Goal: Transaction & Acquisition: Purchase product/service

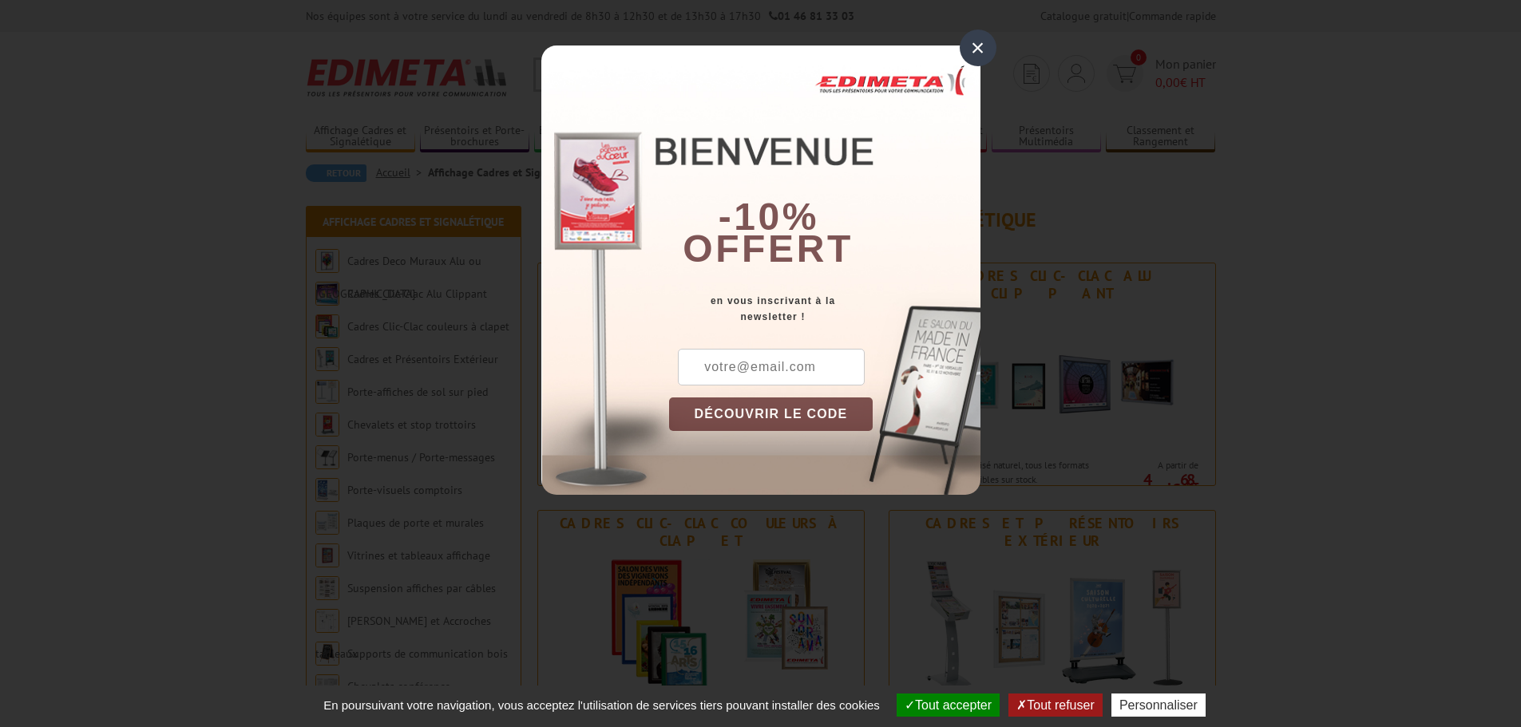
click at [761, 361] on input "text" at bounding box center [771, 367] width 187 height 37
type input "[PERSON_NAME][EMAIL_ADDRESS][DOMAIN_NAME]"
click at [787, 427] on button "DÉCOUVRIR LE CODE" at bounding box center [771, 415] width 204 height 34
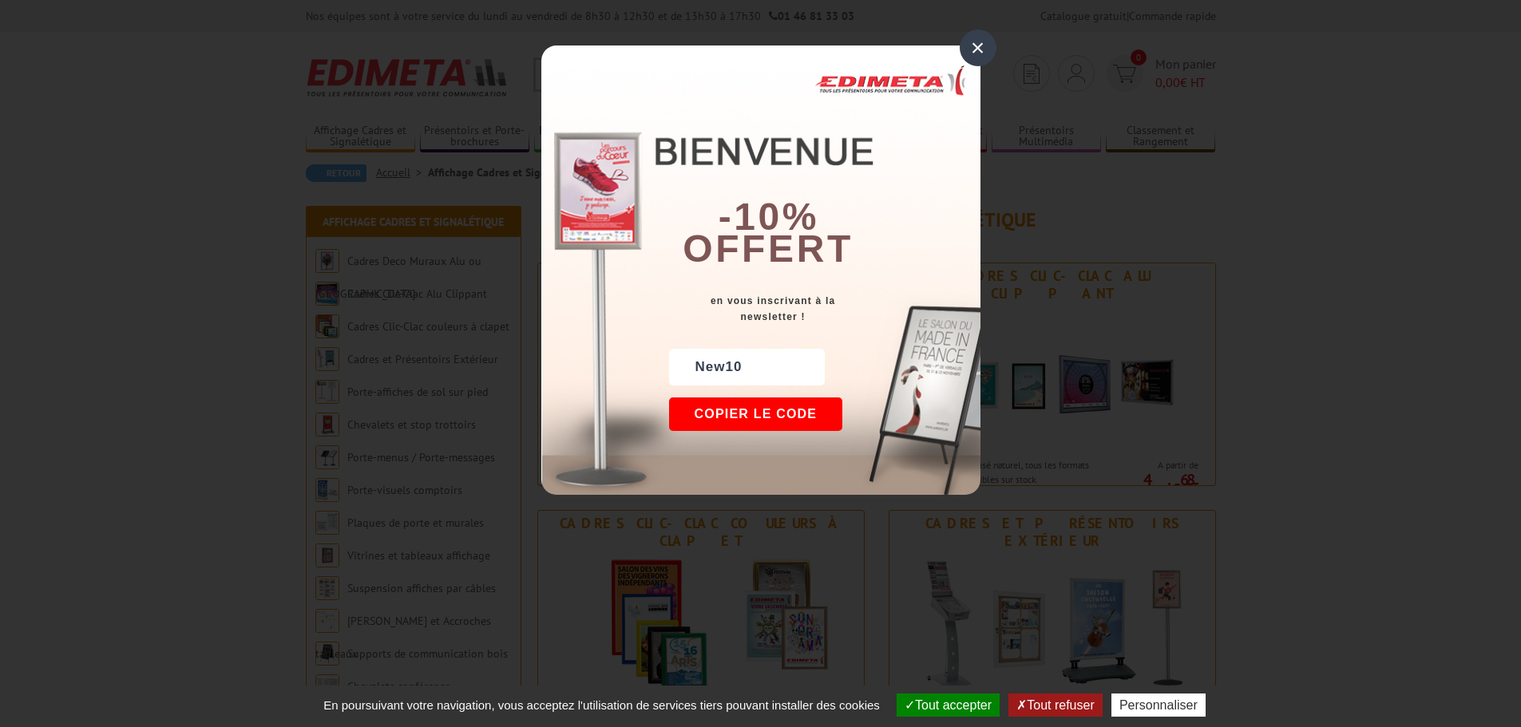
click at [770, 409] on button "Copier le code" at bounding box center [756, 415] width 174 height 34
click at [781, 406] on button "Continuer sur edimeta.fr" at bounding box center [815, 415] width 292 height 34
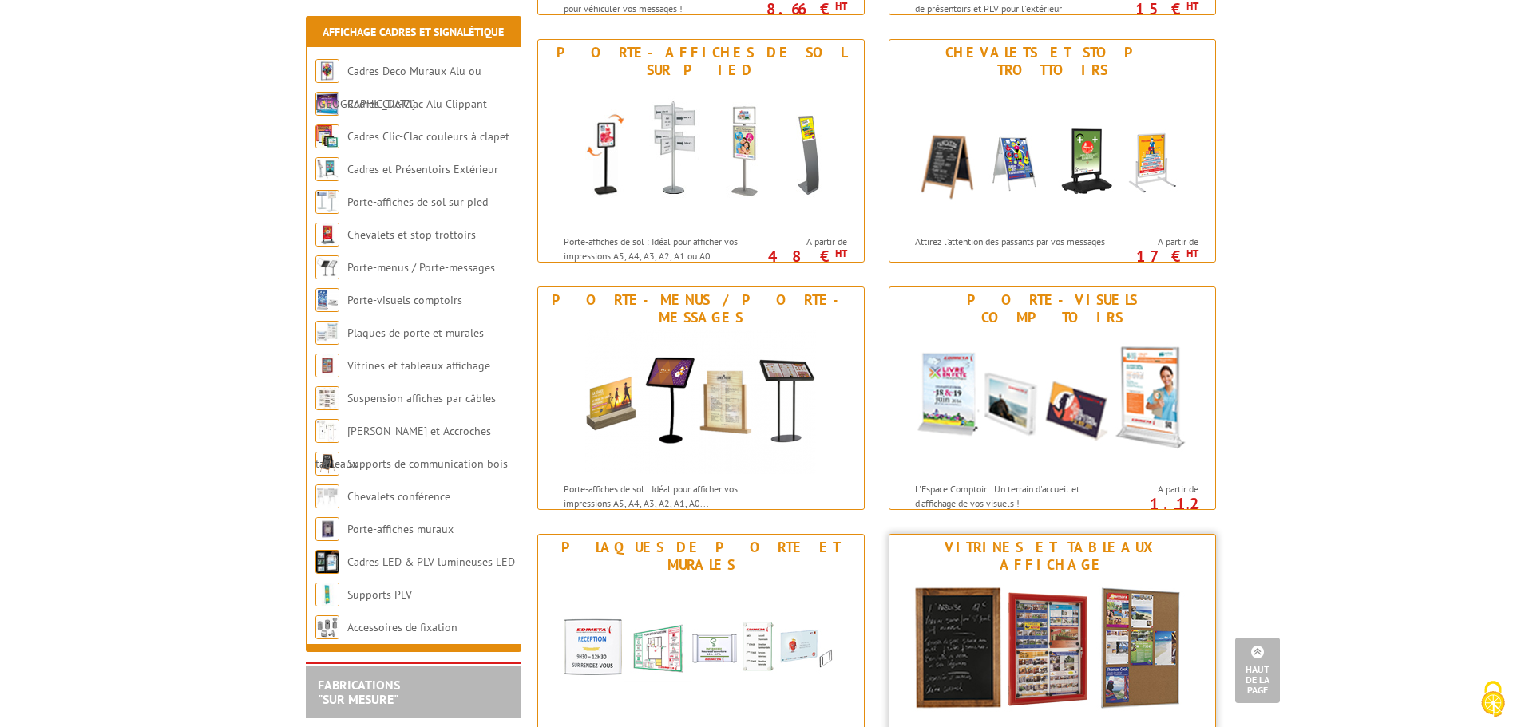
scroll to position [559, 0]
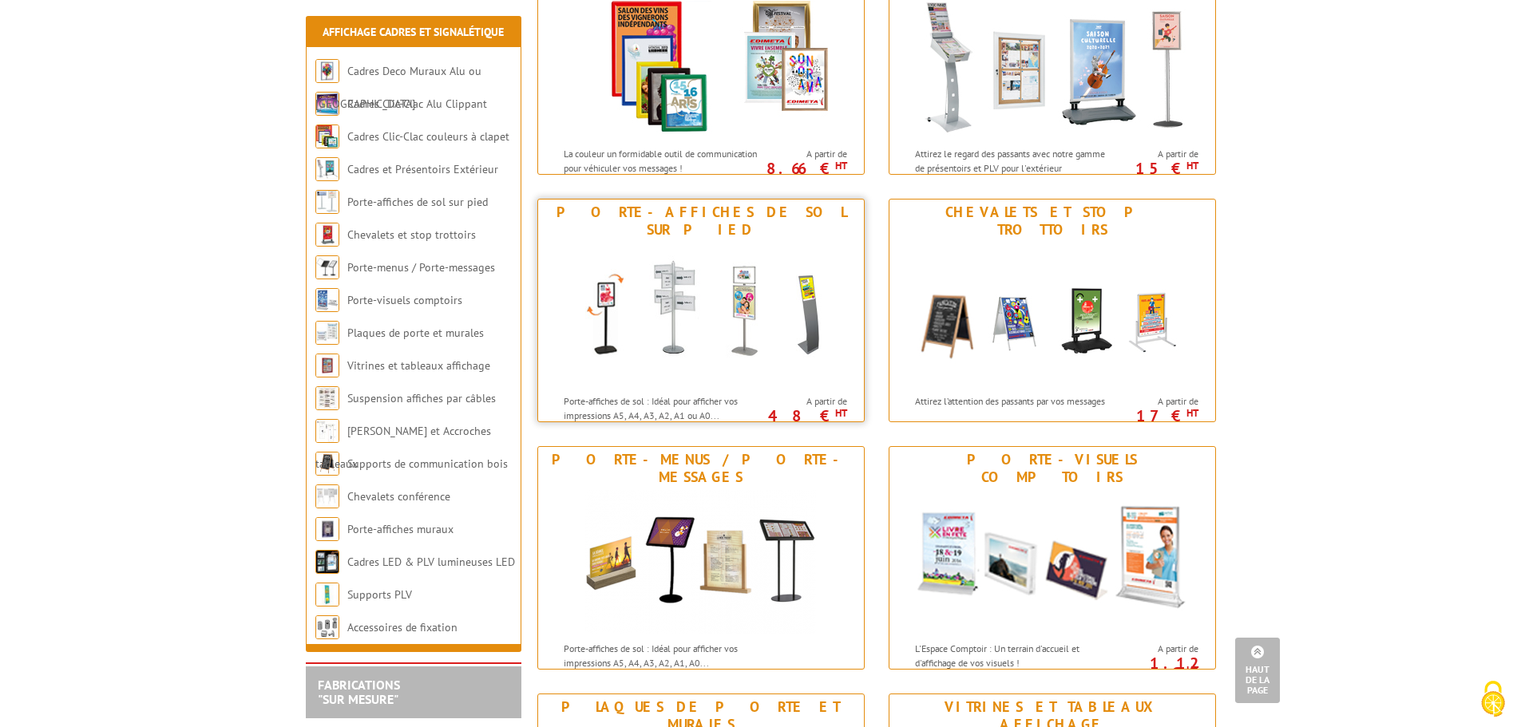
click at [748, 316] on img at bounding box center [700, 315] width 295 height 144
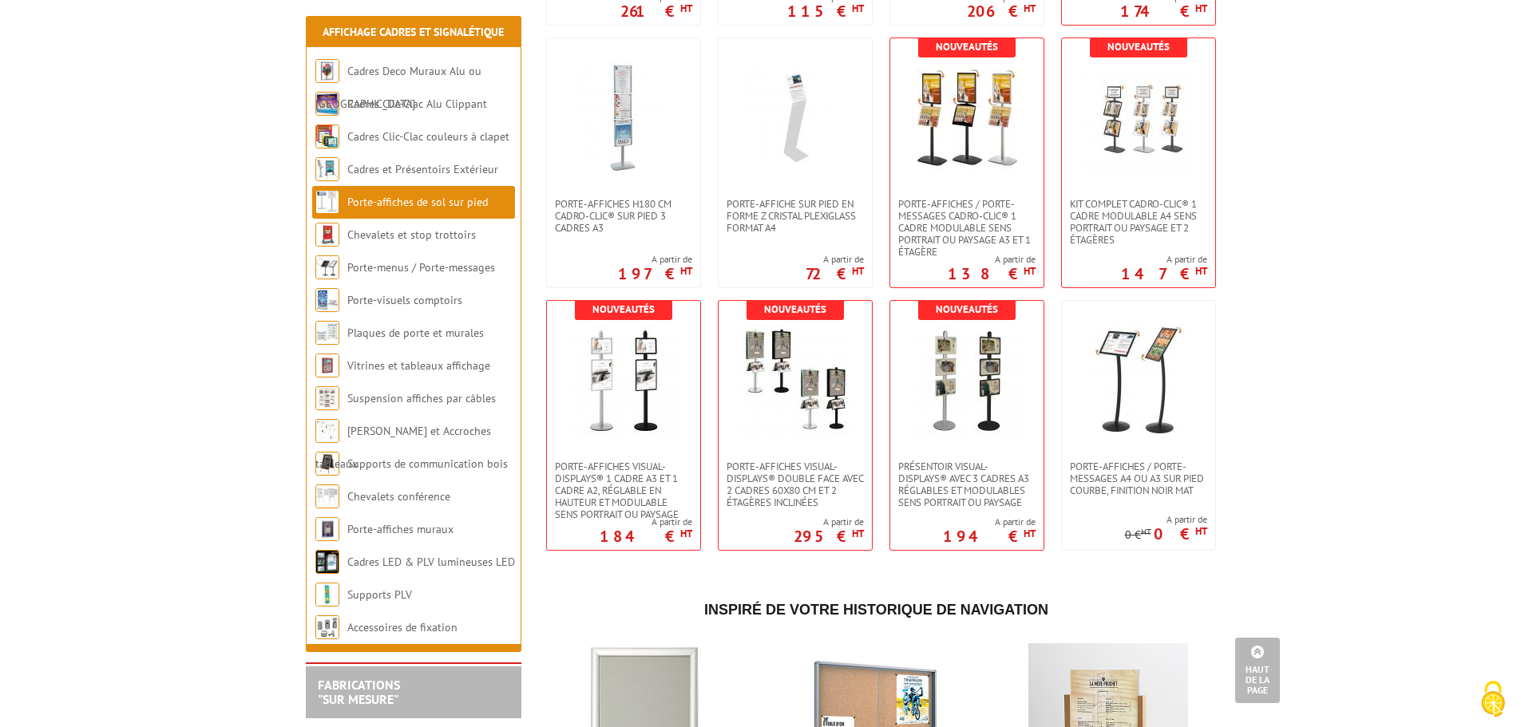
scroll to position [2955, 0]
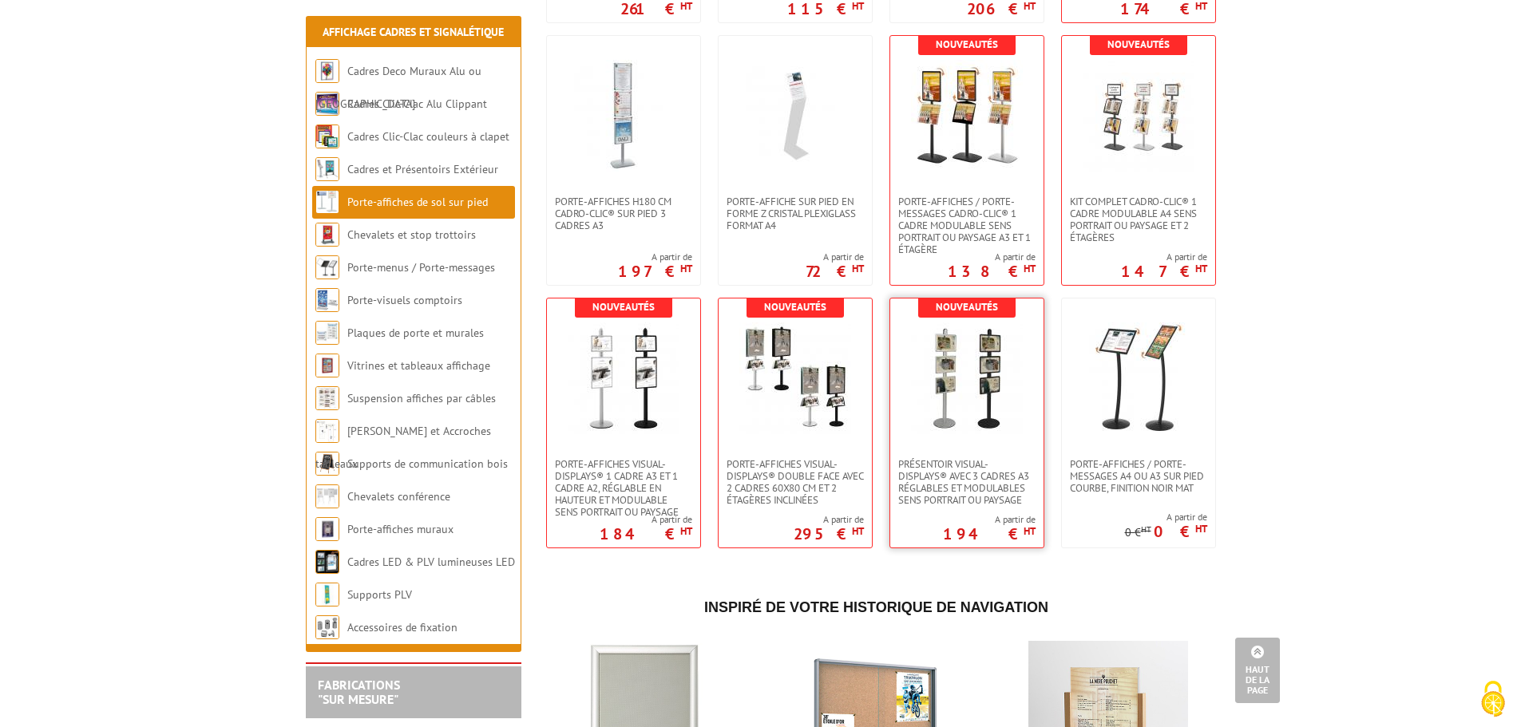
click at [961, 422] on img at bounding box center [967, 379] width 112 height 112
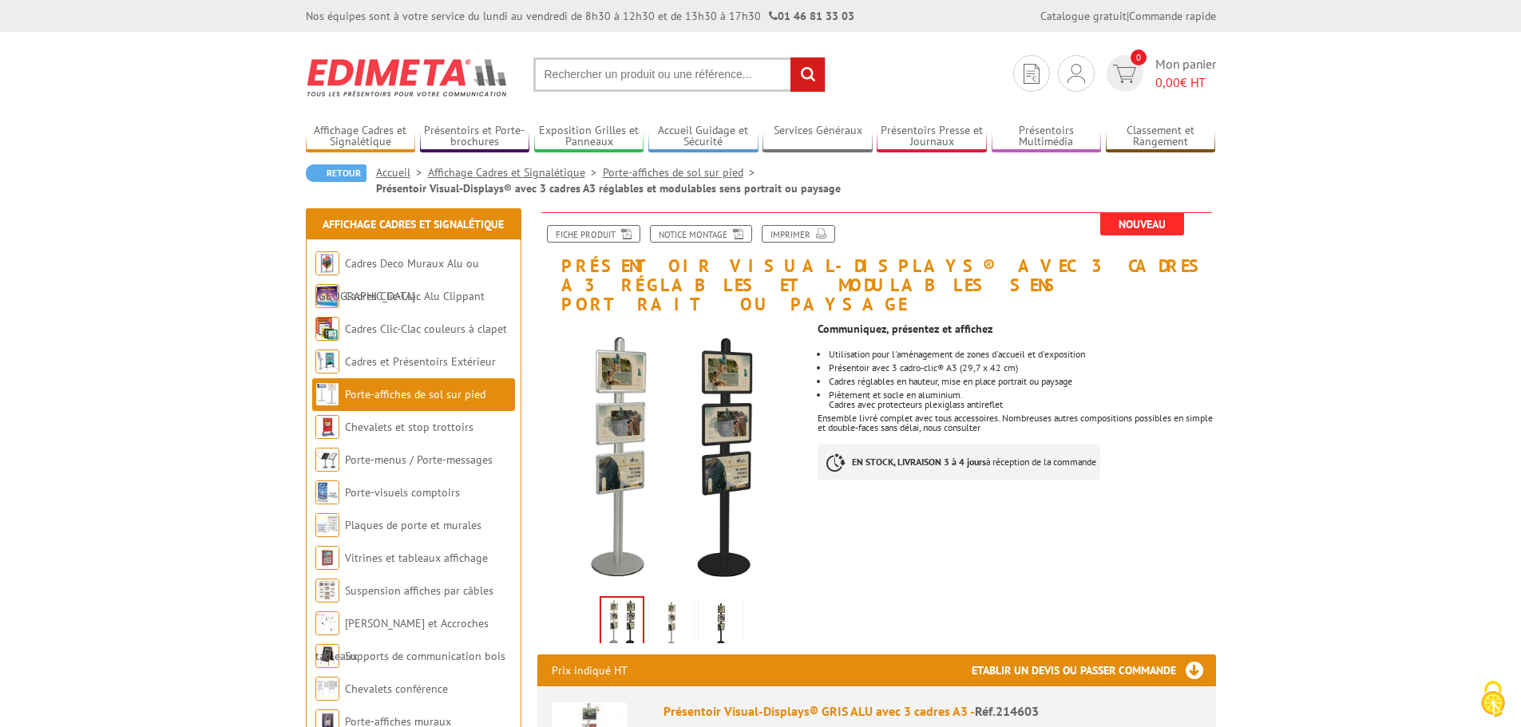
click at [727, 600] on img at bounding box center [721, 625] width 38 height 50
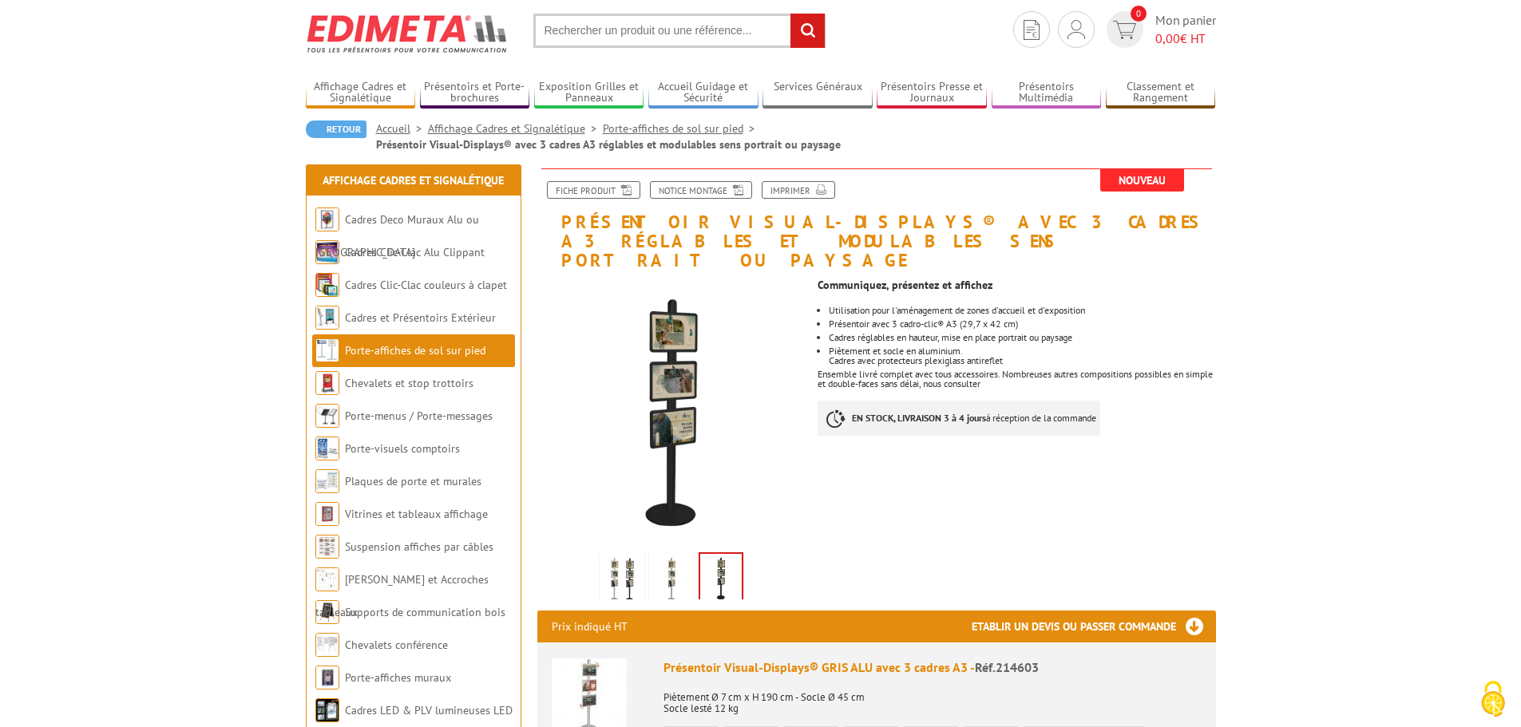
scroll to position [80, 0]
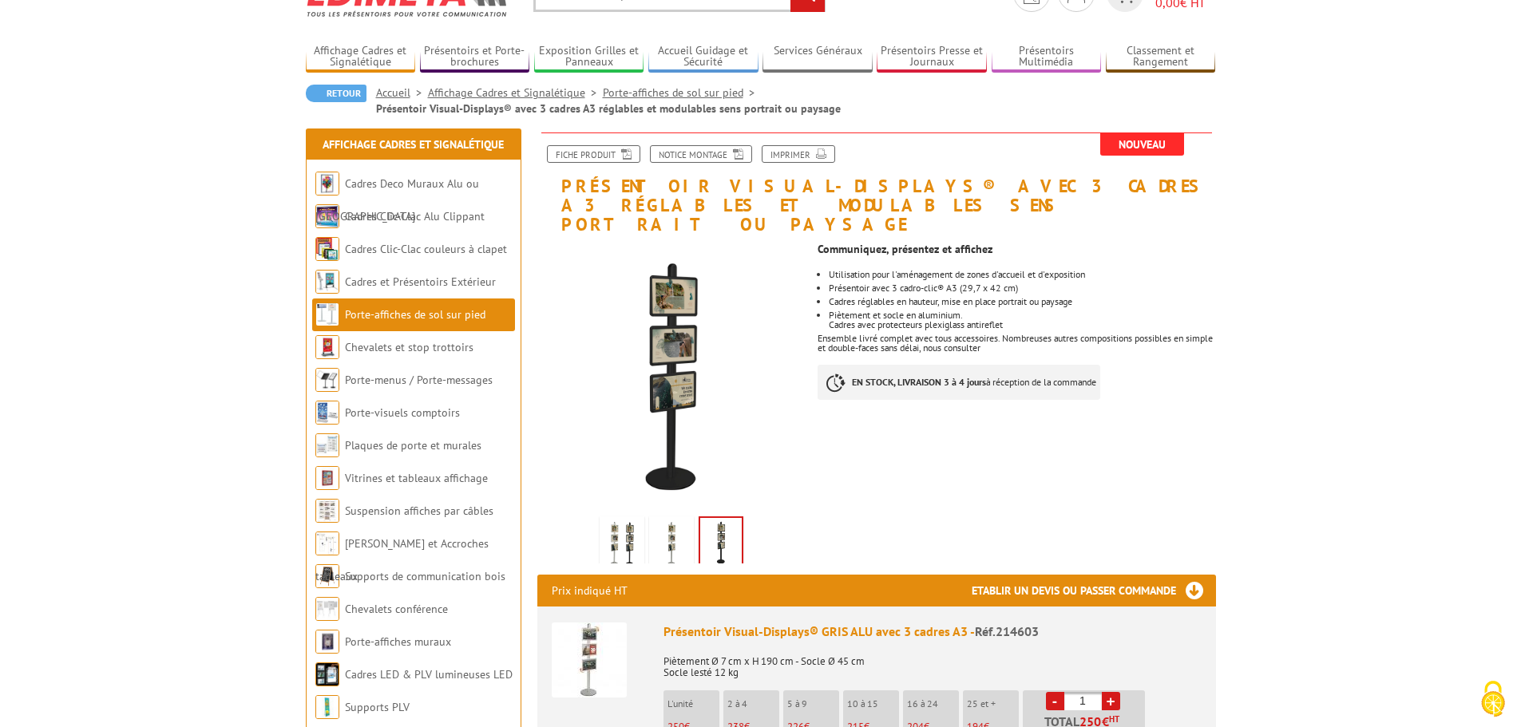
click at [632, 521] on img at bounding box center [622, 545] width 38 height 50
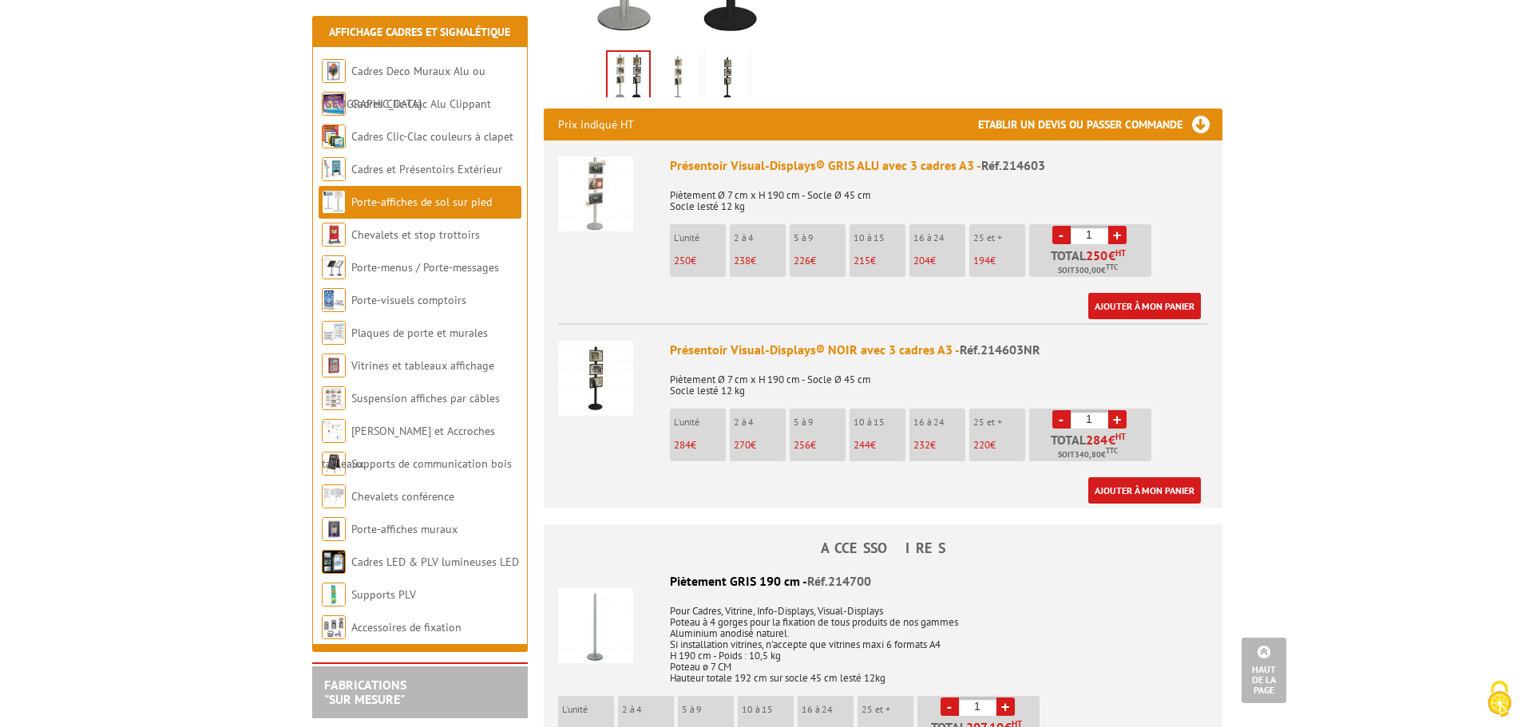
scroll to position [559, 0]
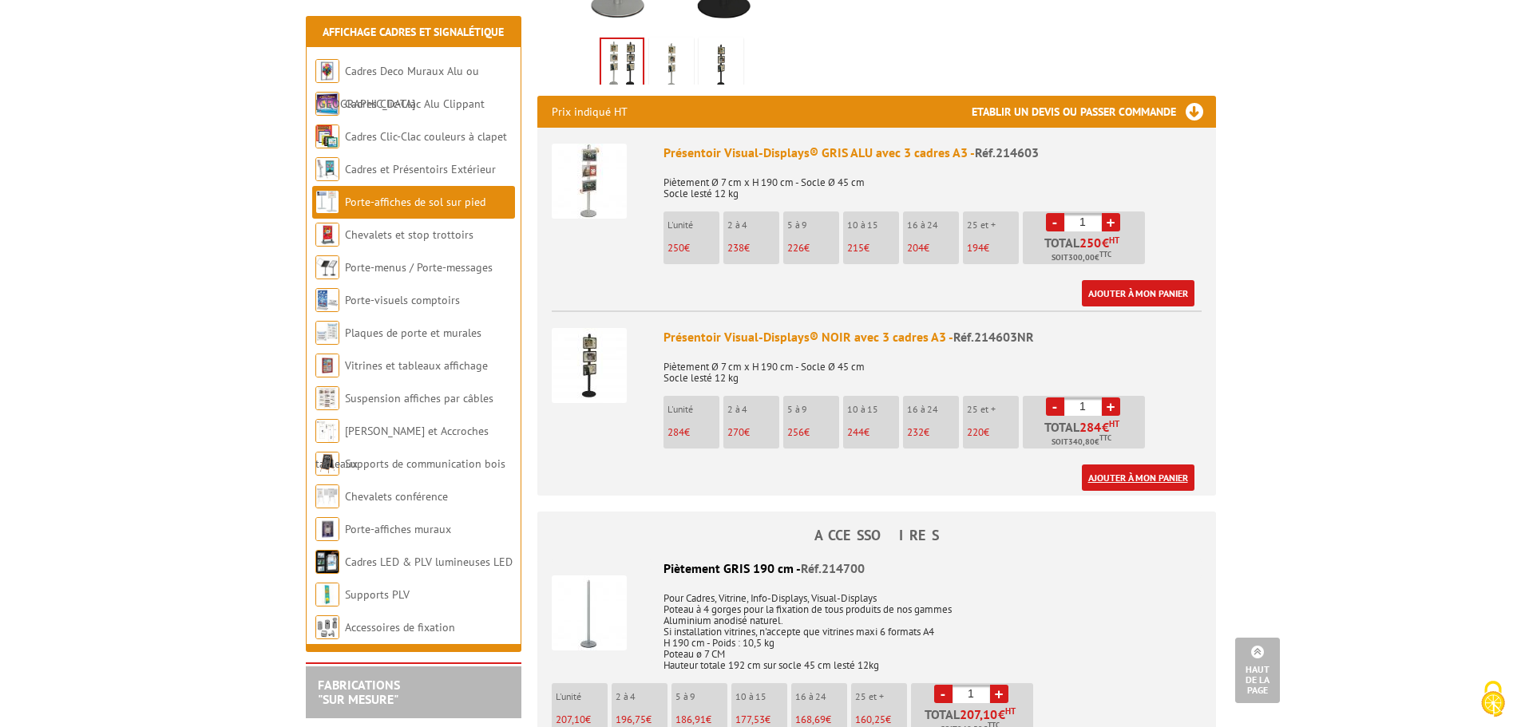
click at [1134, 465] on link "Ajouter à mon panier" at bounding box center [1138, 478] width 113 height 26
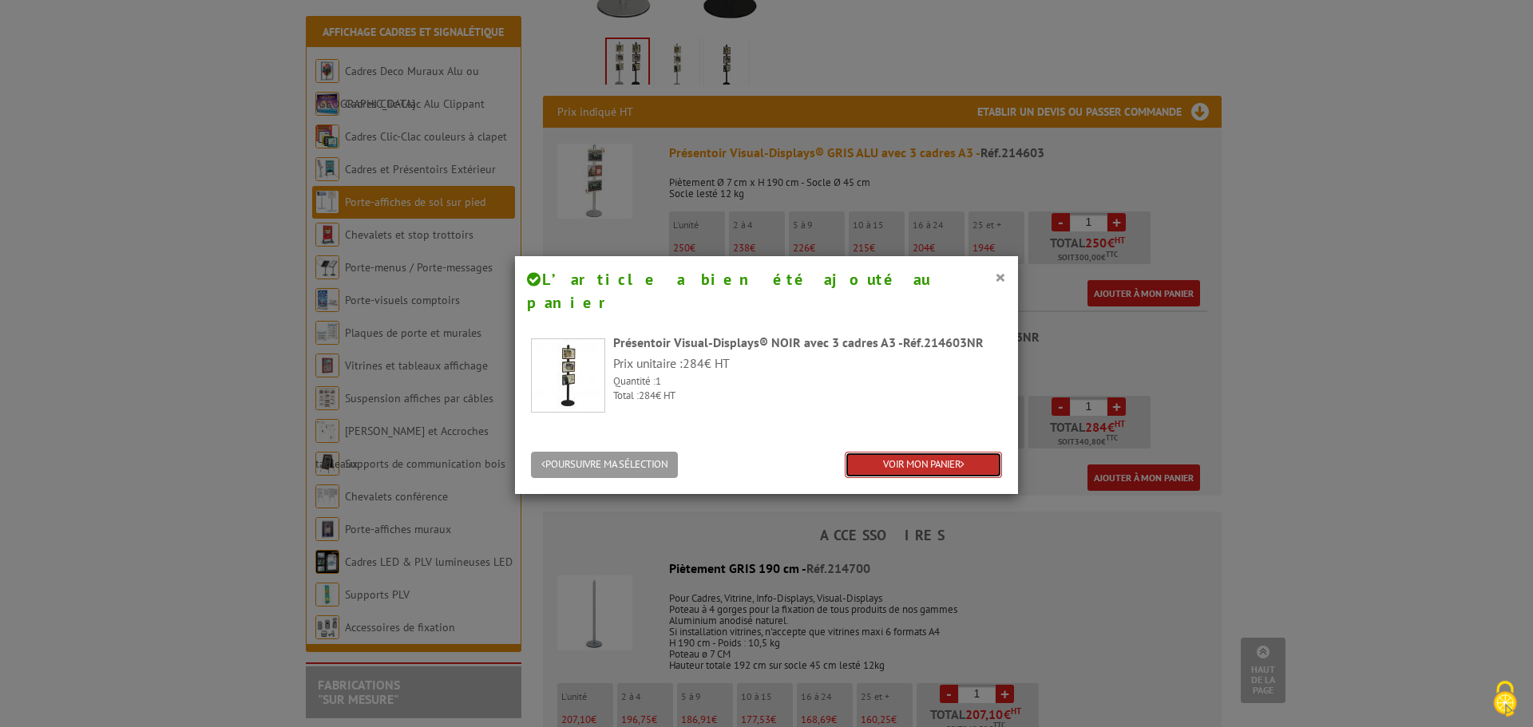
click at [866, 452] on link "VOIR MON PANIER" at bounding box center [923, 465] width 157 height 26
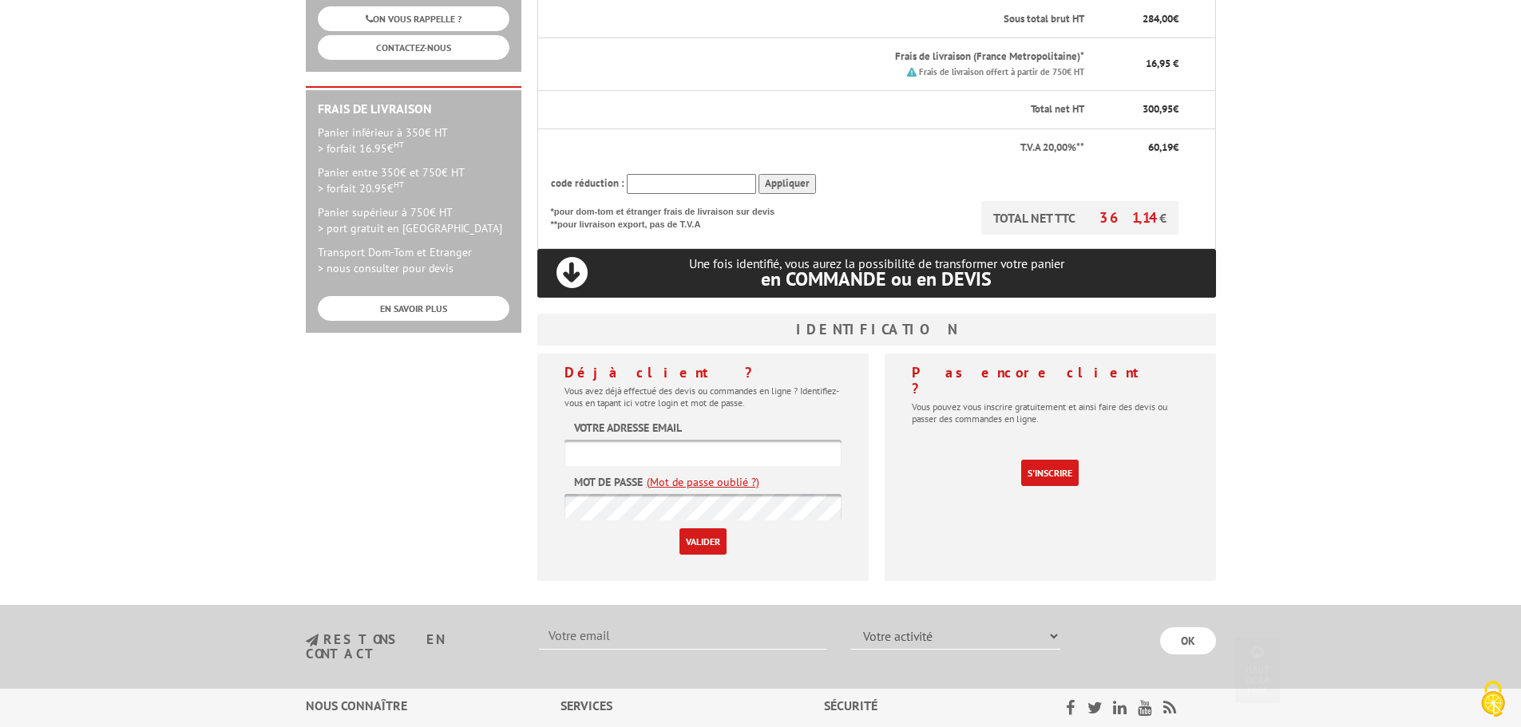
scroll to position [399, 0]
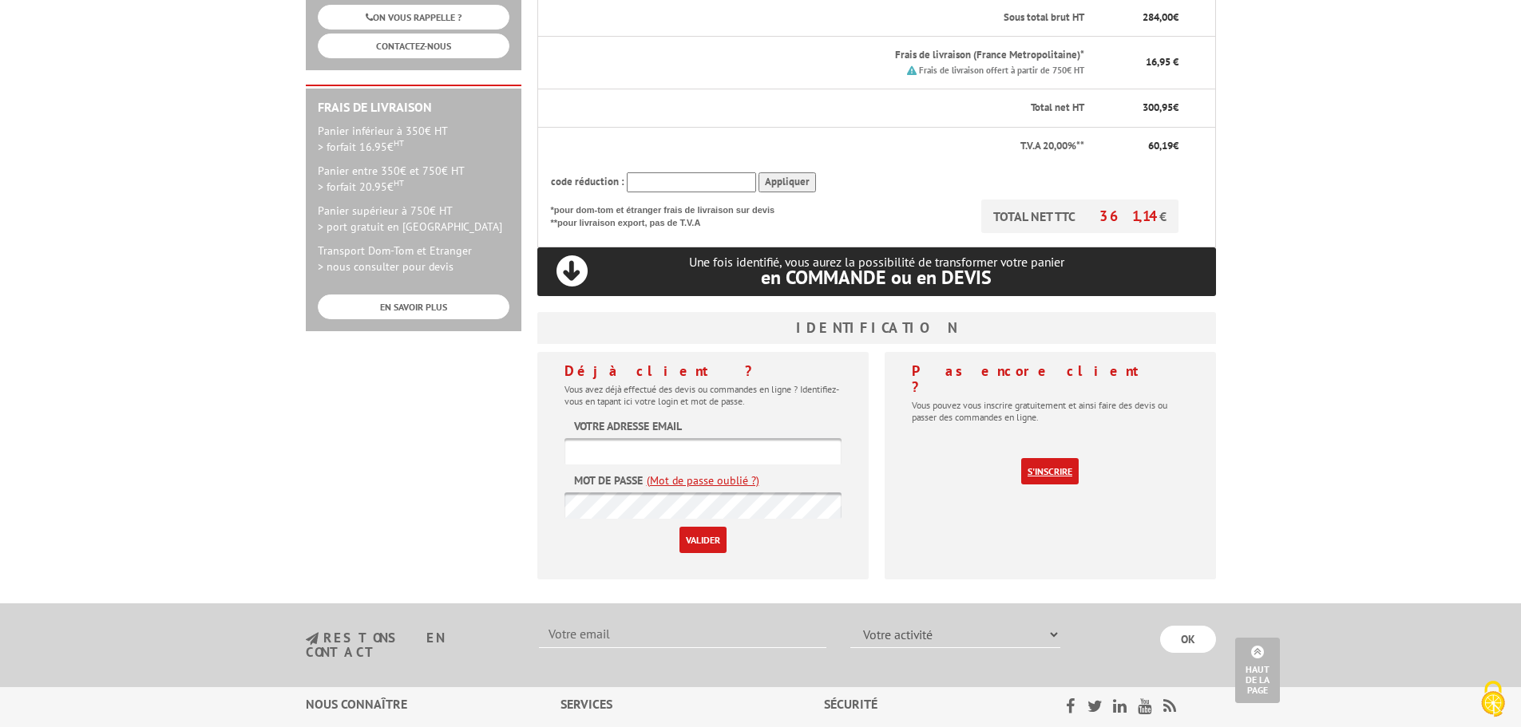
click at [1050, 458] on link "S'inscrire" at bounding box center [1049, 471] width 57 height 26
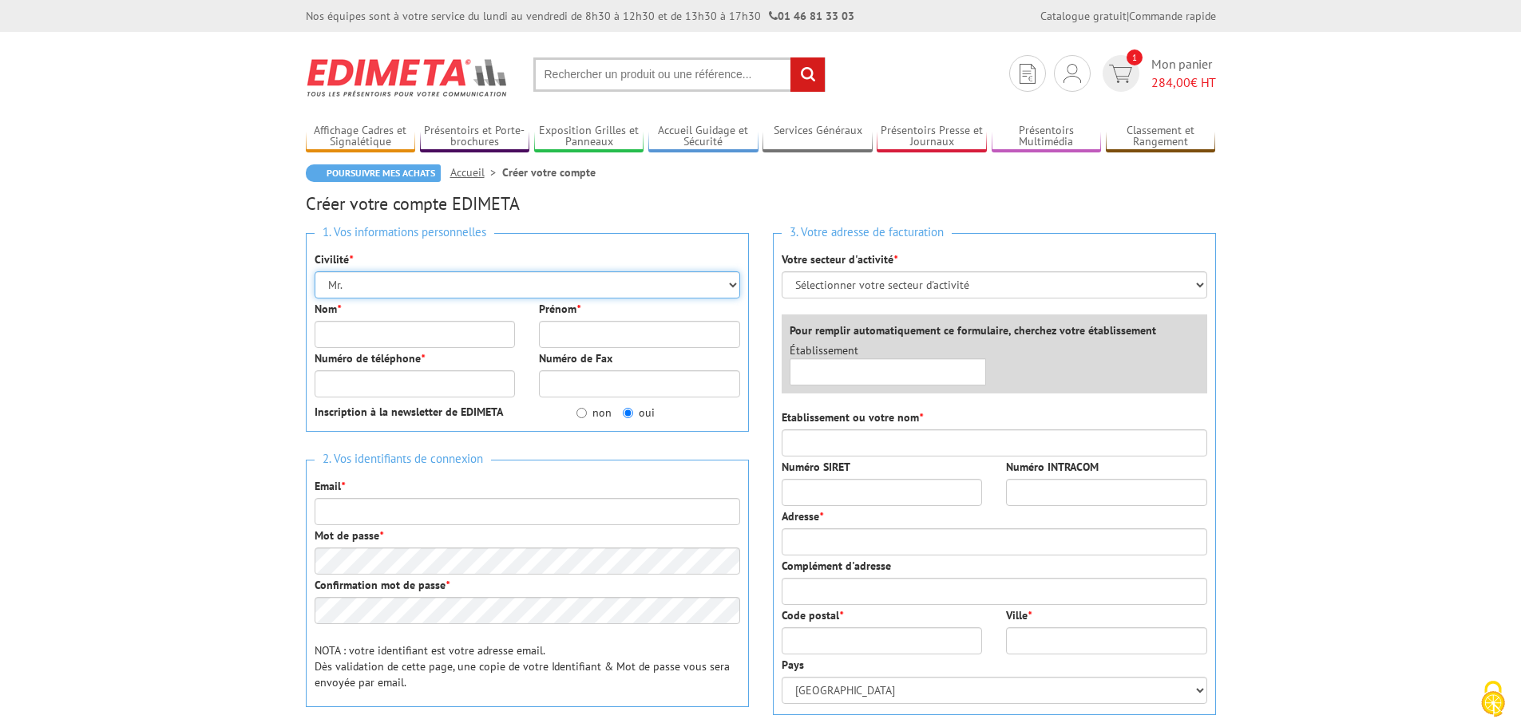
click at [382, 285] on select "Mr. Mme. Mlle." at bounding box center [528, 285] width 426 height 27
select select "Mlle."
click at [315, 272] on select "Mr. Mme. Mlle." at bounding box center [528, 285] width 426 height 27
click at [375, 341] on input "Nom *" at bounding box center [415, 334] width 201 height 27
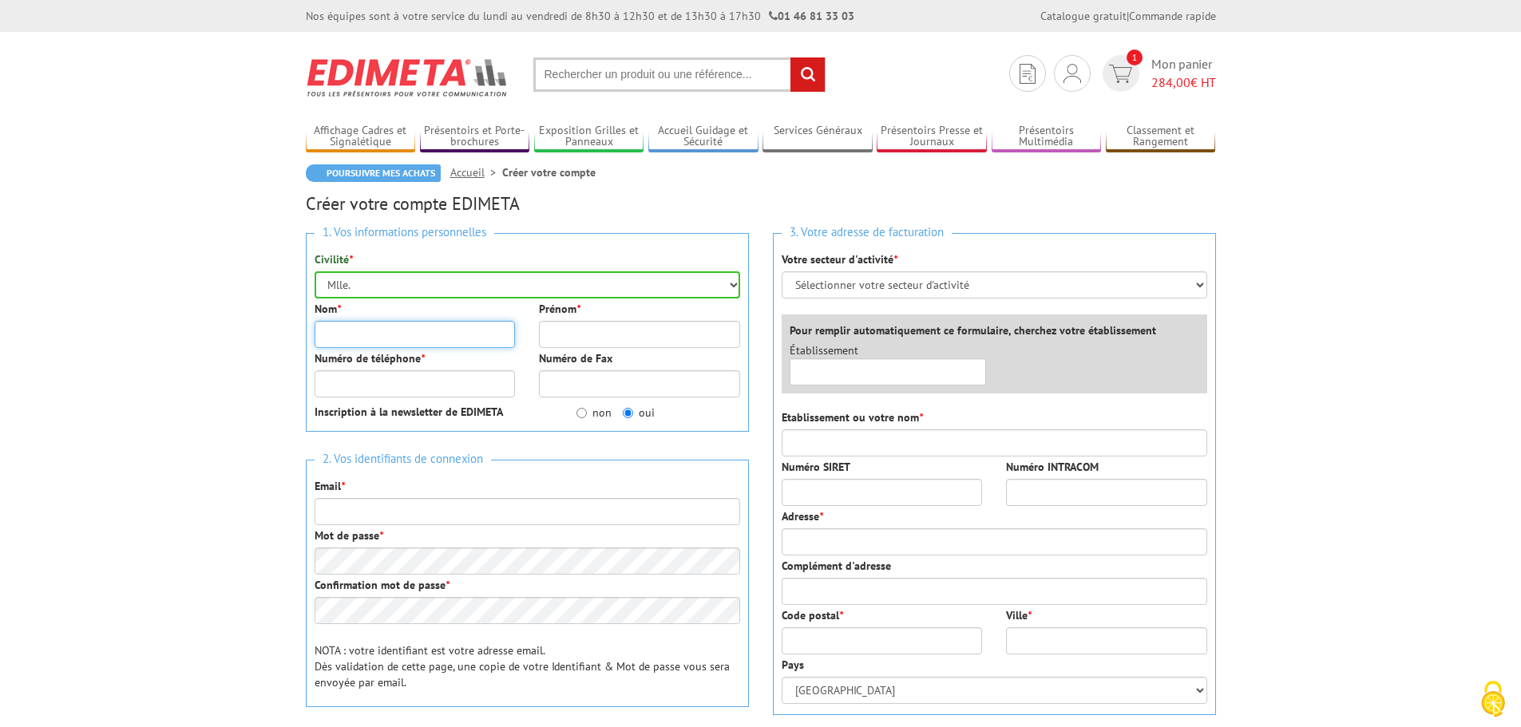
type input "[PERSON_NAME]"
type input "Sandry"
type input "0476670025"
type input "[PERSON_NAME][EMAIL_ADDRESS][DOMAIN_NAME]"
type input "Communauté de communes Beaujolais Pierres Dorées"
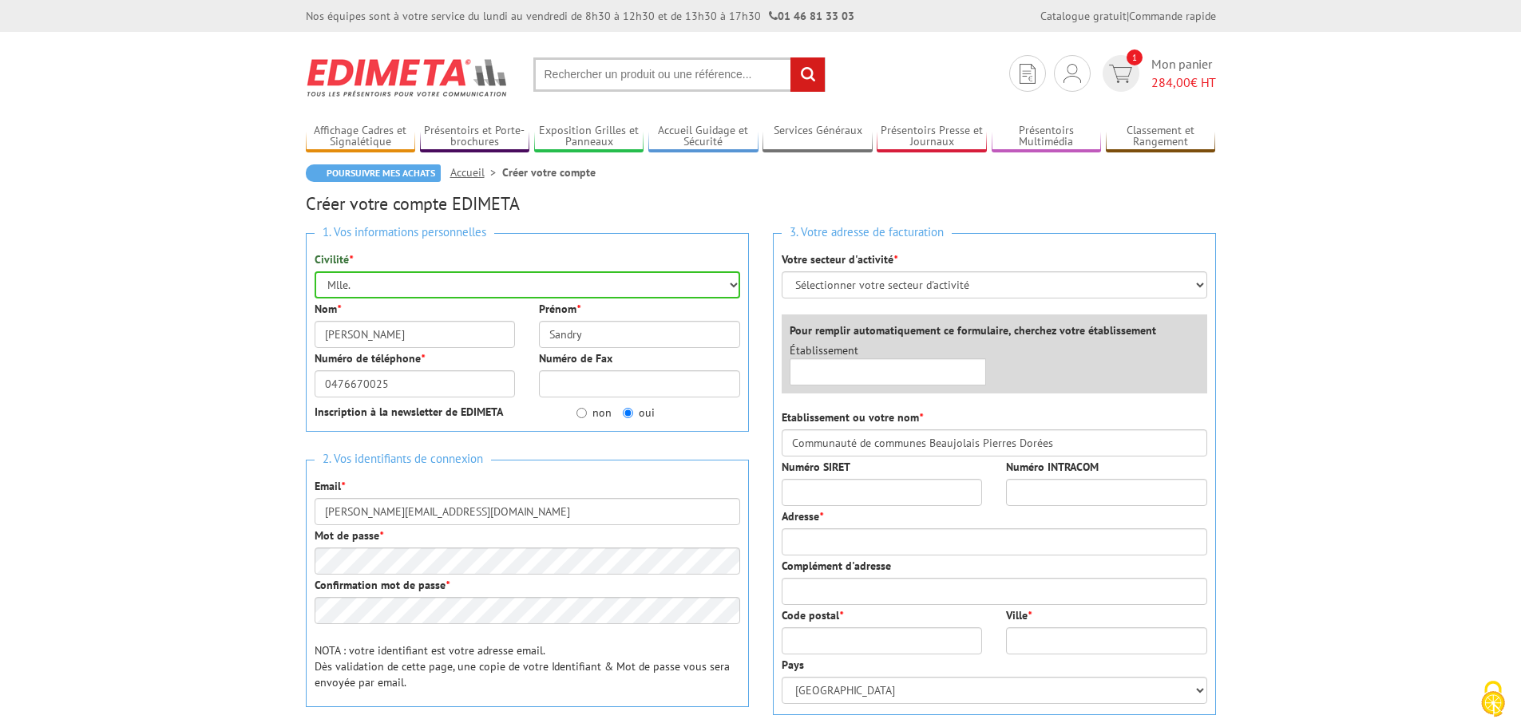
type input "1277 route des crêtes"
type input "69480"
type input "ANSE"
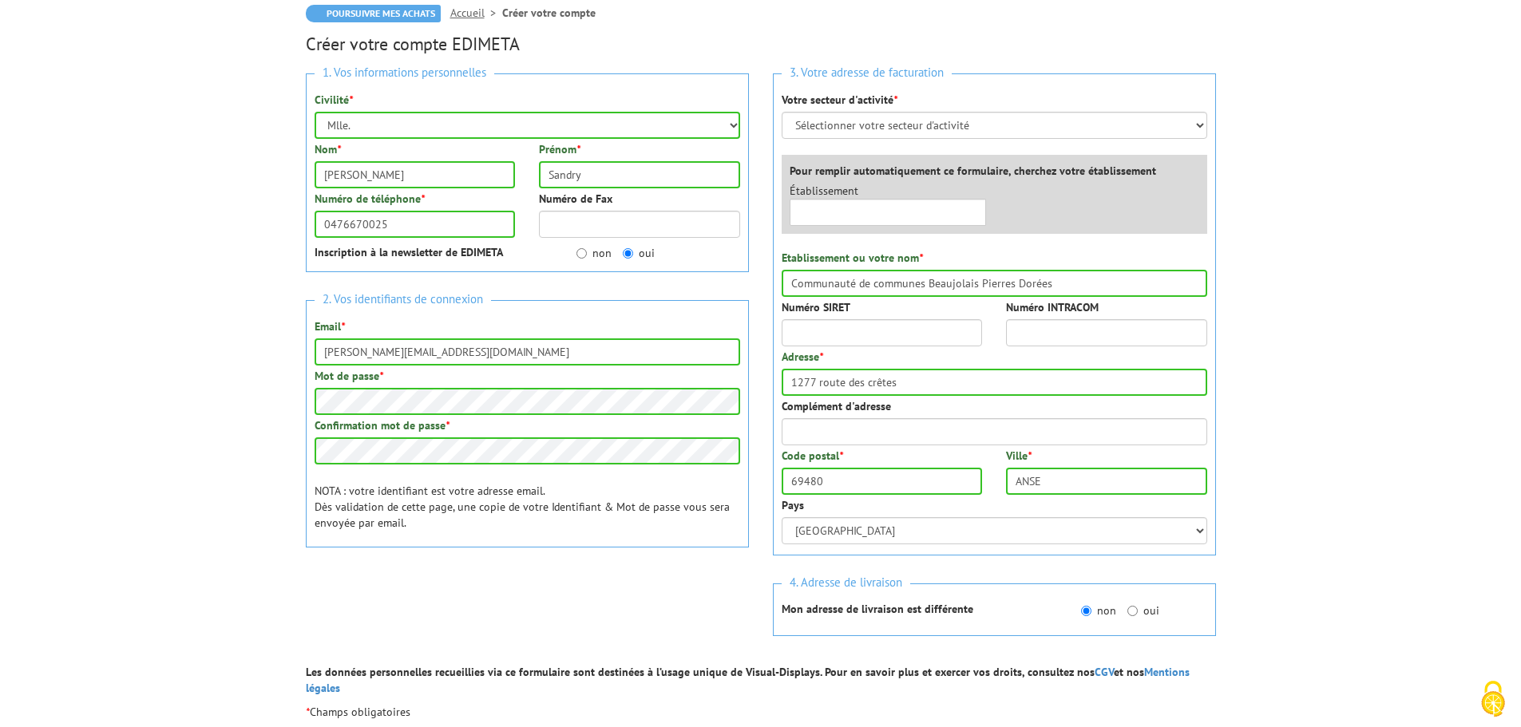
scroll to position [80, 0]
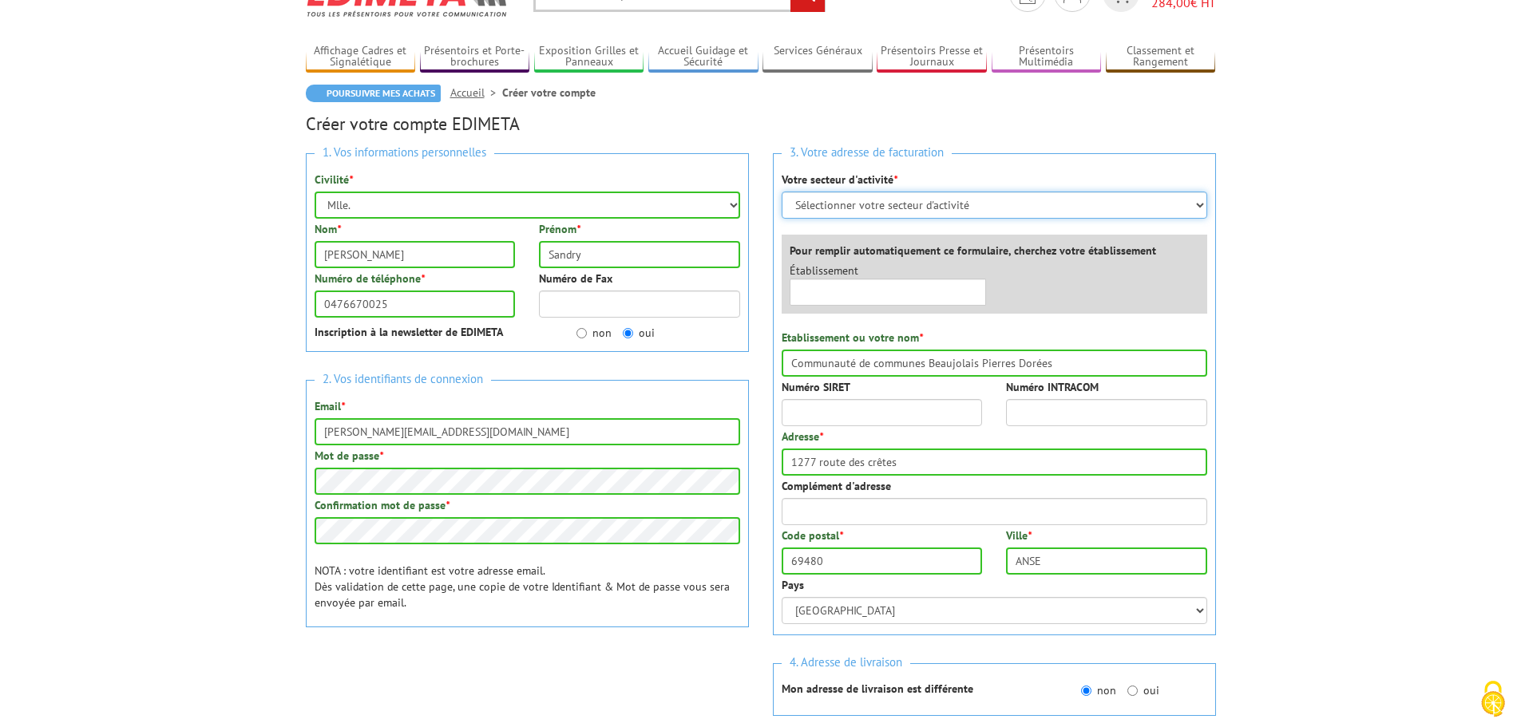
click at [892, 208] on select "Sélectionner votre secteur d'activité Administrations et collectivités Magasins…" at bounding box center [995, 205] width 426 height 27
select select "876"
click at [782, 192] on select "Sélectionner votre secteur d'activité Administrations et collectivités Magasins…" at bounding box center [995, 205] width 426 height 27
click at [900, 279] on input "text" at bounding box center [888, 292] width 197 height 27
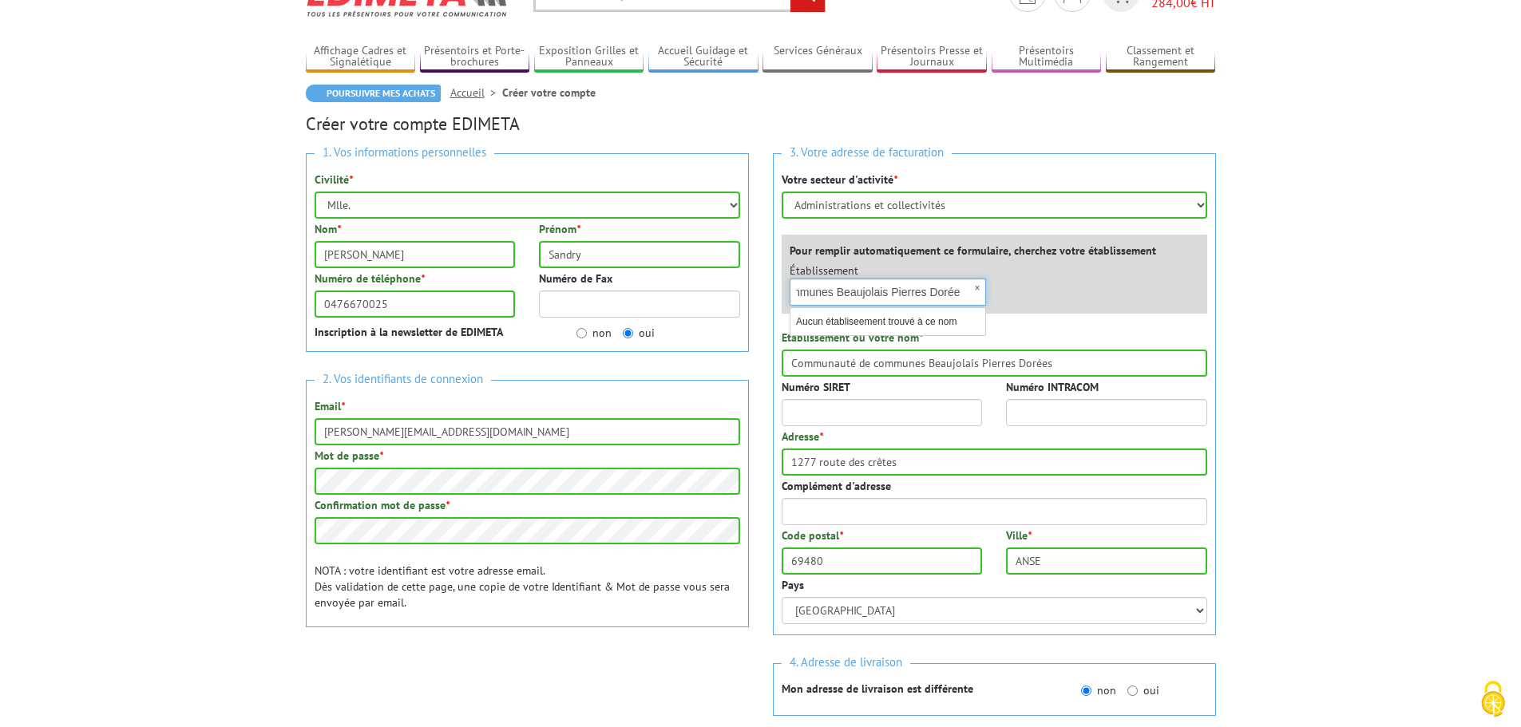
scroll to position [0, 109]
type input "Communauté de communes Beaujolais Pierres Dorées"
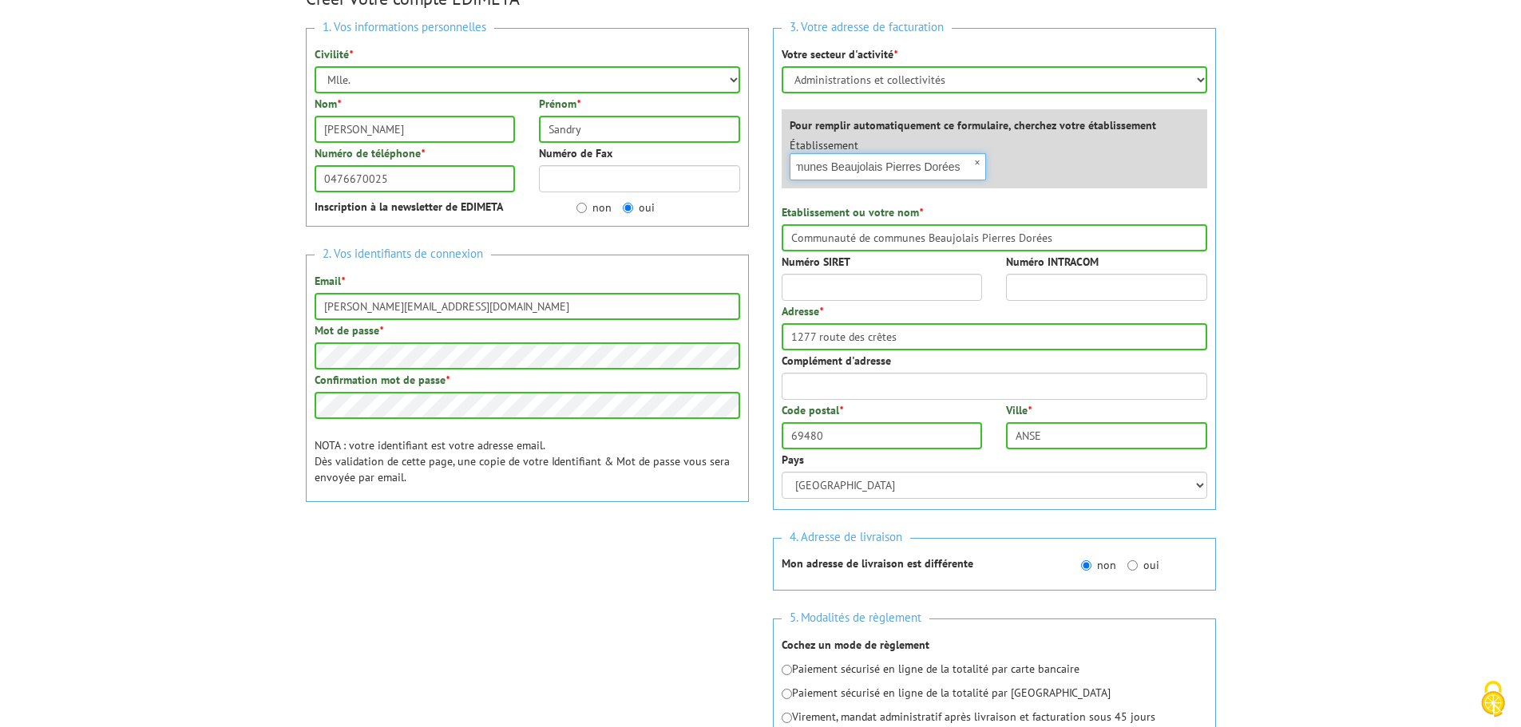
scroll to position [0, 0]
click at [1088, 169] on div "Établissement × Communauté de communes Beaujolais Pierres Dorées Aucun établise…" at bounding box center [999, 162] width 442 height 51
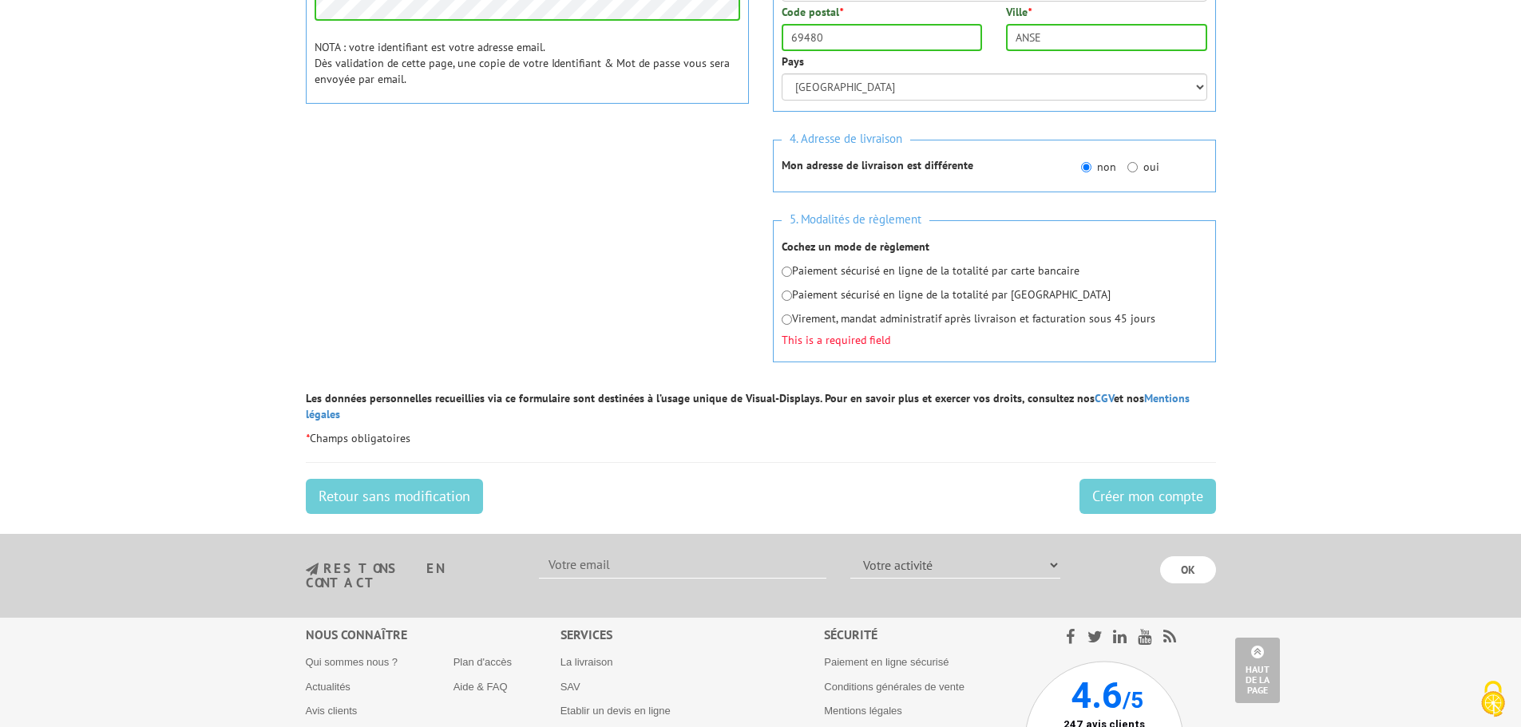
scroll to position [605, 0]
click at [790, 320] on input "radio" at bounding box center [787, 319] width 10 height 10
radio input "true"
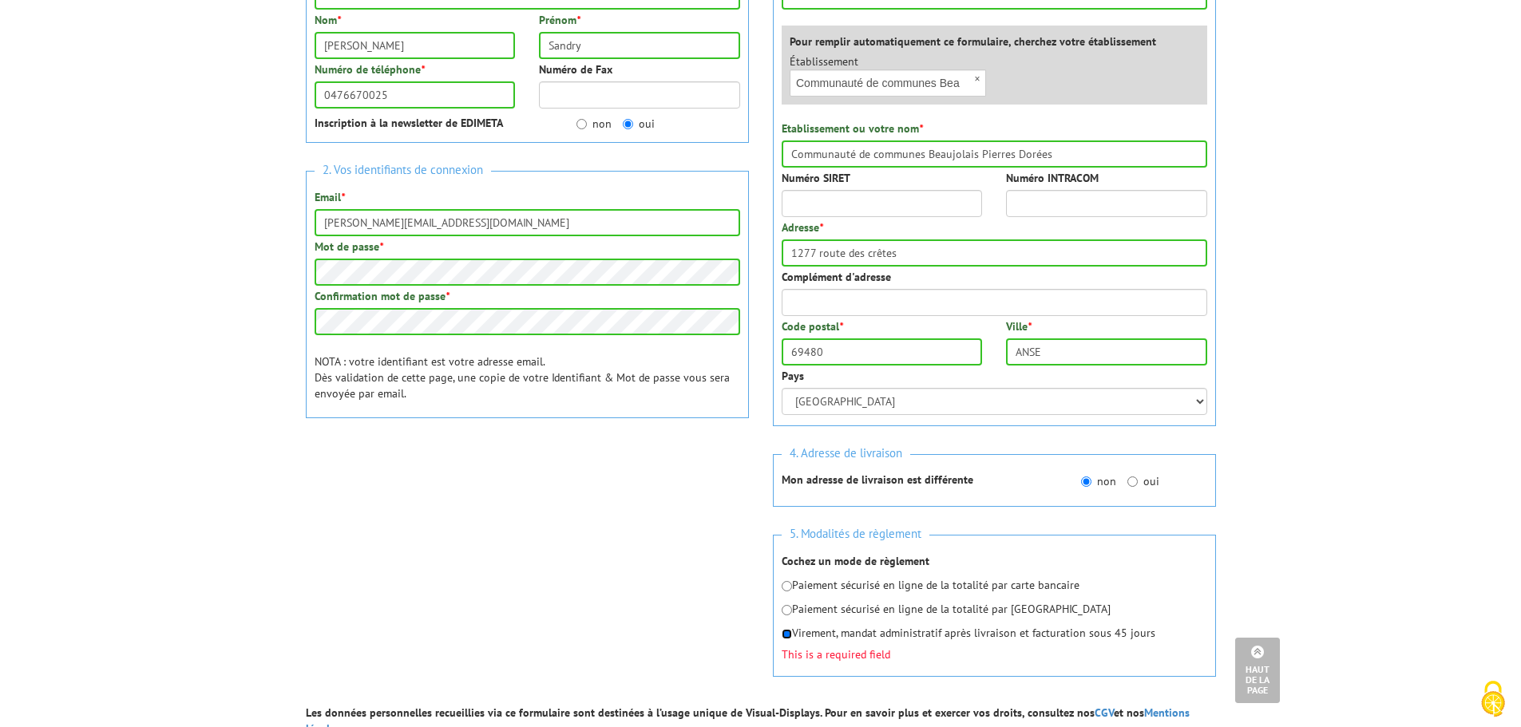
scroll to position [285, 0]
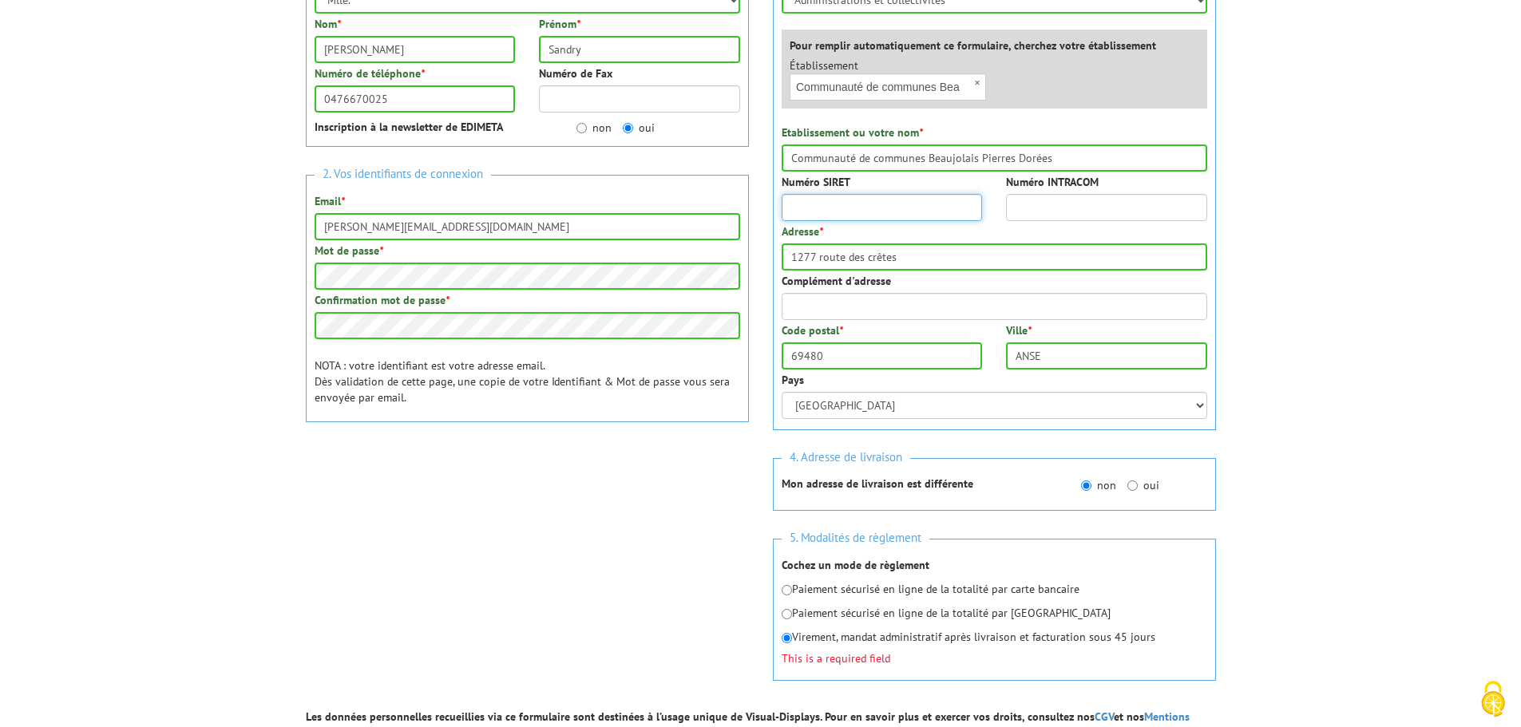
click at [878, 209] on input "Numéro SIRET" at bounding box center [882, 207] width 201 height 27
click at [811, 208] on input "Numéro SIRET" at bounding box center [882, 207] width 201 height 27
paste input "200 040 574 0"
type input "200 040 574 0"
click at [1287, 199] on body "Nos équipes sont à votre service du lundi au vendredi de 8h30 à 12h30 et de 13h…" at bounding box center [760, 468] width 1521 height 1506
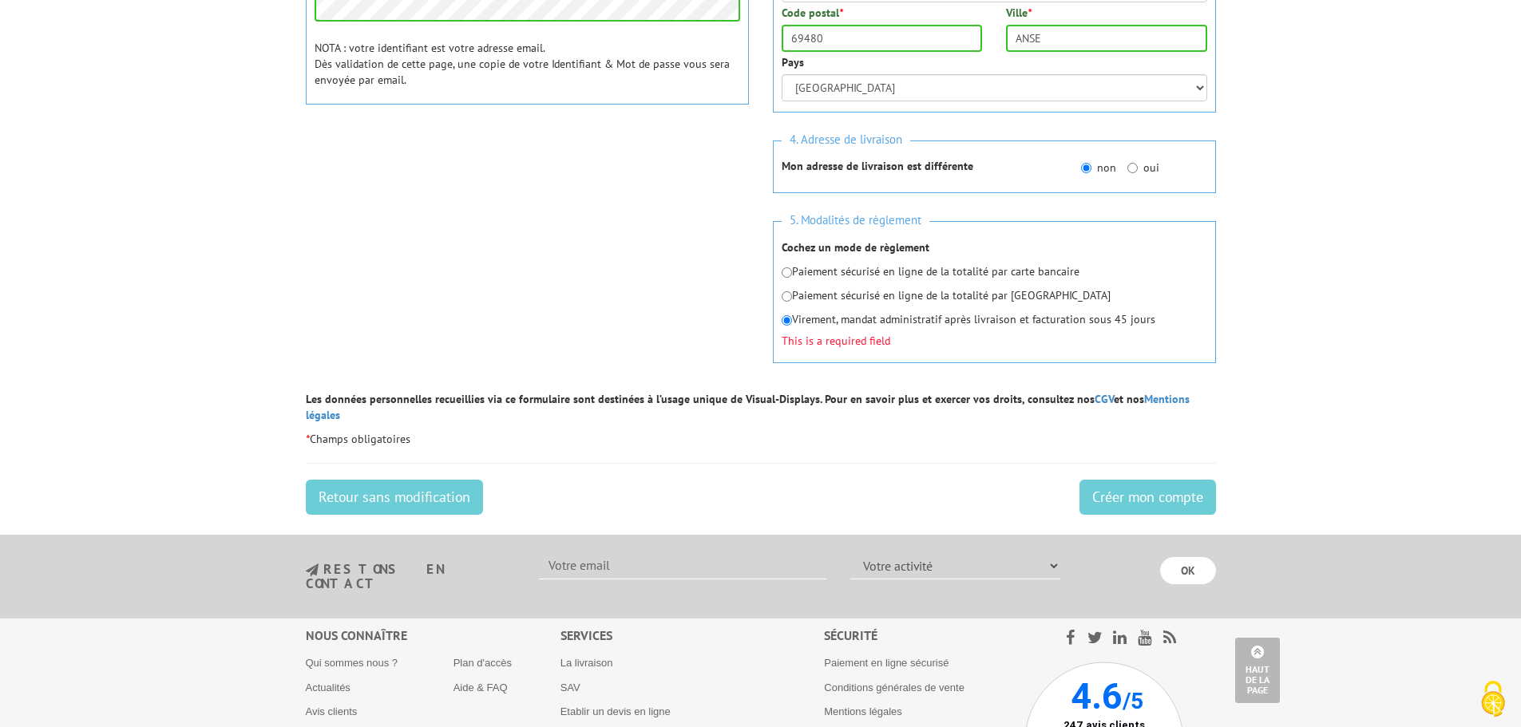
scroll to position [605, 0]
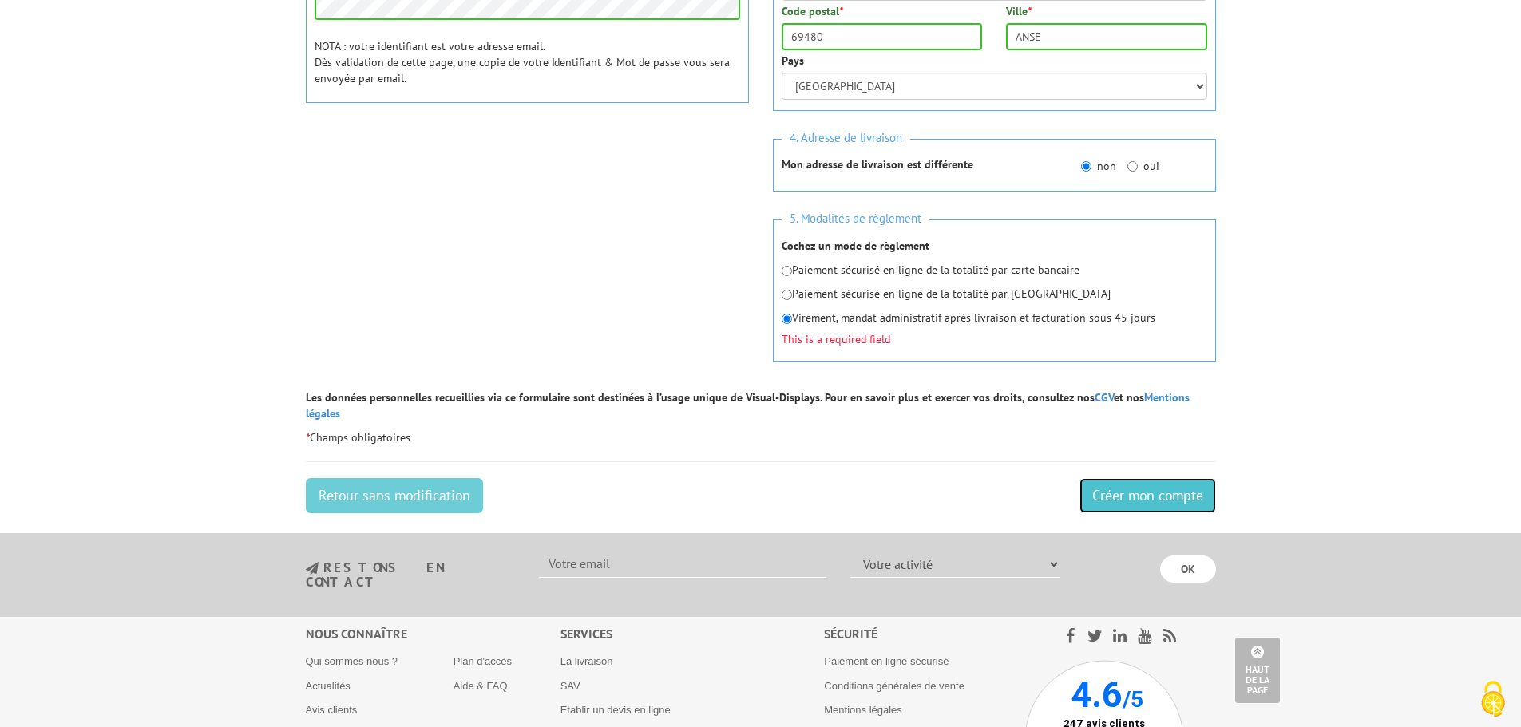
click at [1114, 485] on input "Créer mon compte" at bounding box center [1148, 495] width 137 height 35
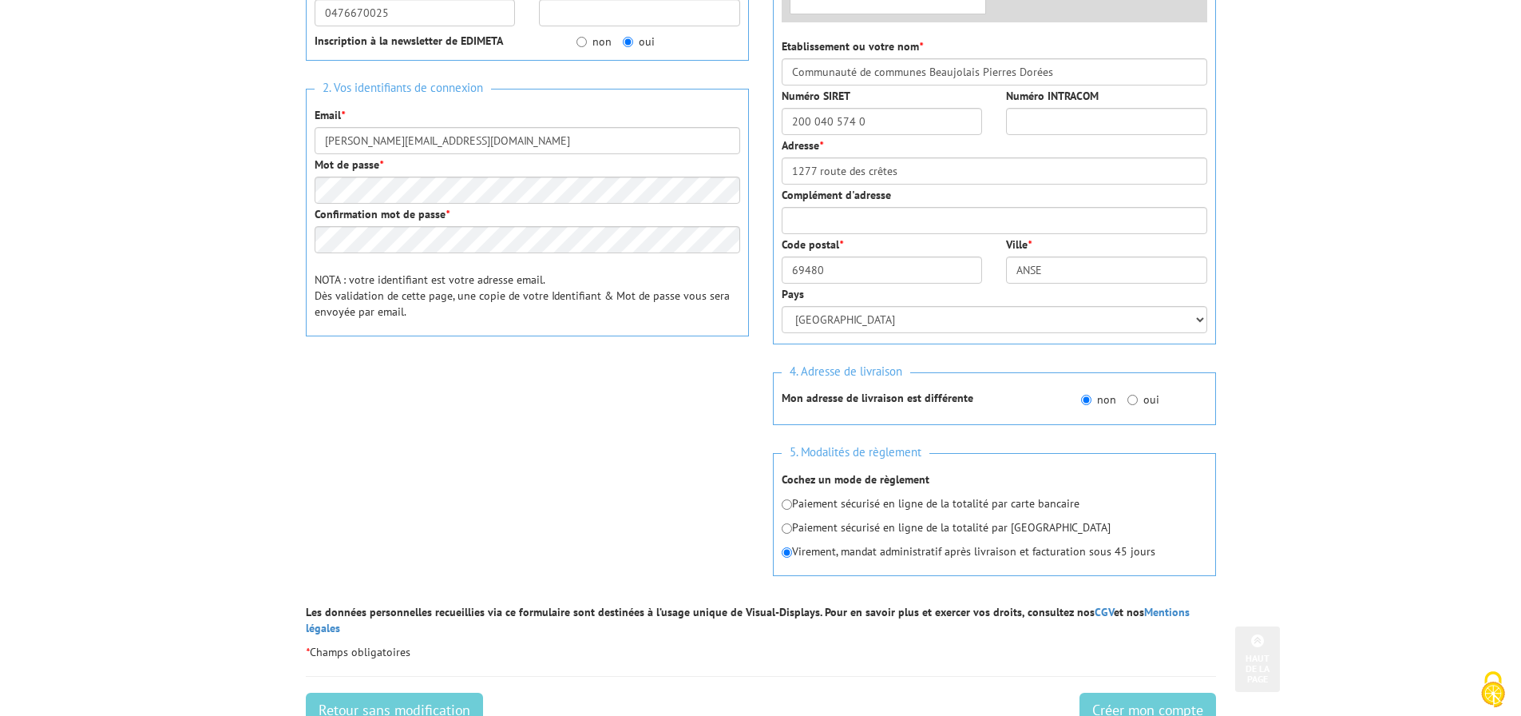
scroll to position [399, 0]
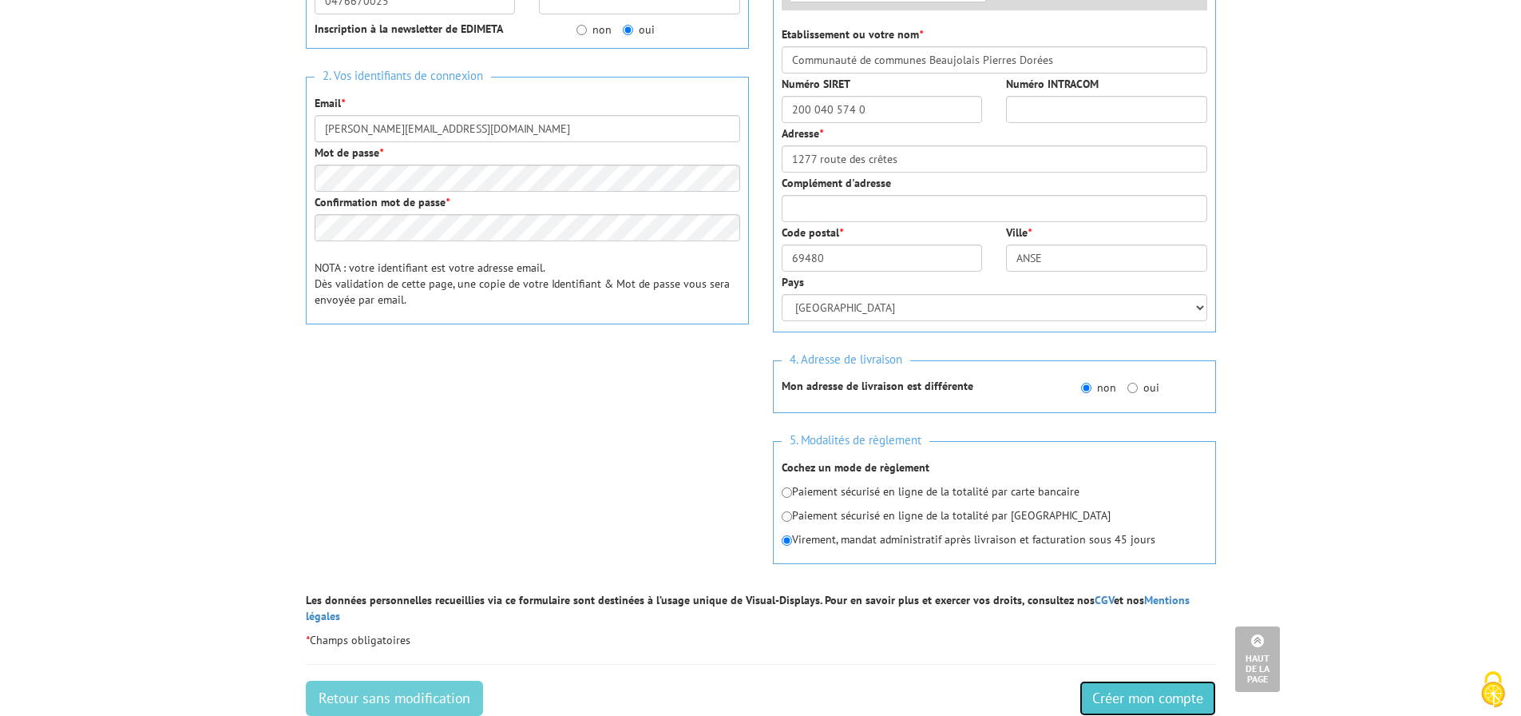
click at [1125, 680] on input "Créer mon compte" at bounding box center [1148, 697] width 137 height 35
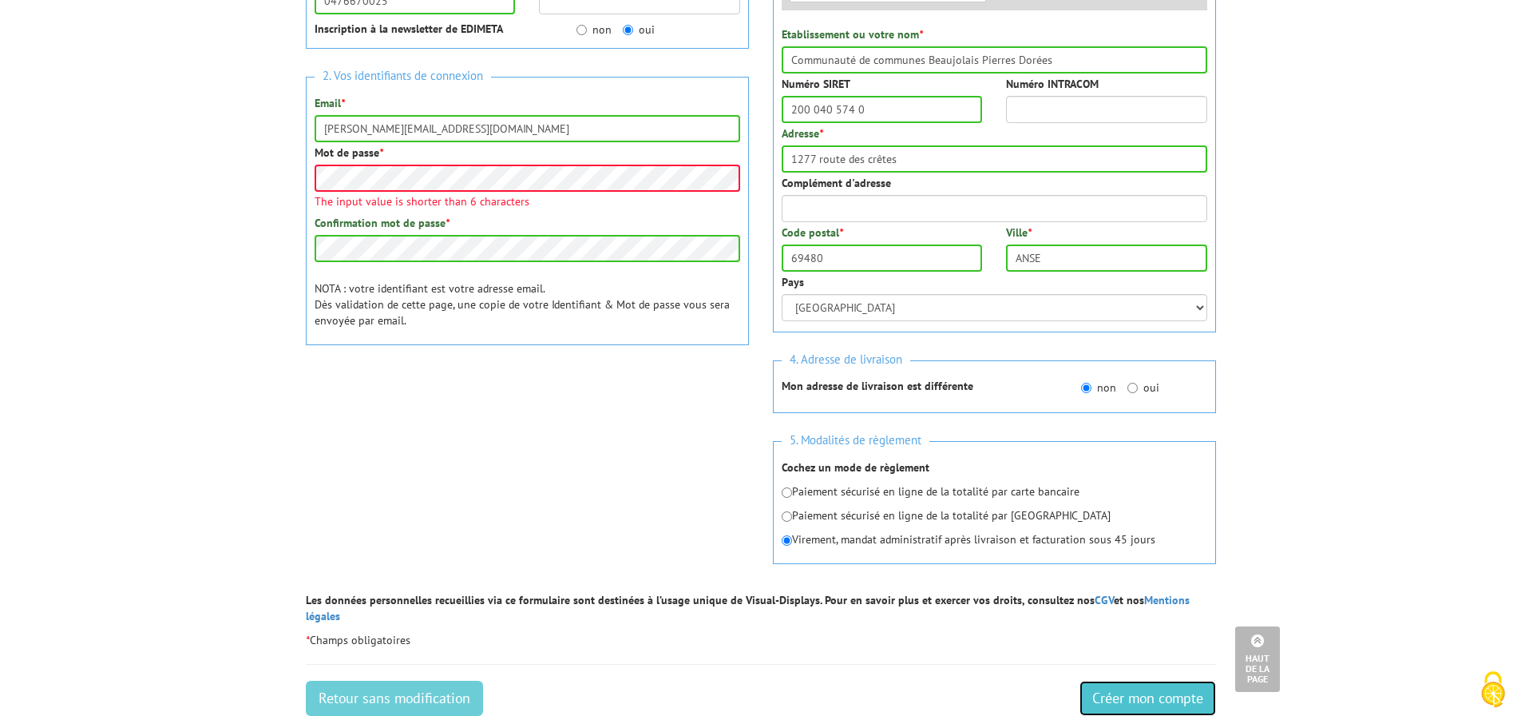
scroll to position [221, 0]
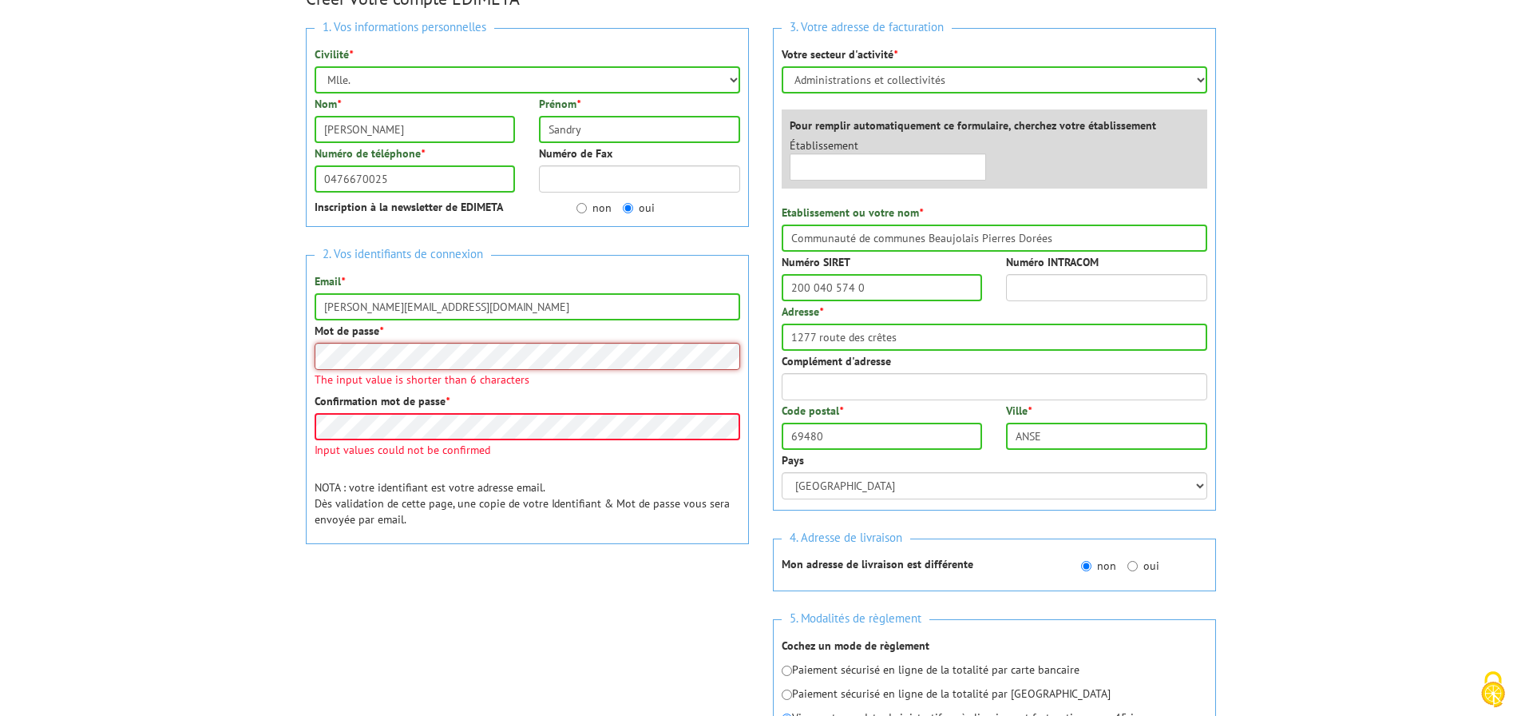
click at [285, 357] on body "Veuillez valider le captcha Edimeta - Créer un compte Nos équipes sont à votre …" at bounding box center [760, 541] width 1521 height 1525
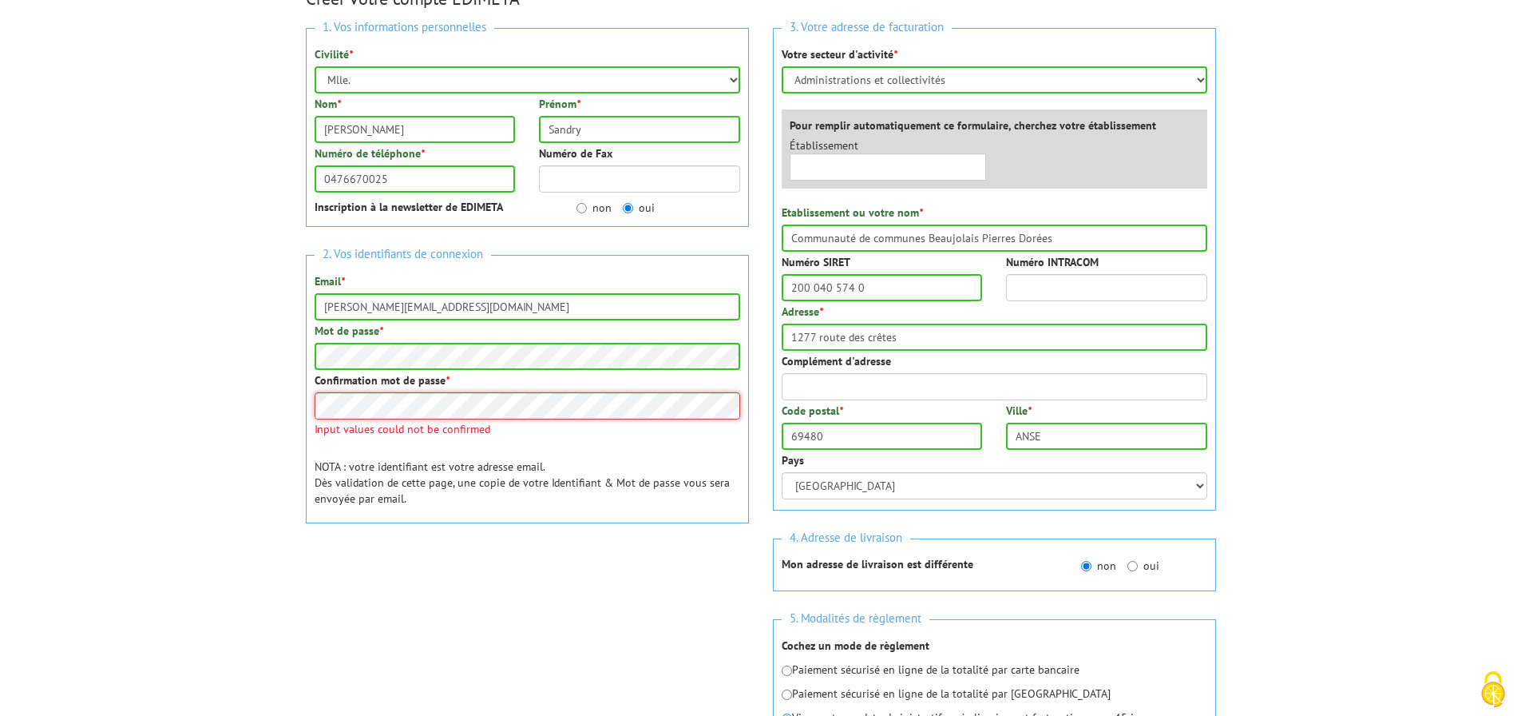
click at [358, 430] on div "Confirmation mot de passe * Input values could not be confirmed" at bounding box center [528, 403] width 426 height 62
click at [611, 465] on p "NOTA : votre identifiant est votre adresse email. Dès validation de cette page,…" at bounding box center [528, 482] width 426 height 48
click at [226, 363] on body "Veuillez valider le captcha Edimeta - Créer un compte Nos équipes sont à votre …" at bounding box center [760, 541] width 1521 height 1525
click at [338, 409] on div "Confirmation mot de passe * Input values could not be confirmed" at bounding box center [528, 403] width 426 height 62
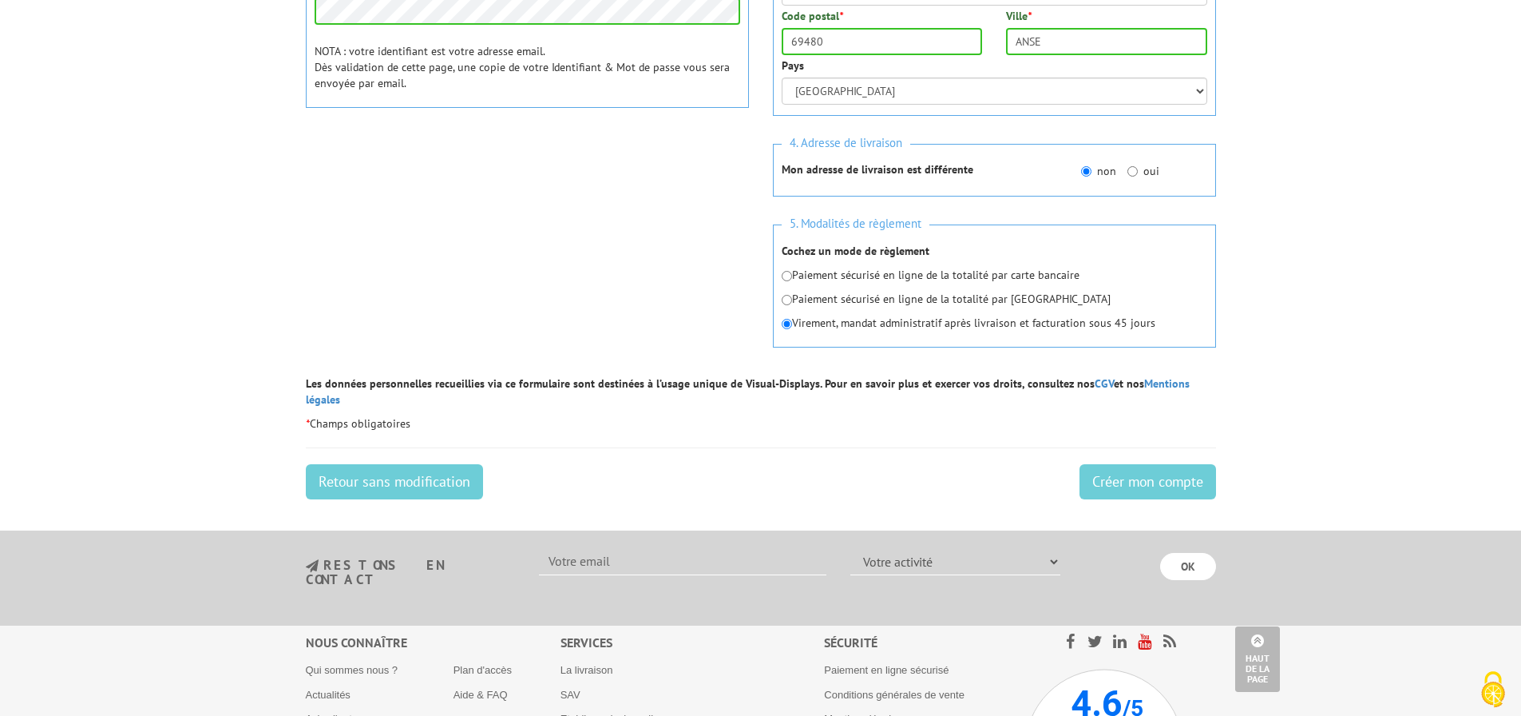
scroll to position [620, 0]
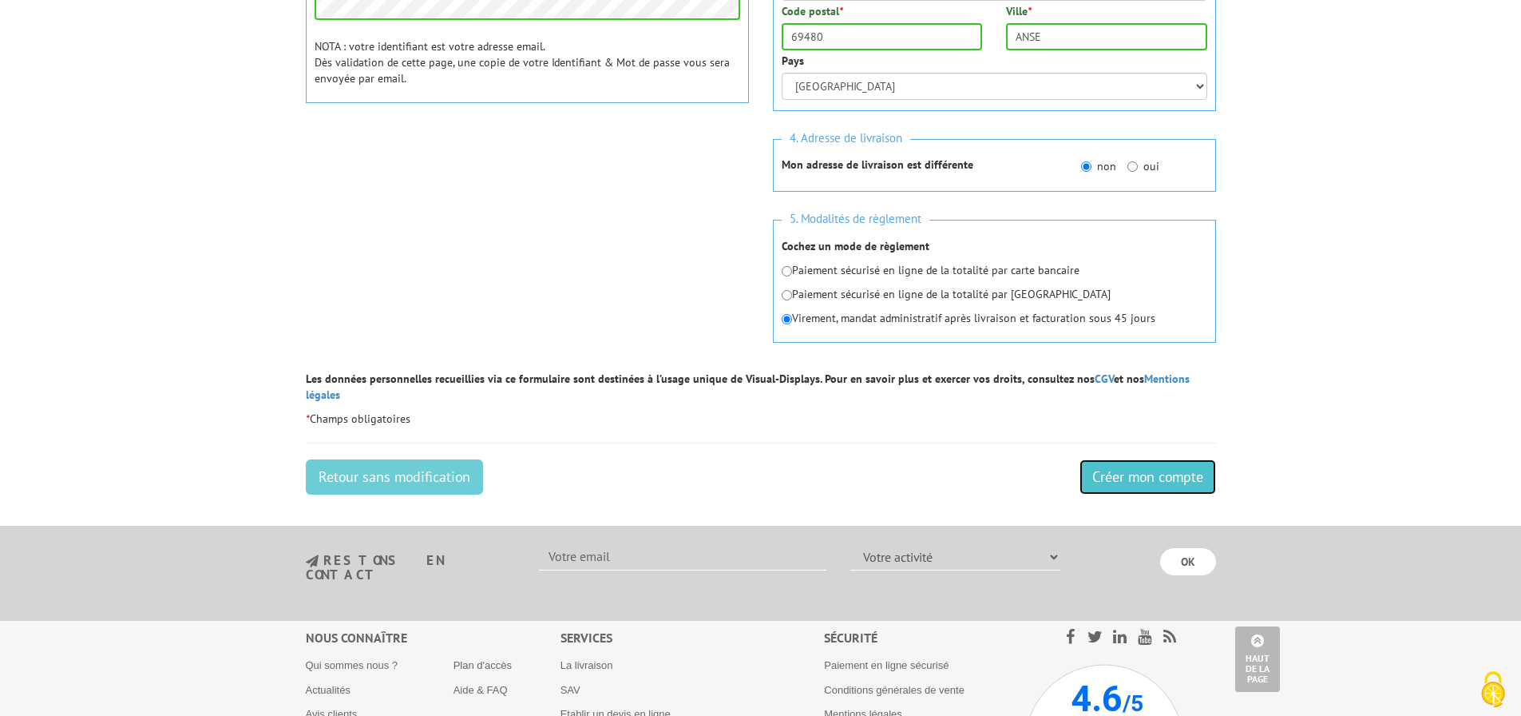
click at [1104, 466] on input "Créer mon compte" at bounding box center [1148, 476] width 137 height 35
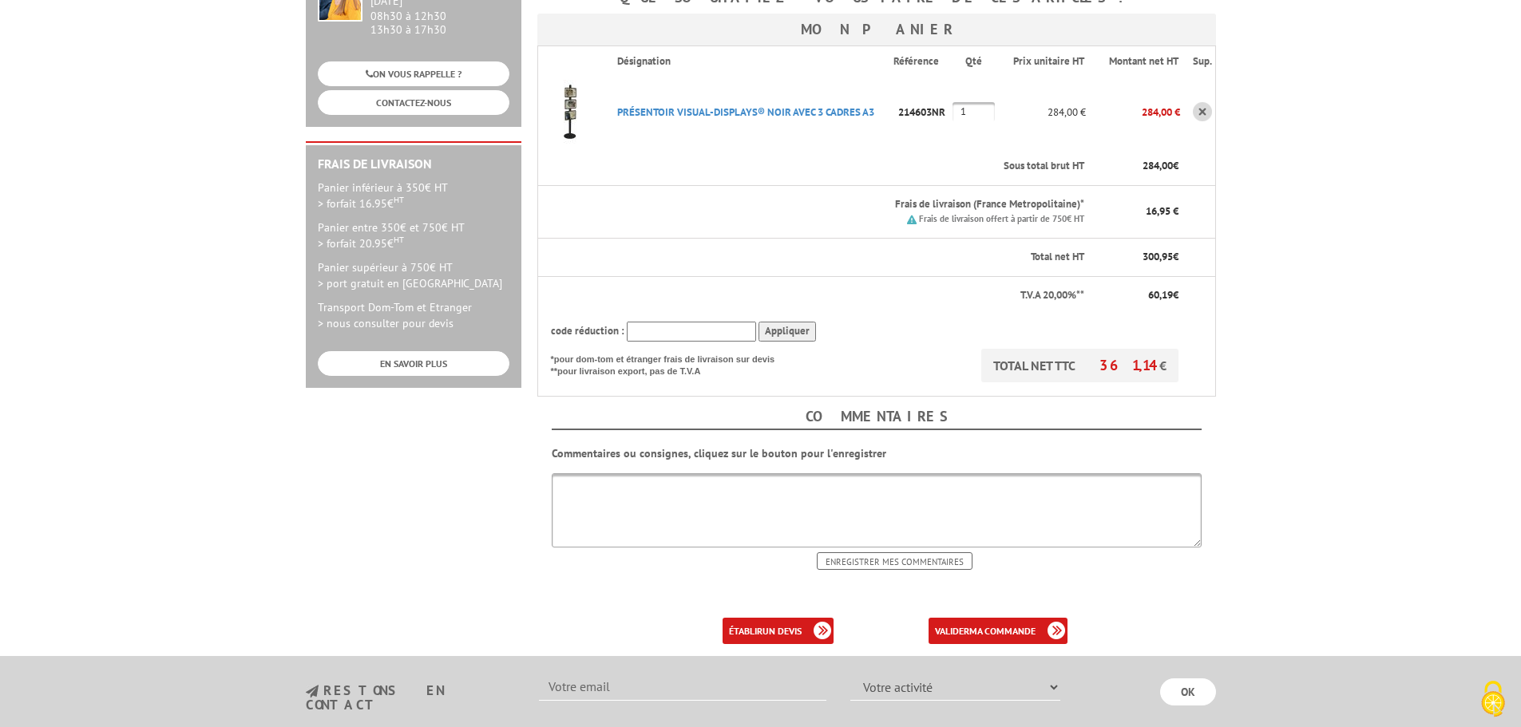
scroll to position [399, 0]
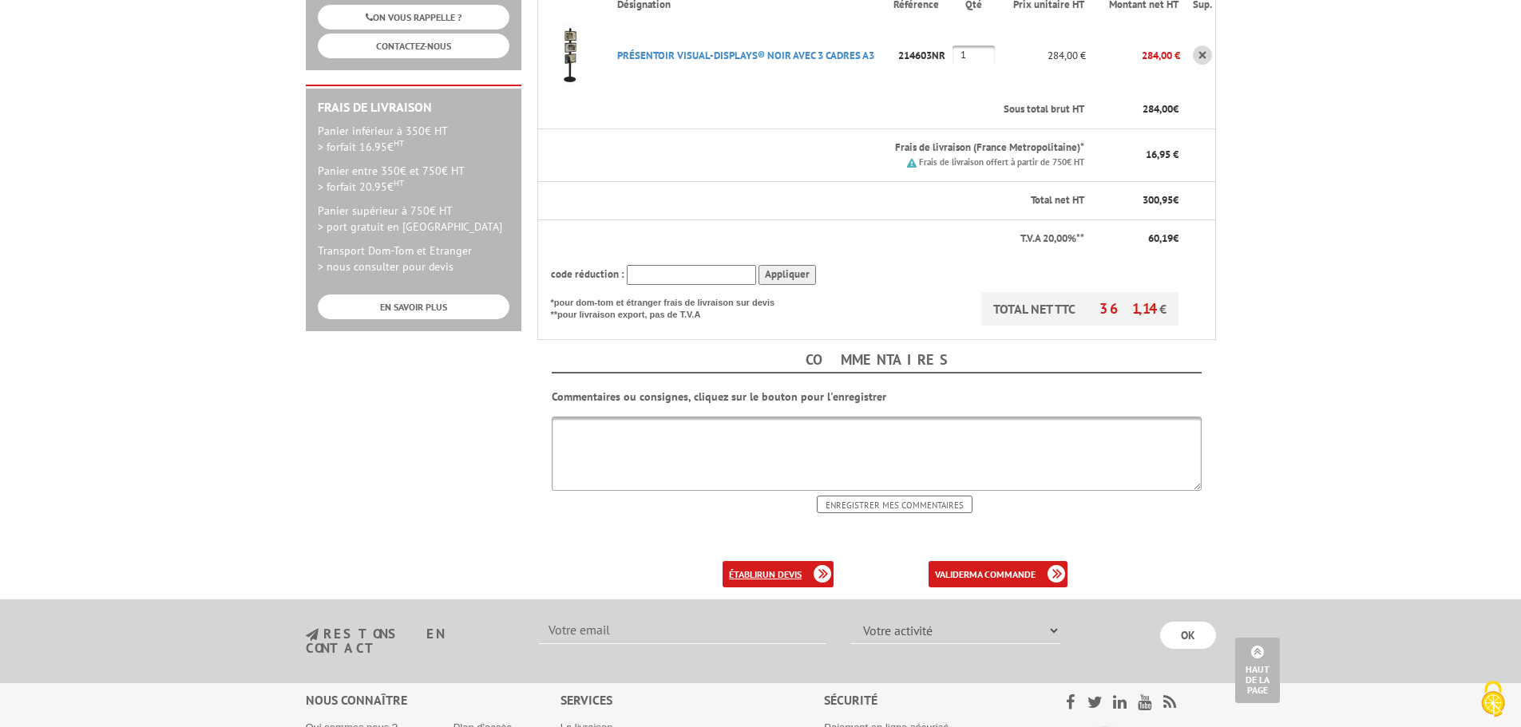
click at [770, 569] on b "un devis" at bounding box center [782, 575] width 39 height 12
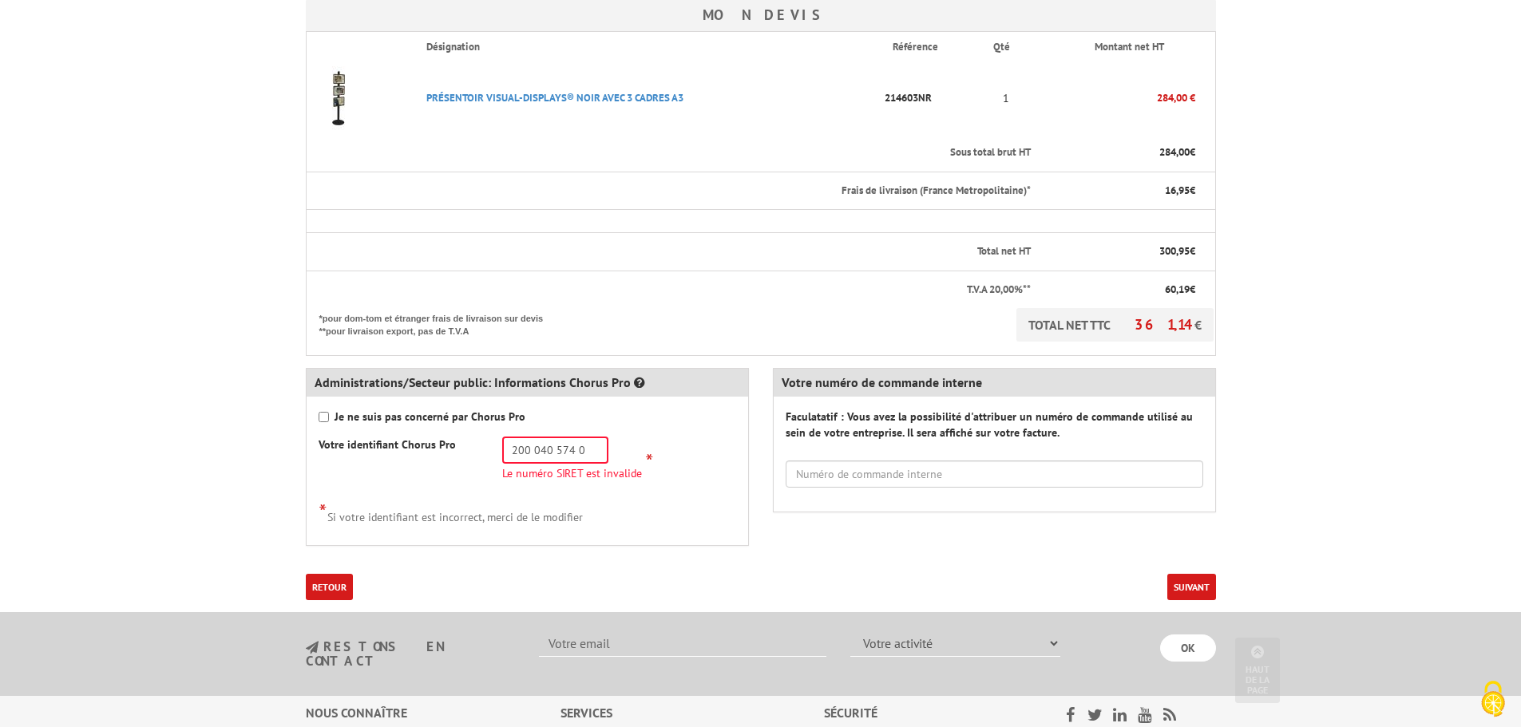
scroll to position [399, 0]
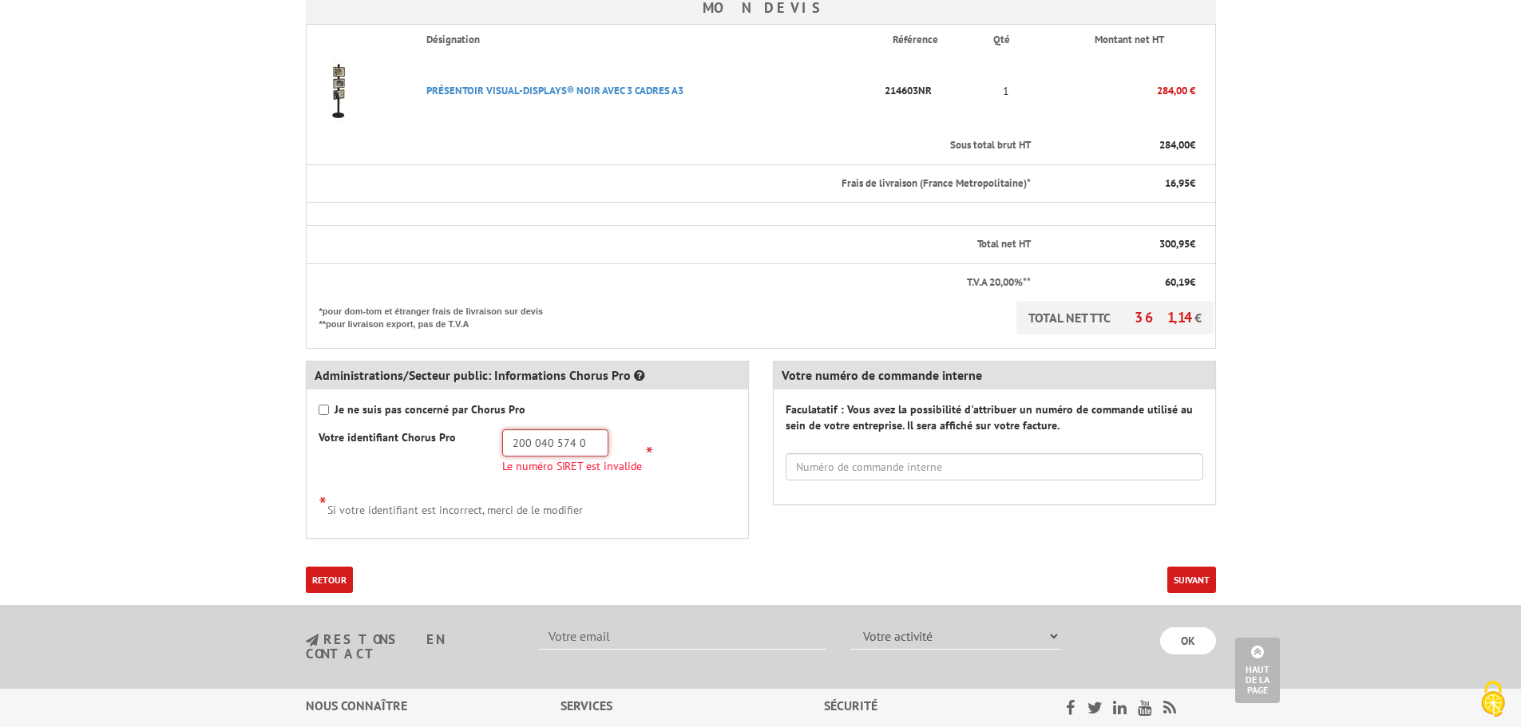
click at [590, 439] on input "200 040 574 0" at bounding box center [555, 443] width 106 height 27
type input "200 040 574"
click at [634, 372] on icon at bounding box center [639, 375] width 11 height 13
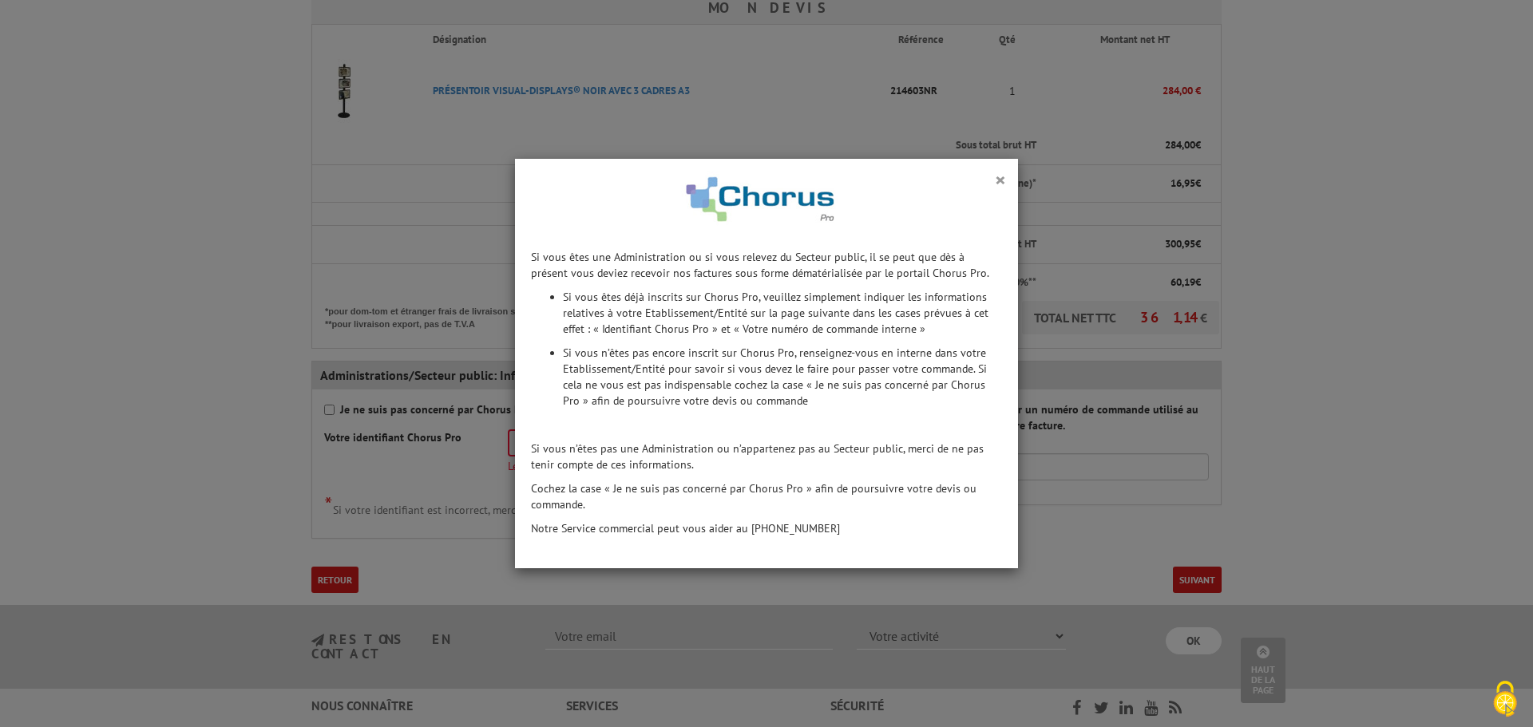
drag, startPoint x: 604, startPoint y: 424, endPoint x: 618, endPoint y: 461, distance: 39.4
click at [608, 465] on p "Si vous n’êtes pas une Administration ou n’appartenez pas au Secteur public, me…" at bounding box center [766, 457] width 471 height 32
drag, startPoint x: 993, startPoint y: 182, endPoint x: 993, endPoint y: 198, distance: 16.0
click at [995, 182] on button "×" at bounding box center [1000, 179] width 11 height 21
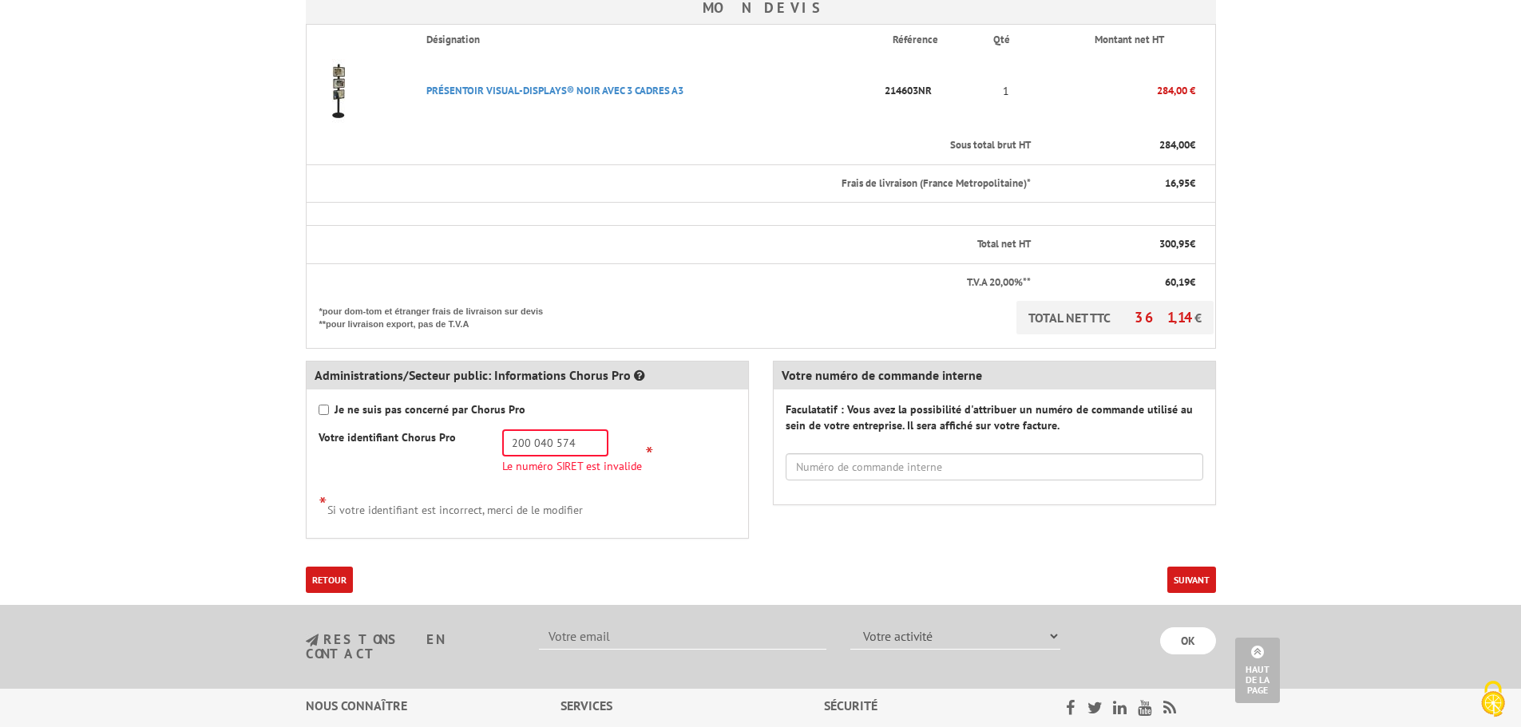
click at [685, 414] on div "Je ne suis pas concerné par Chorus Pro" at bounding box center [528, 410] width 418 height 16
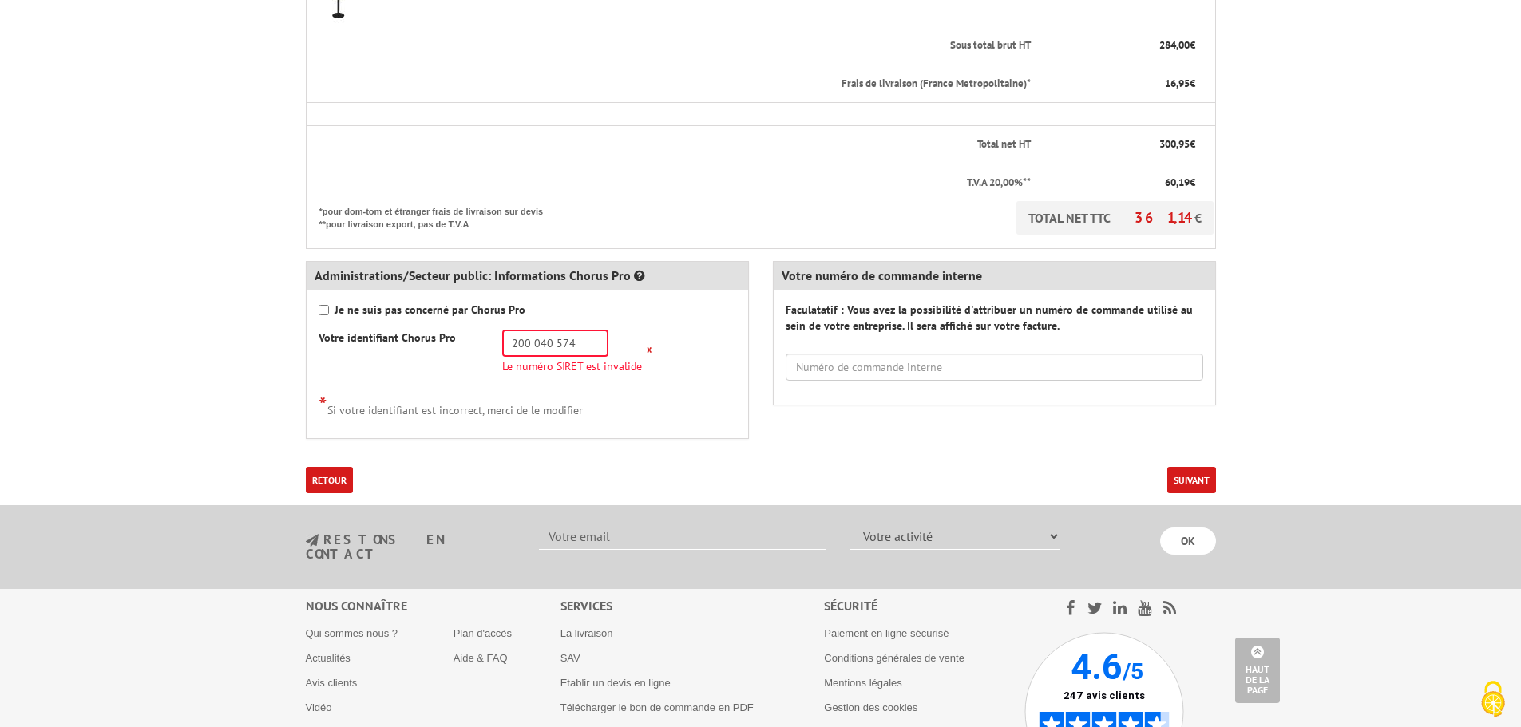
scroll to position [474, 0]
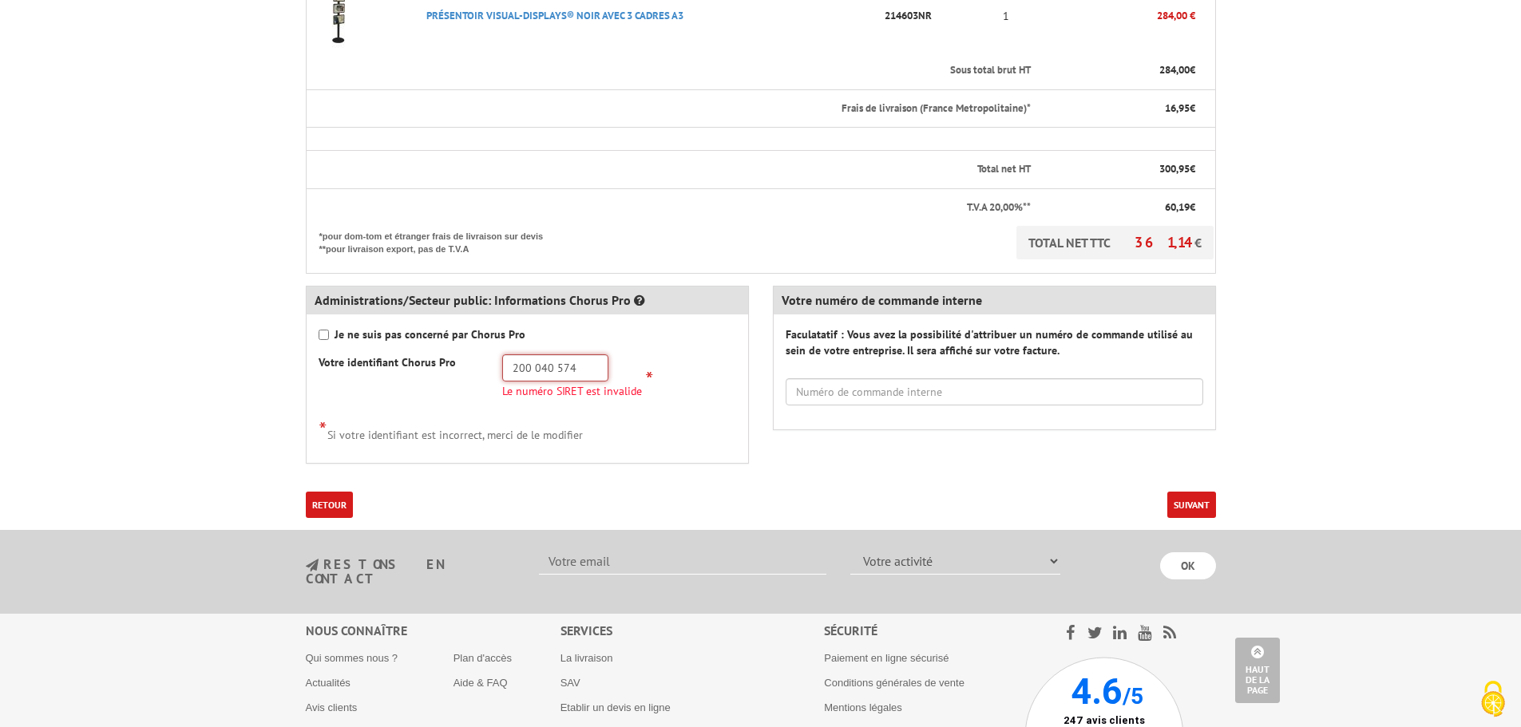
drag, startPoint x: 582, startPoint y: 367, endPoint x: 479, endPoint y: 380, distance: 103.8
click at [479, 380] on div "Votre identifiant Chorus Pro 200 040 574 Le numéro SIRET est invalide *" at bounding box center [528, 380] width 442 height 50
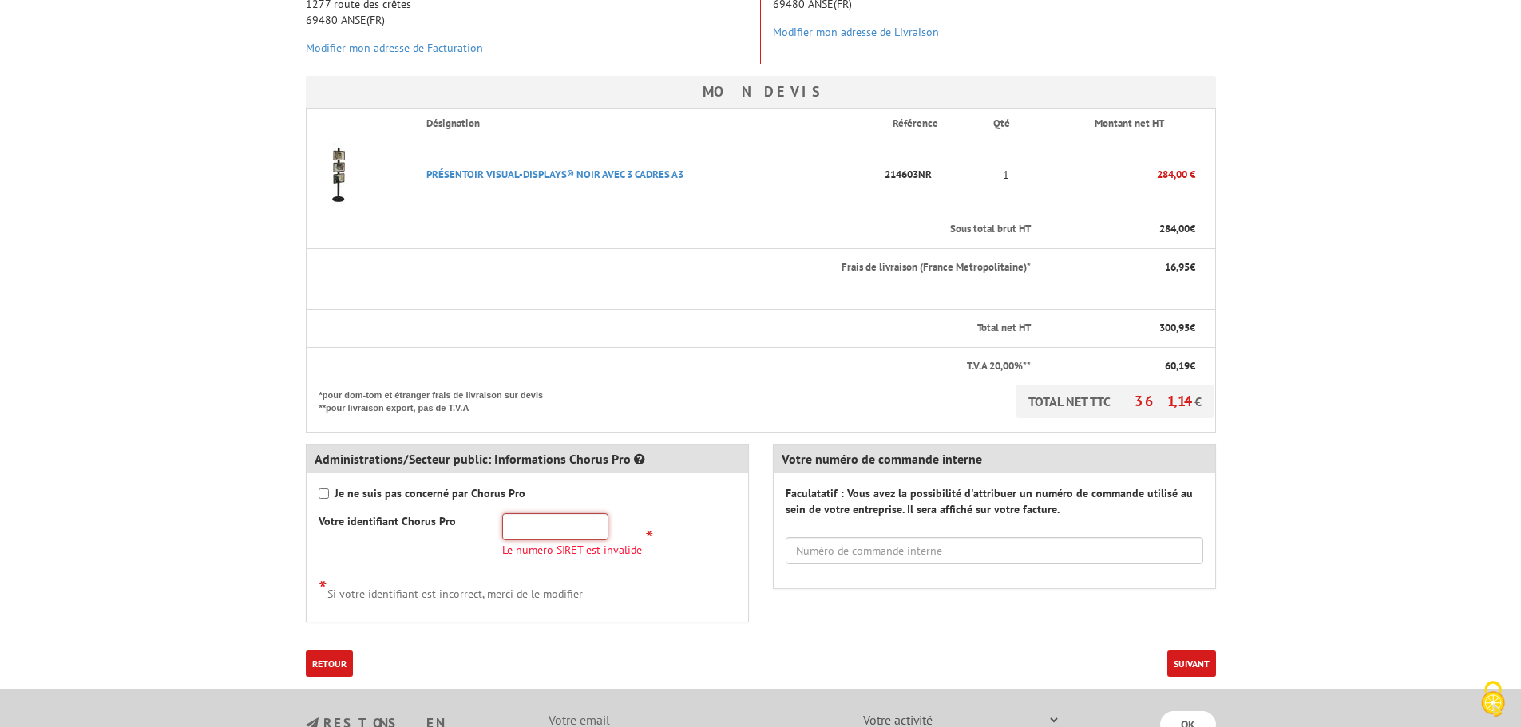
scroll to position [319, 0]
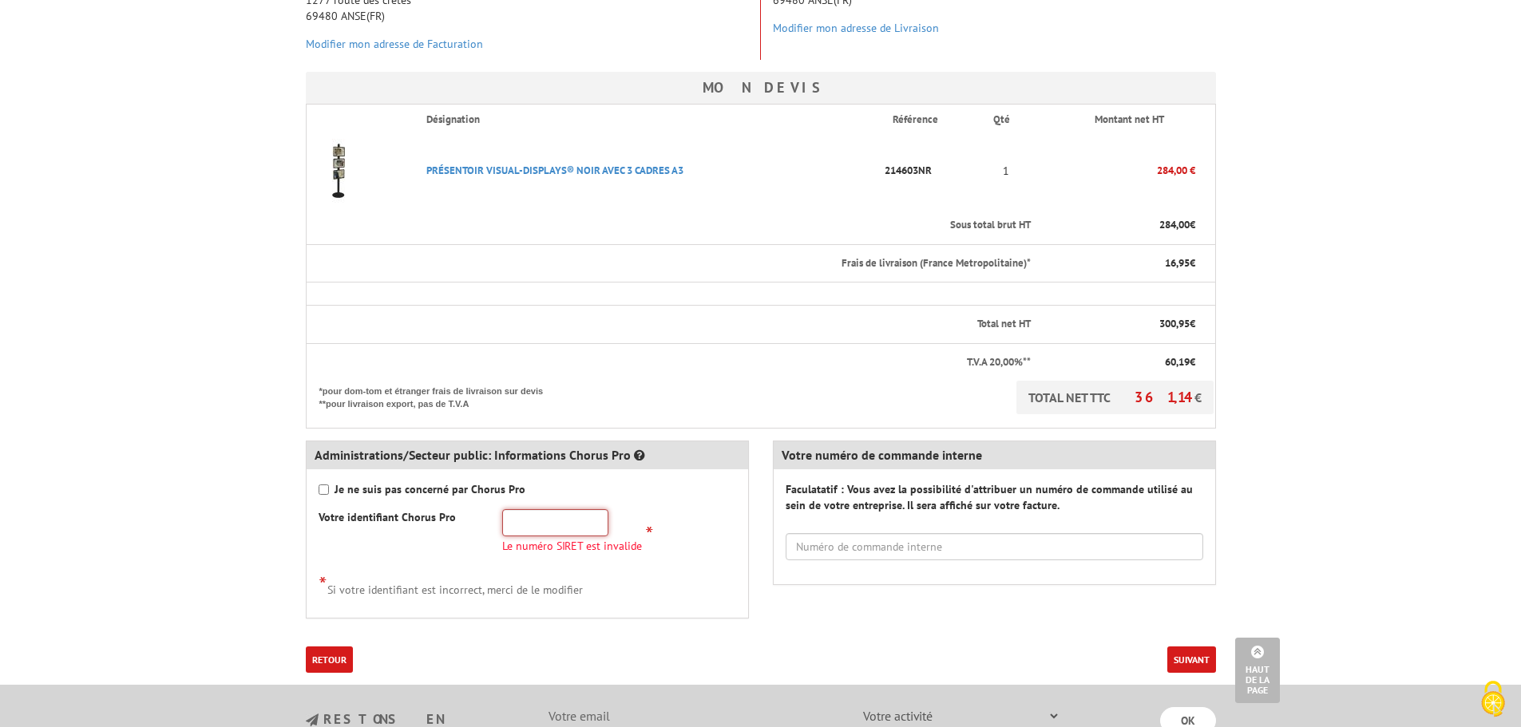
paste input "200 040 574 00"
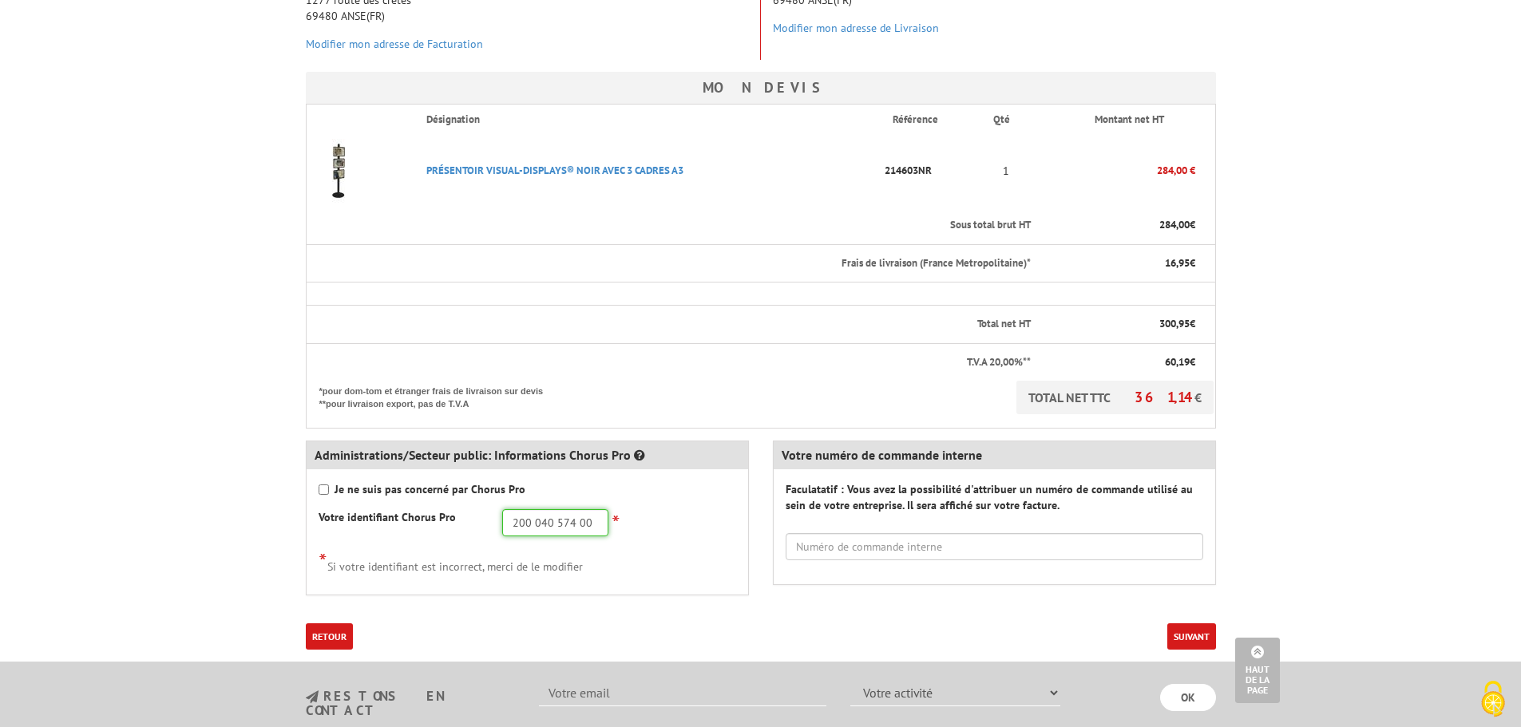
type input "200 040 574 00"
click at [1207, 640] on button "Suivant" at bounding box center [1191, 637] width 49 height 26
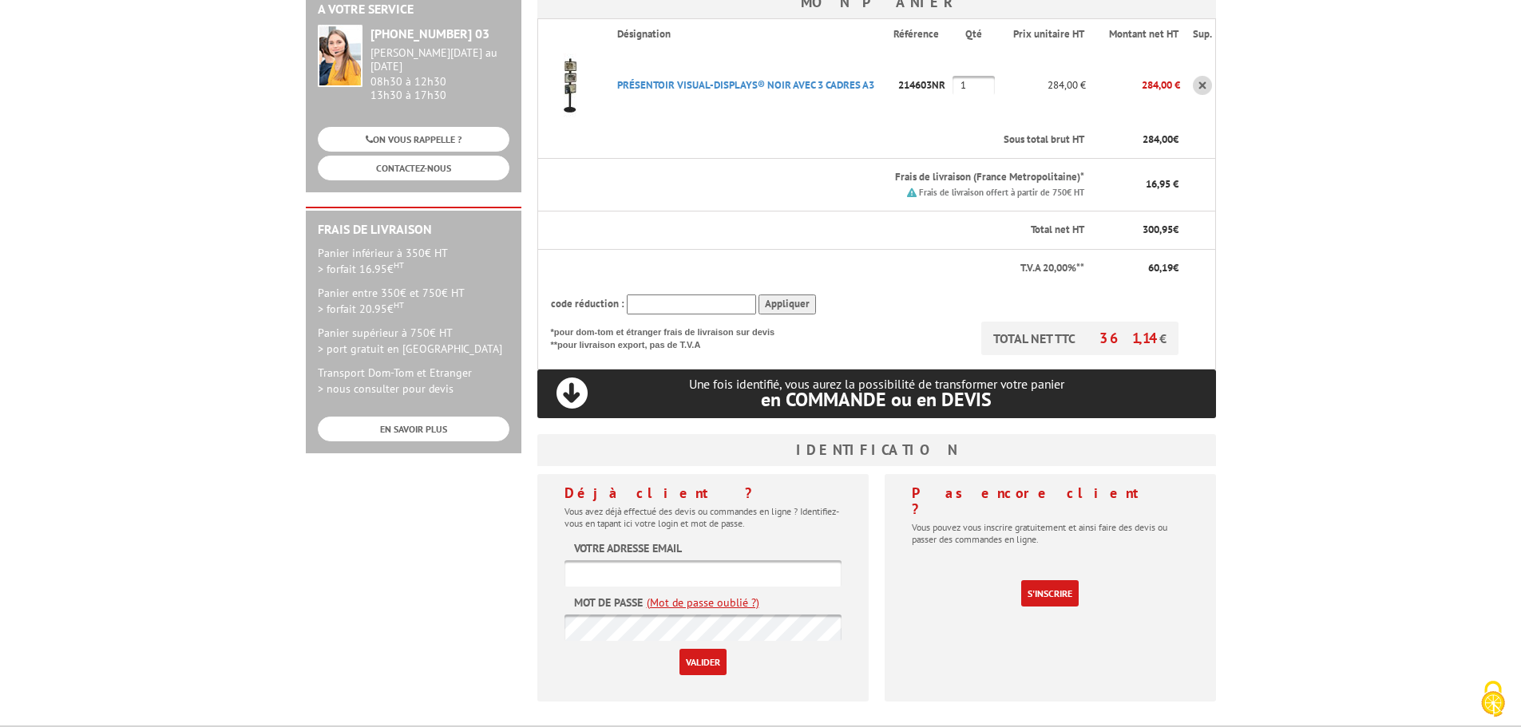
scroll to position [319, 0]
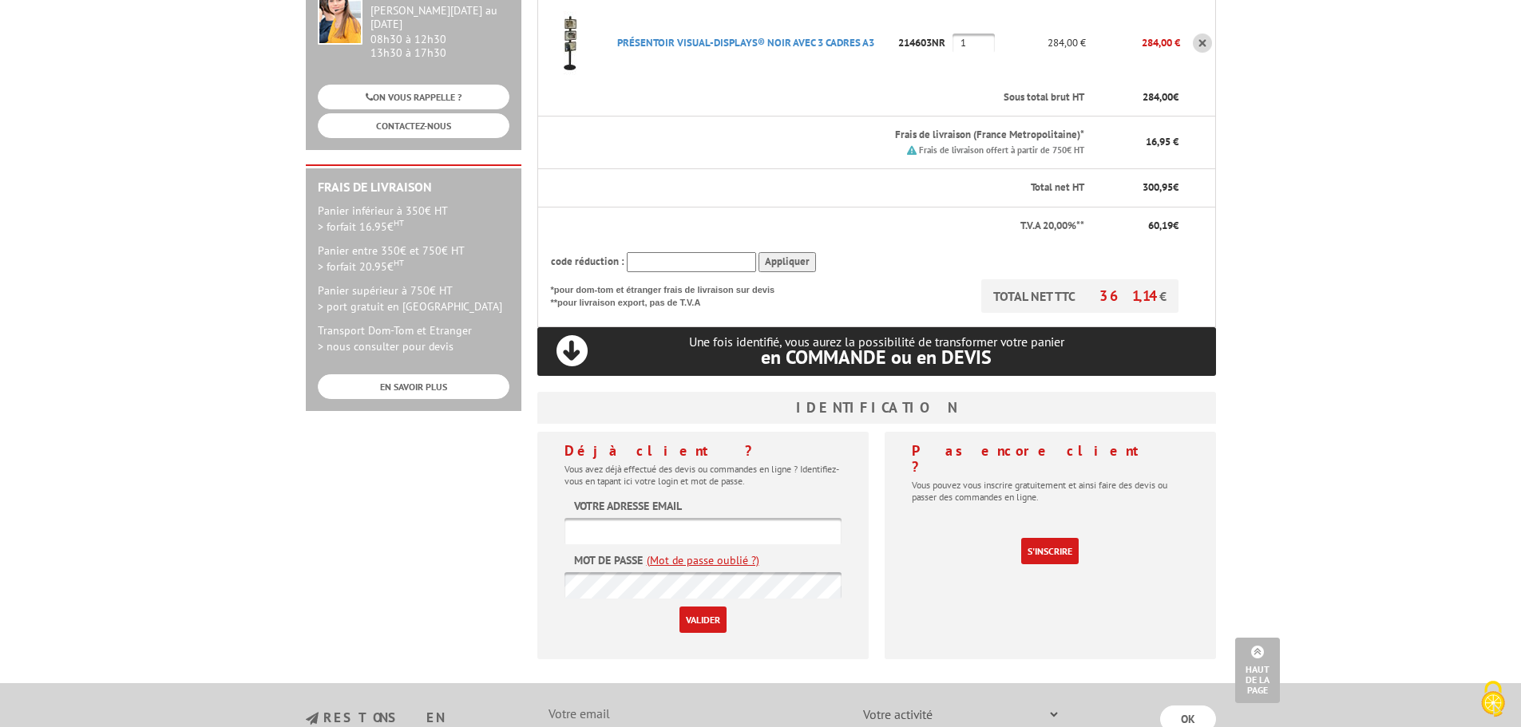
type input "[PERSON_NAME][EMAIL_ADDRESS][DOMAIN_NAME]"
click at [692, 607] on input "Valider" at bounding box center [703, 620] width 47 height 26
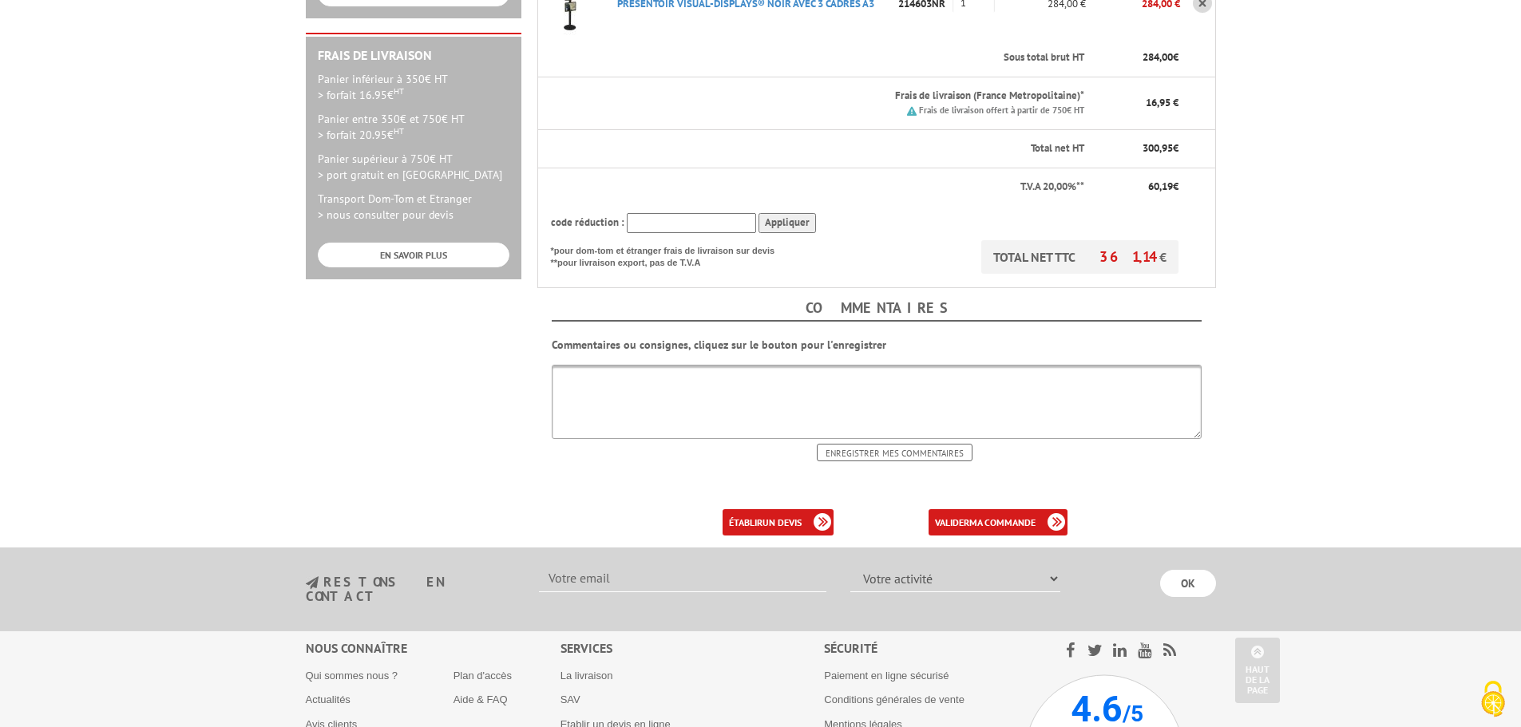
scroll to position [479, 0]
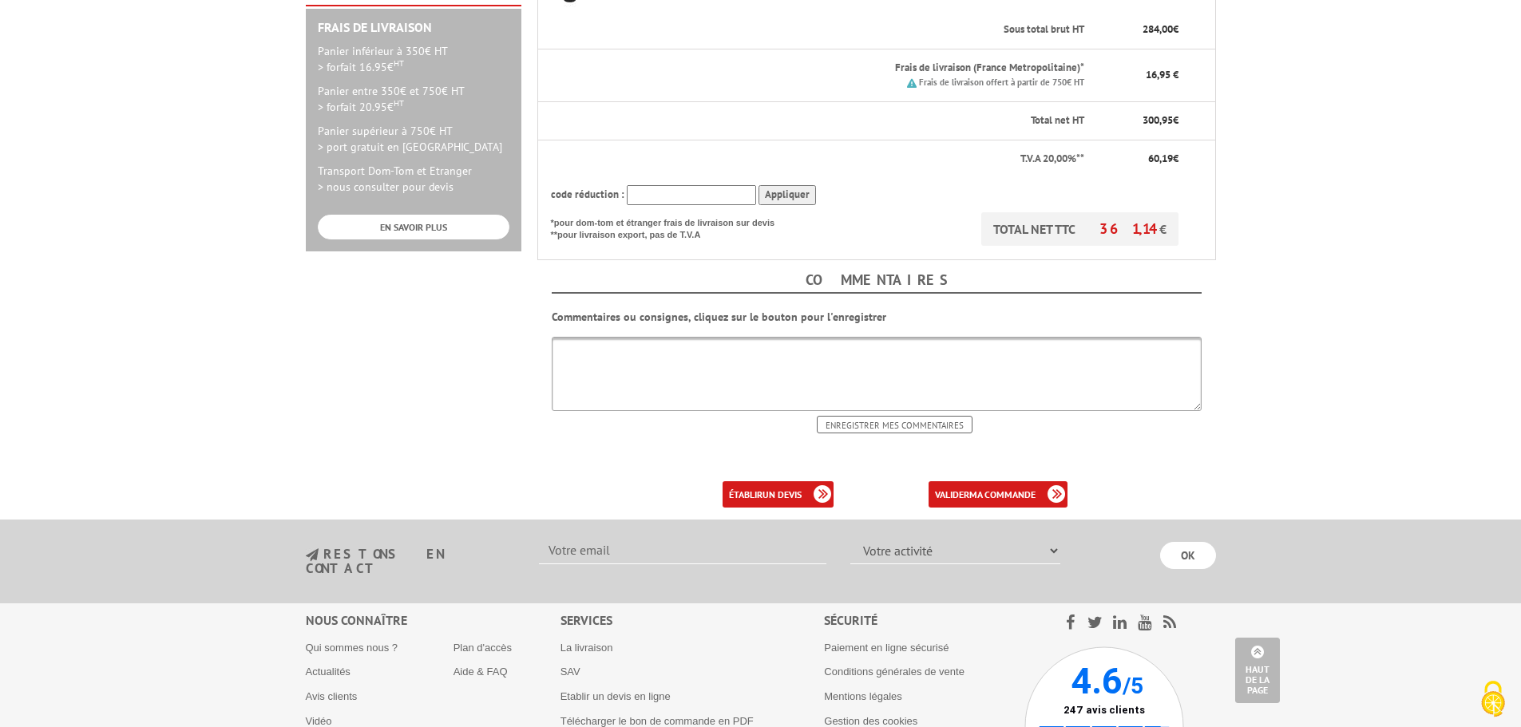
click at [818, 482] on div "établir un devis" at bounding box center [778, 495] width 111 height 26
click at [745, 482] on link "établir un devis" at bounding box center [778, 495] width 111 height 26
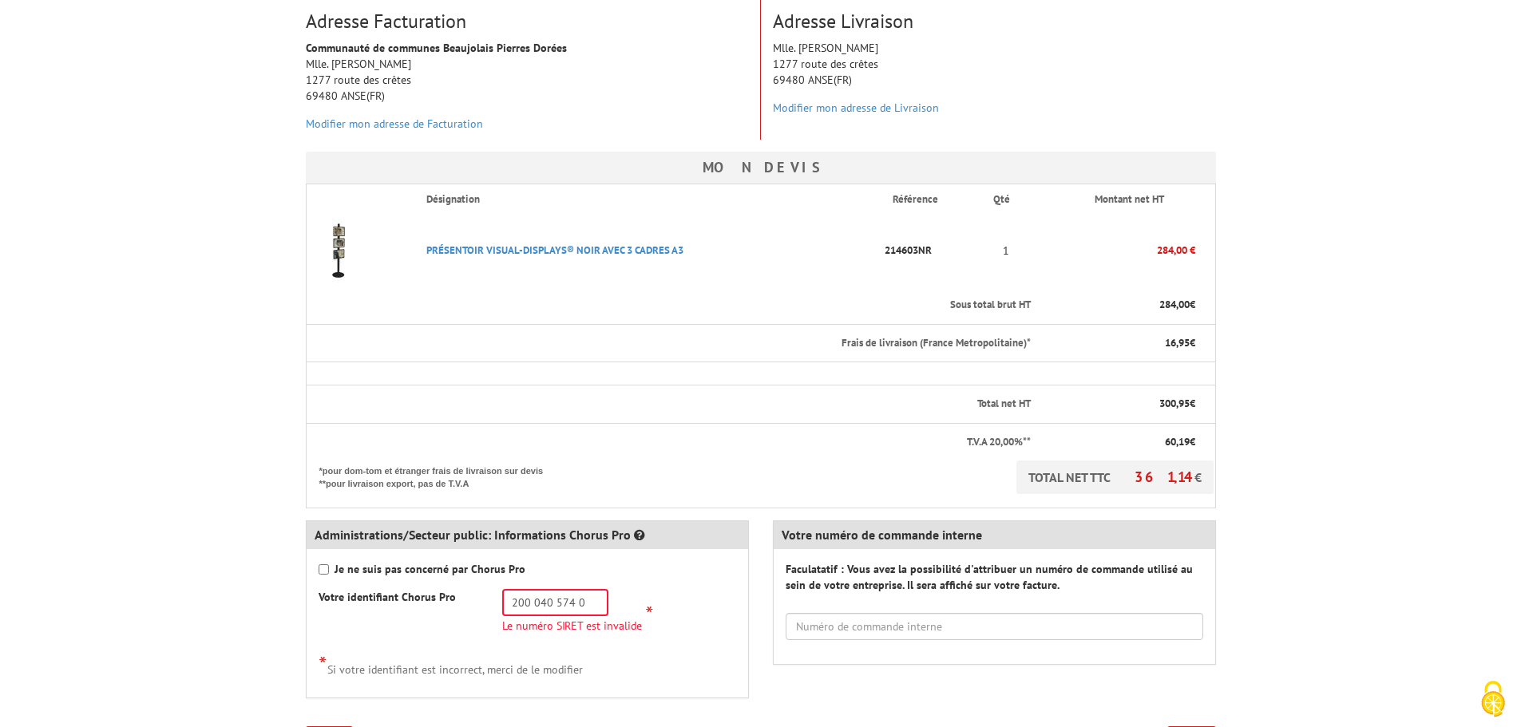
scroll to position [319, 0]
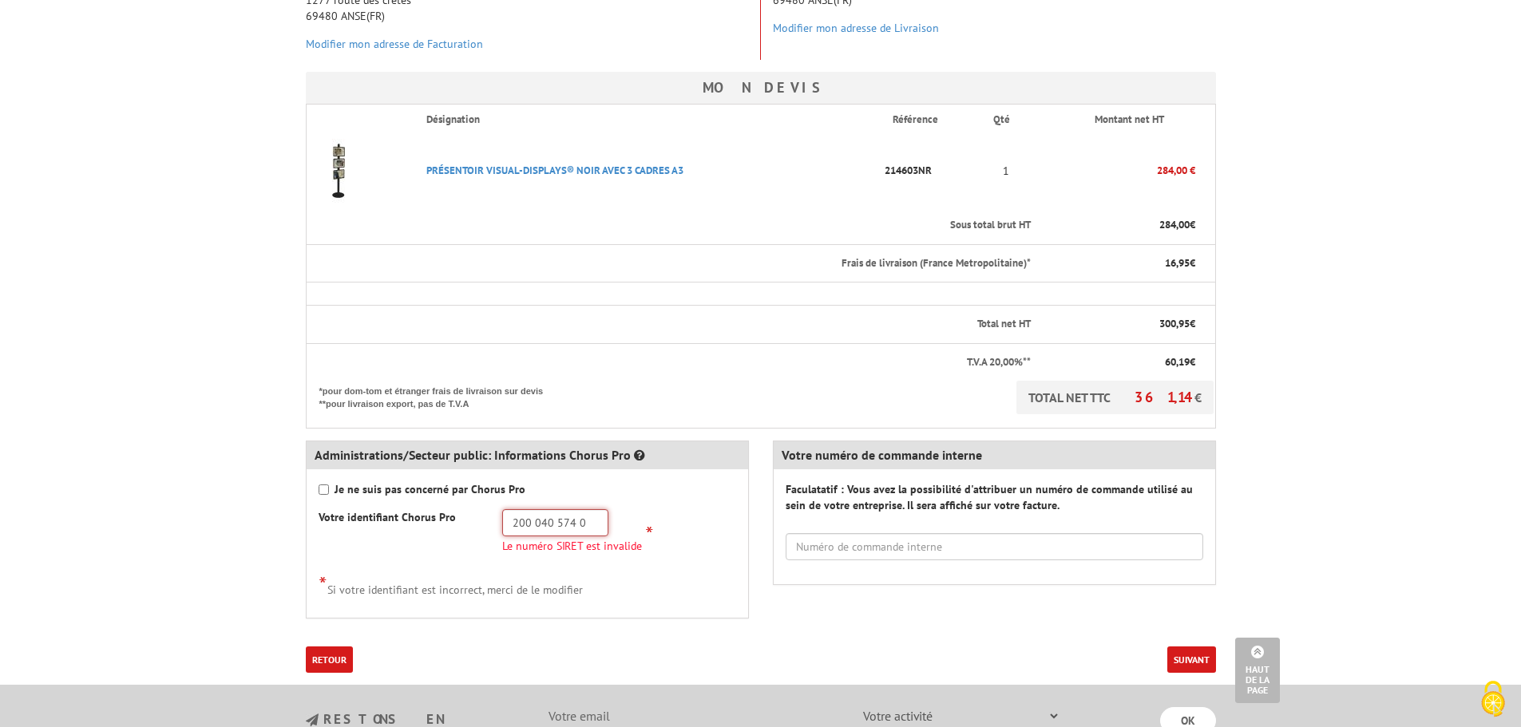
click at [540, 528] on input "200 040 574 0" at bounding box center [555, 522] width 106 height 27
drag, startPoint x: 515, startPoint y: 519, endPoint x: 602, endPoint y: 516, distance: 87.1
click at [602, 516] on input "200 040 574 0" at bounding box center [555, 522] width 106 height 27
paste input "200 040 574 00"
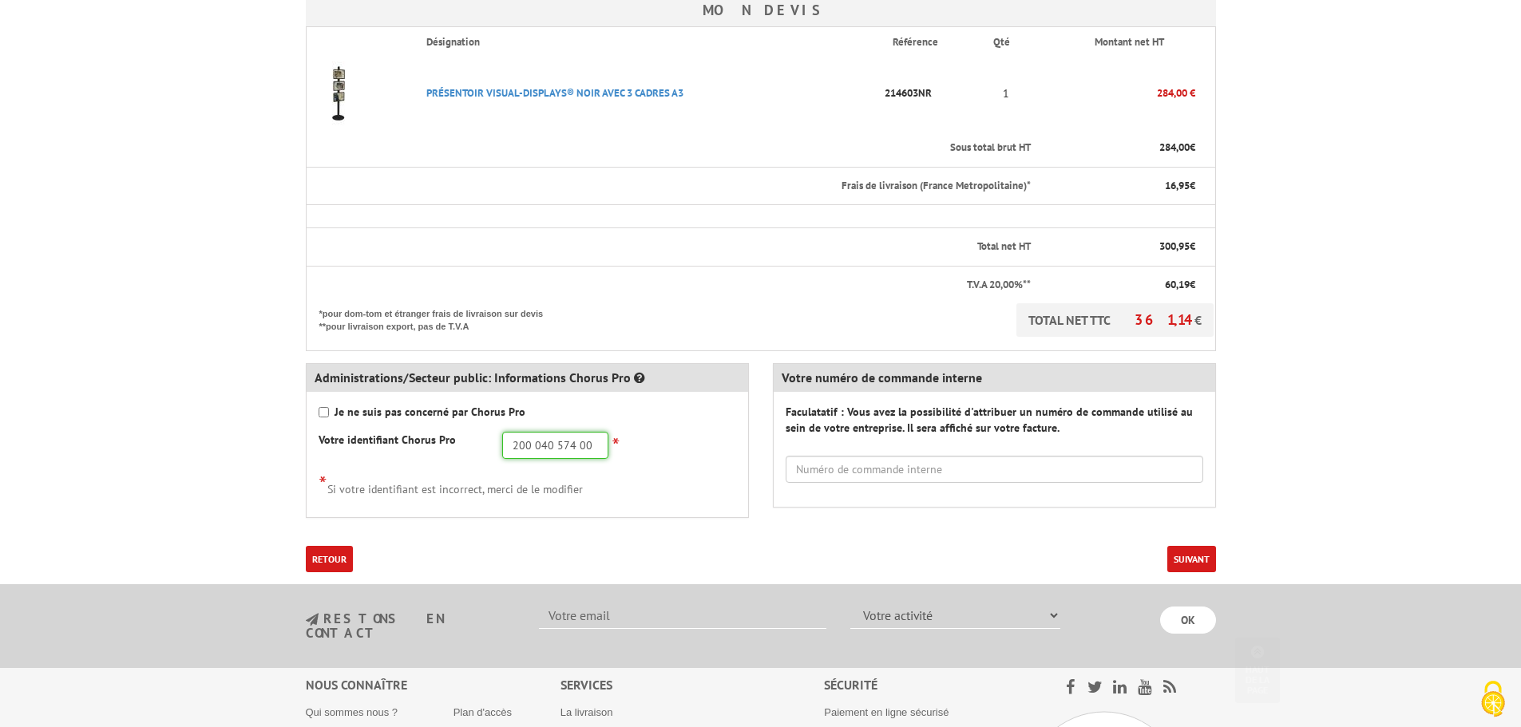
scroll to position [479, 0]
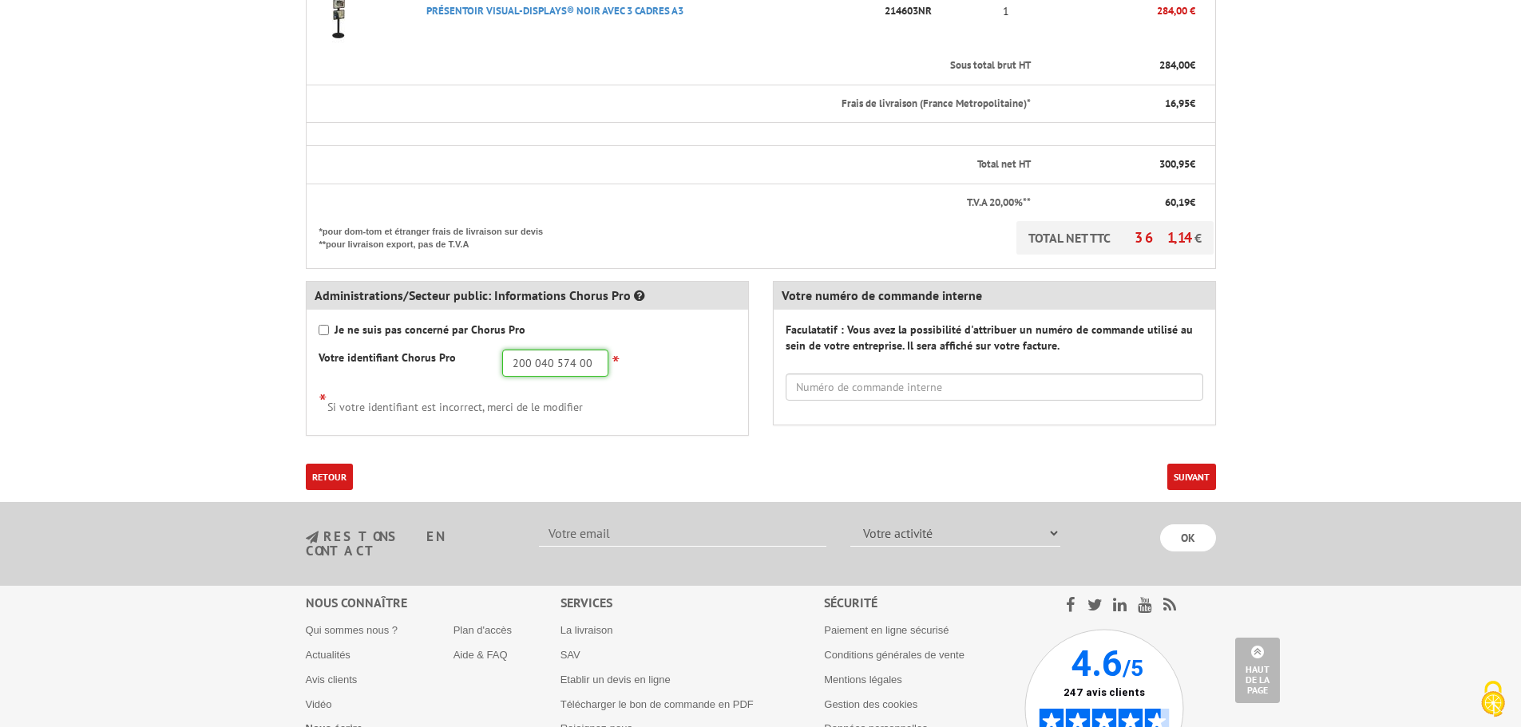
type input "200 040 574 00"
click at [1185, 470] on button "Suivant" at bounding box center [1191, 477] width 49 height 26
click at [1183, 470] on button "Suivant" at bounding box center [1191, 477] width 49 height 26
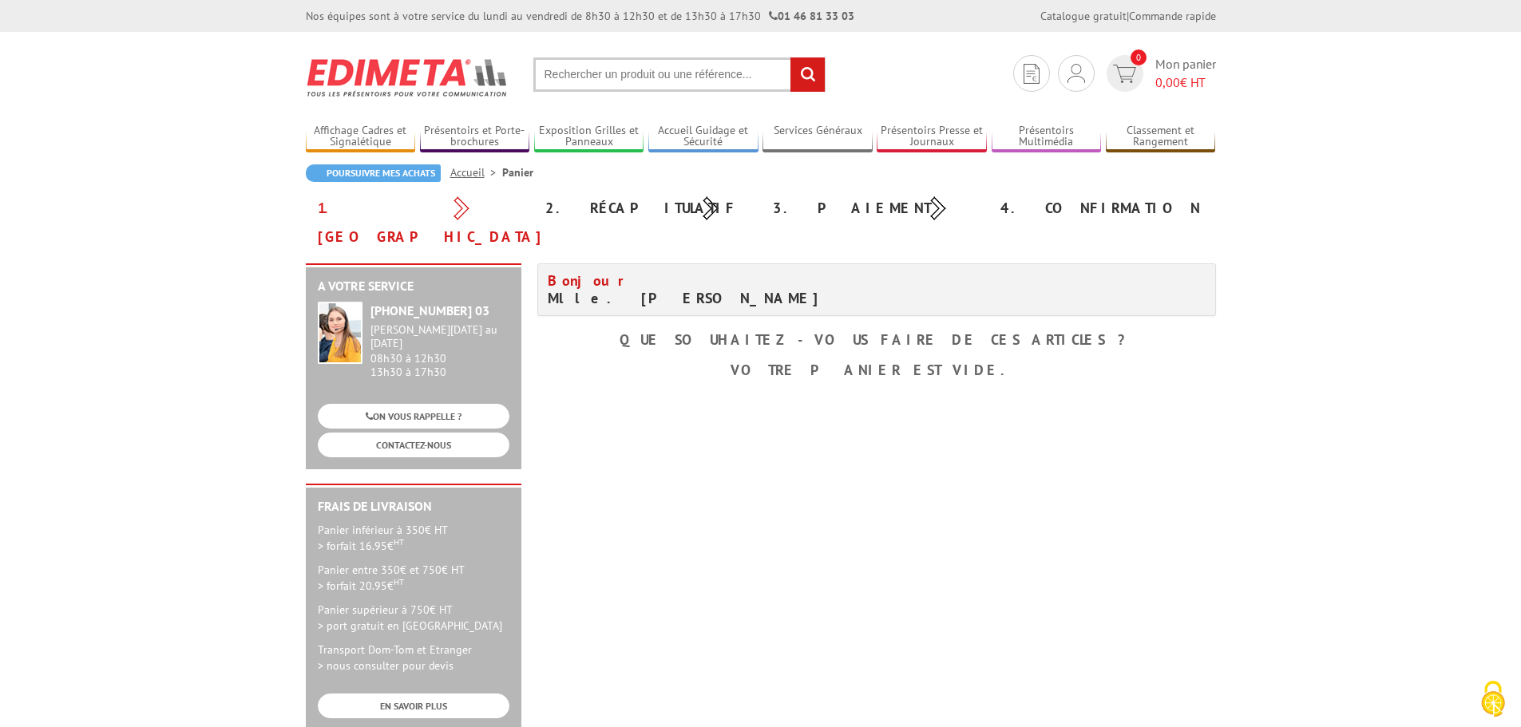
click at [900, 361] on b "Votre panier est vide." at bounding box center [877, 370] width 292 height 18
click at [800, 300] on div "Bonjour Mlle. VICENTE Sandry Que souhaitez-vous faire de ces articles ? Votre p…" at bounding box center [876, 325] width 695 height 123
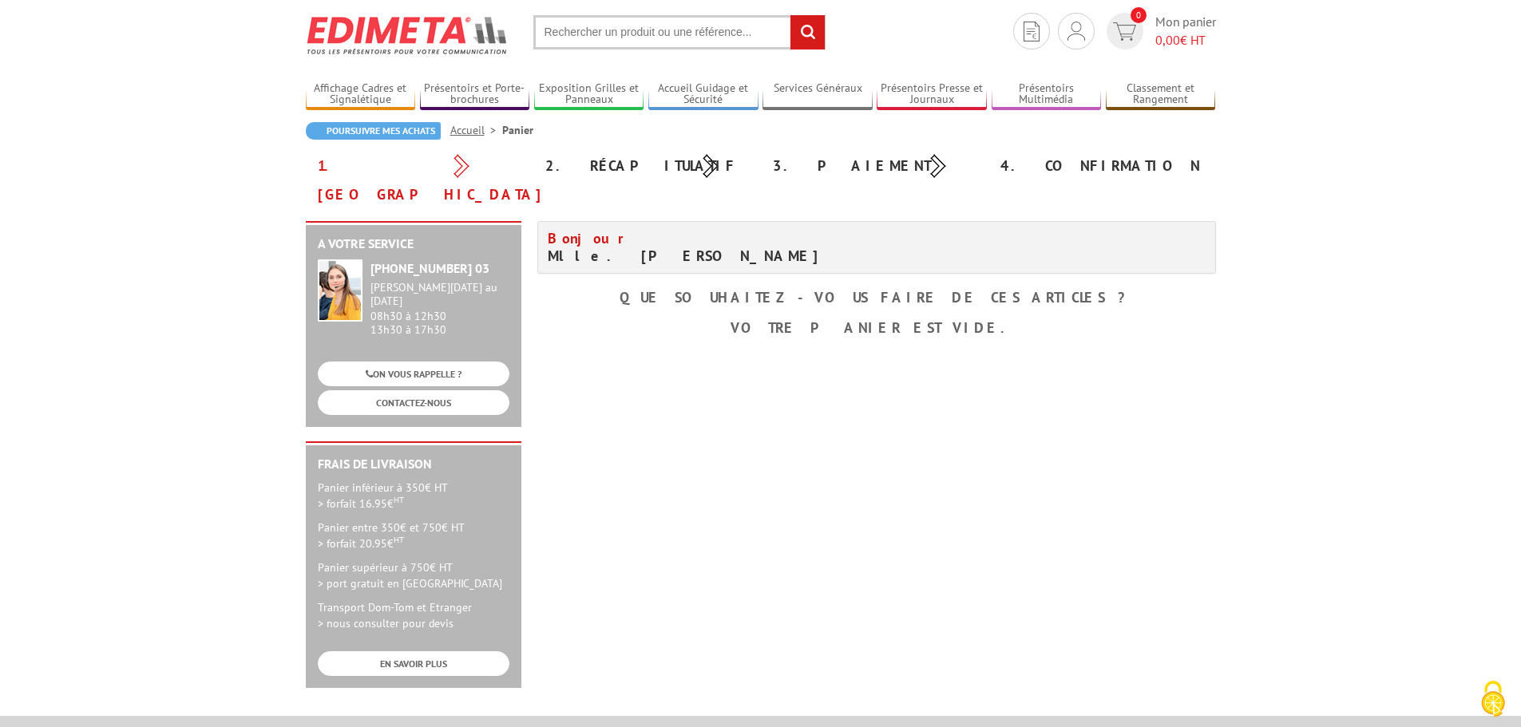
scroll to position [80, 0]
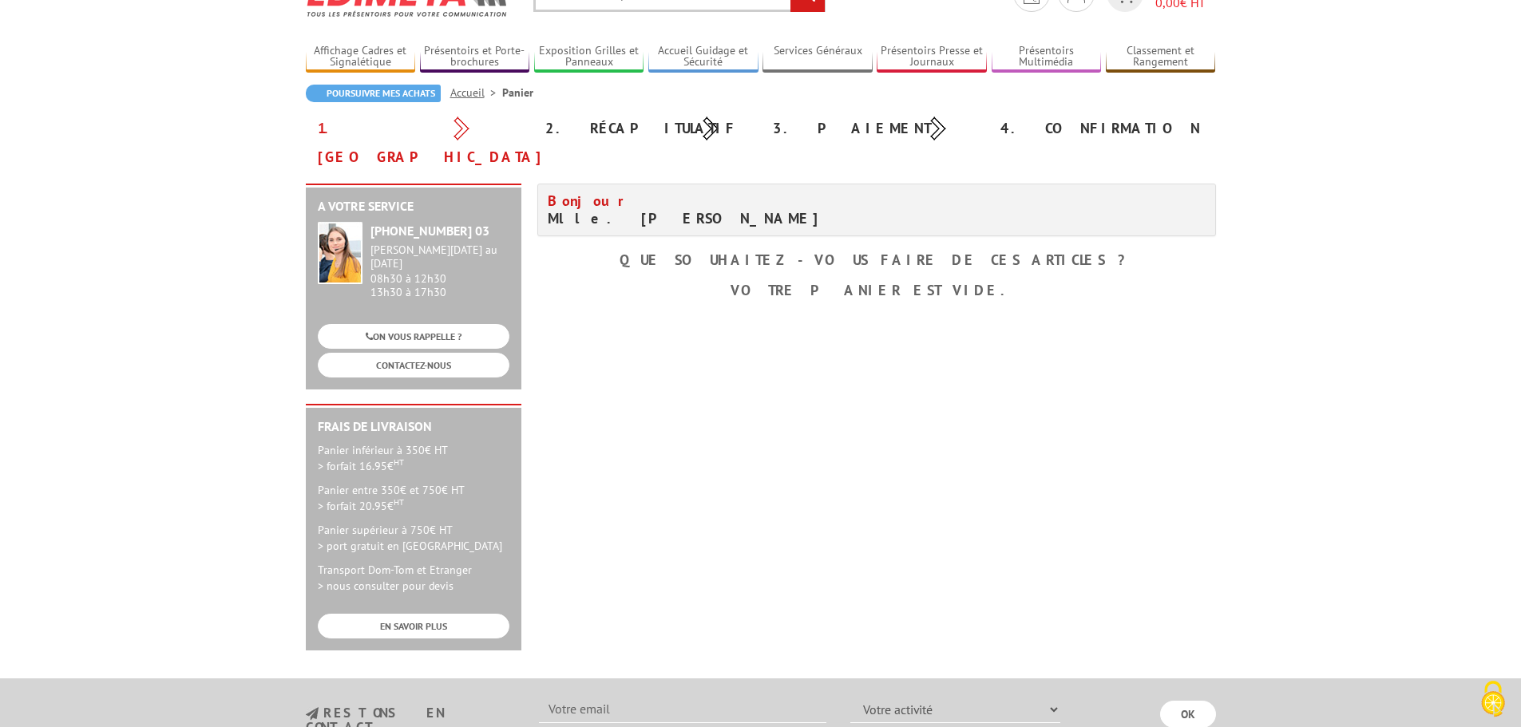
click at [872, 247] on div "Bonjour Mlle. VICENTE Sandry Que souhaitez-vous faire de ces articles ? Votre p…" at bounding box center [876, 245] width 695 height 123
click at [599, 192] on h4 "Bonjour Mlle. VICENTE Sandry" at bounding box center [706, 209] width 317 height 35
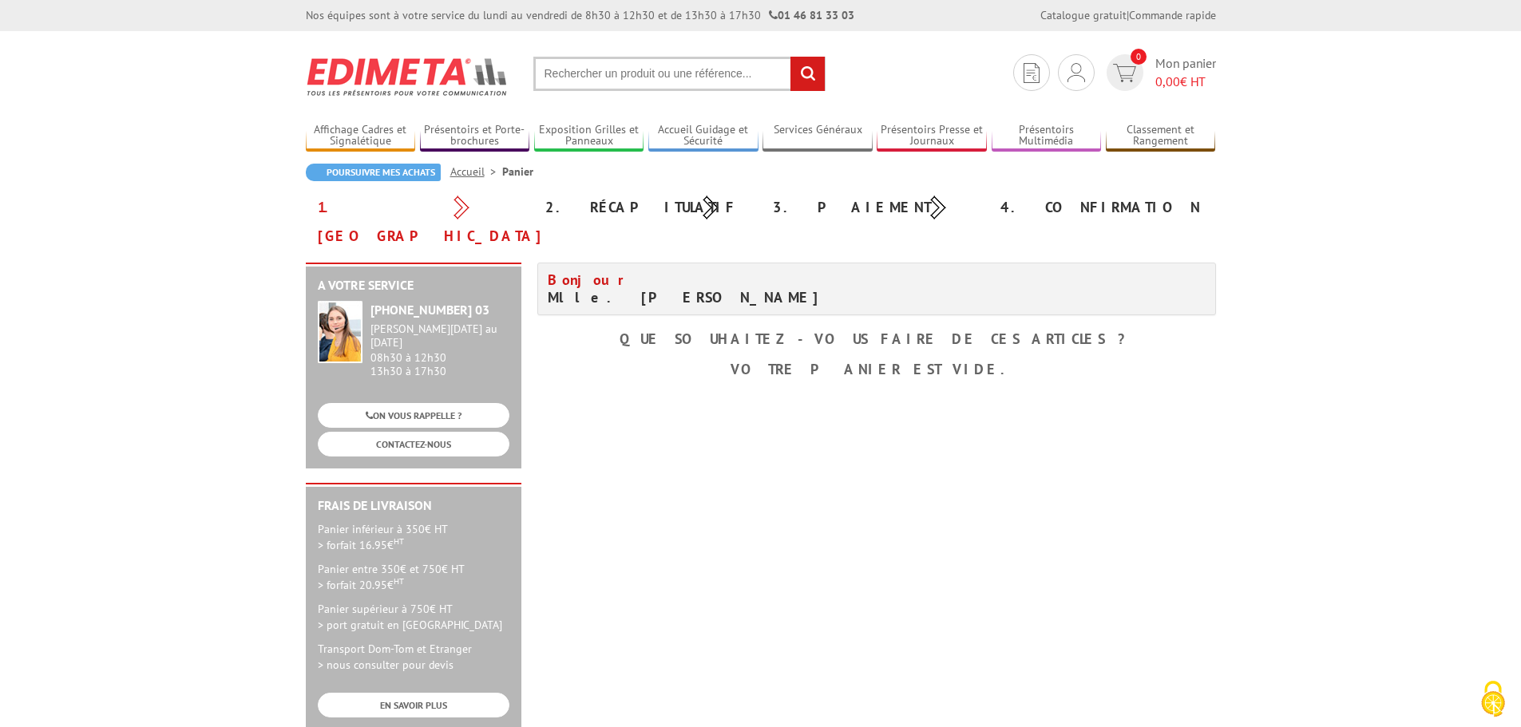
scroll to position [0, 0]
click at [605, 204] on div "2. Récapitulatif" at bounding box center [647, 208] width 228 height 29
click at [794, 201] on div "3. Paiement" at bounding box center [875, 208] width 228 height 29
click at [1159, 65] on span "Mon panier 0,00 € HT" at bounding box center [1186, 73] width 61 height 37
click at [1082, 78] on img at bounding box center [1077, 73] width 18 height 19
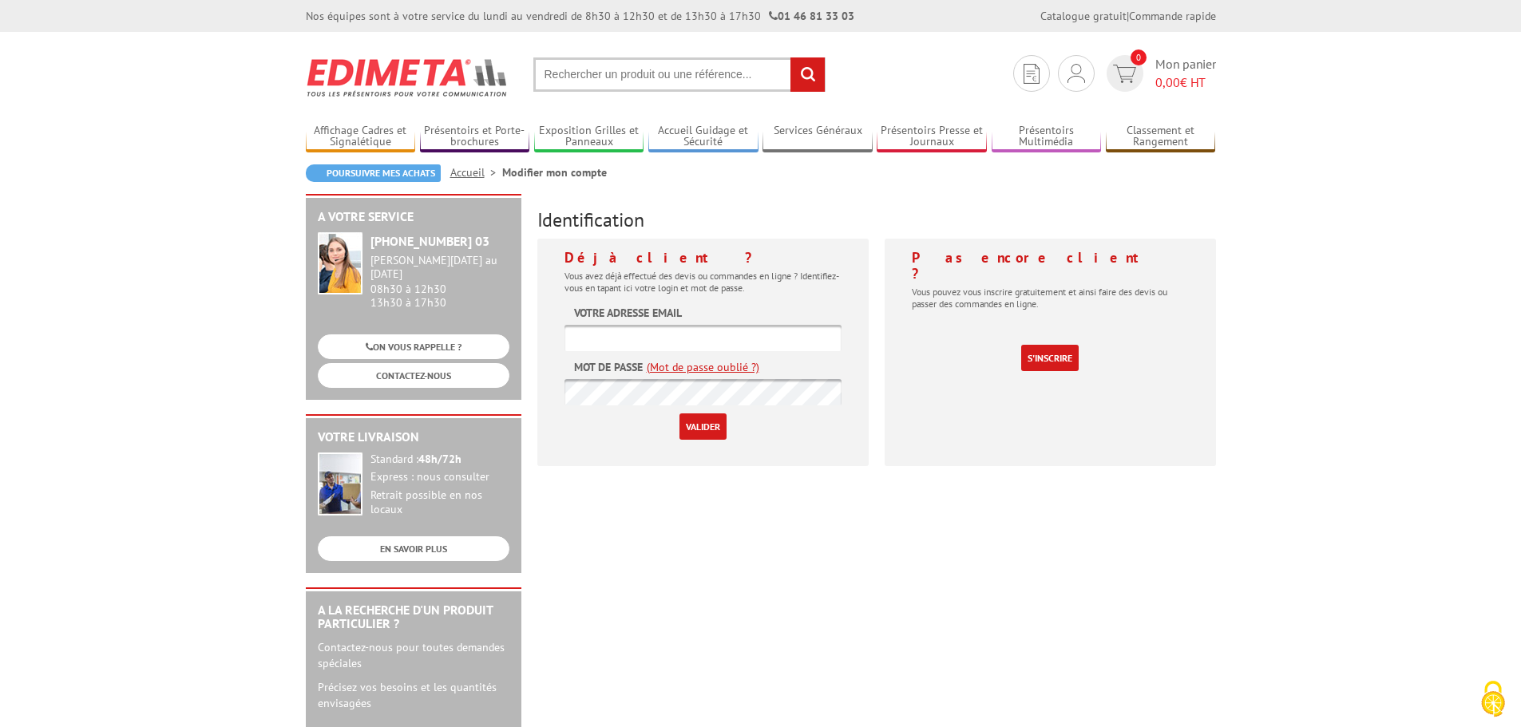
type input "[PERSON_NAME][EMAIL_ADDRESS][DOMAIN_NAME]"
click at [703, 424] on input "Valider" at bounding box center [703, 427] width 47 height 26
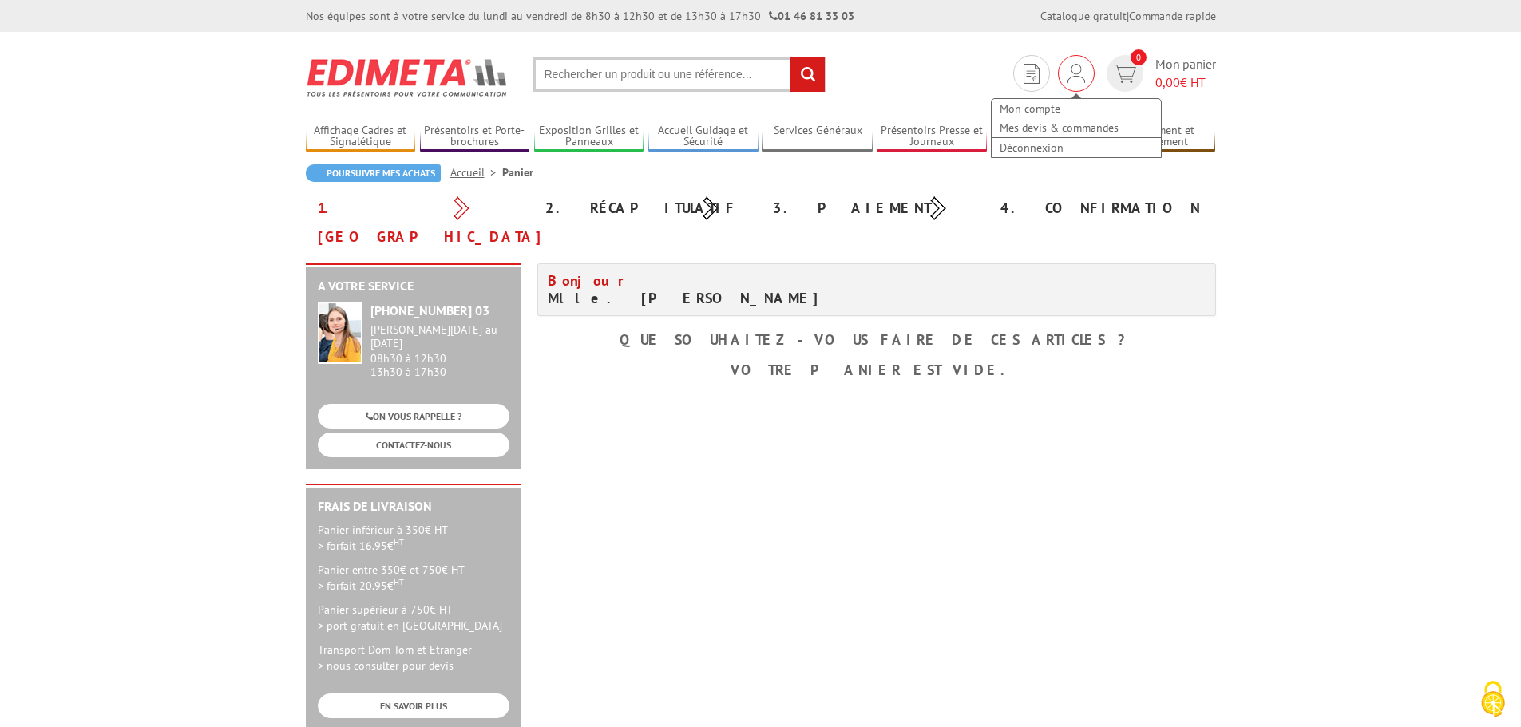
click at [1081, 79] on img at bounding box center [1077, 73] width 18 height 19
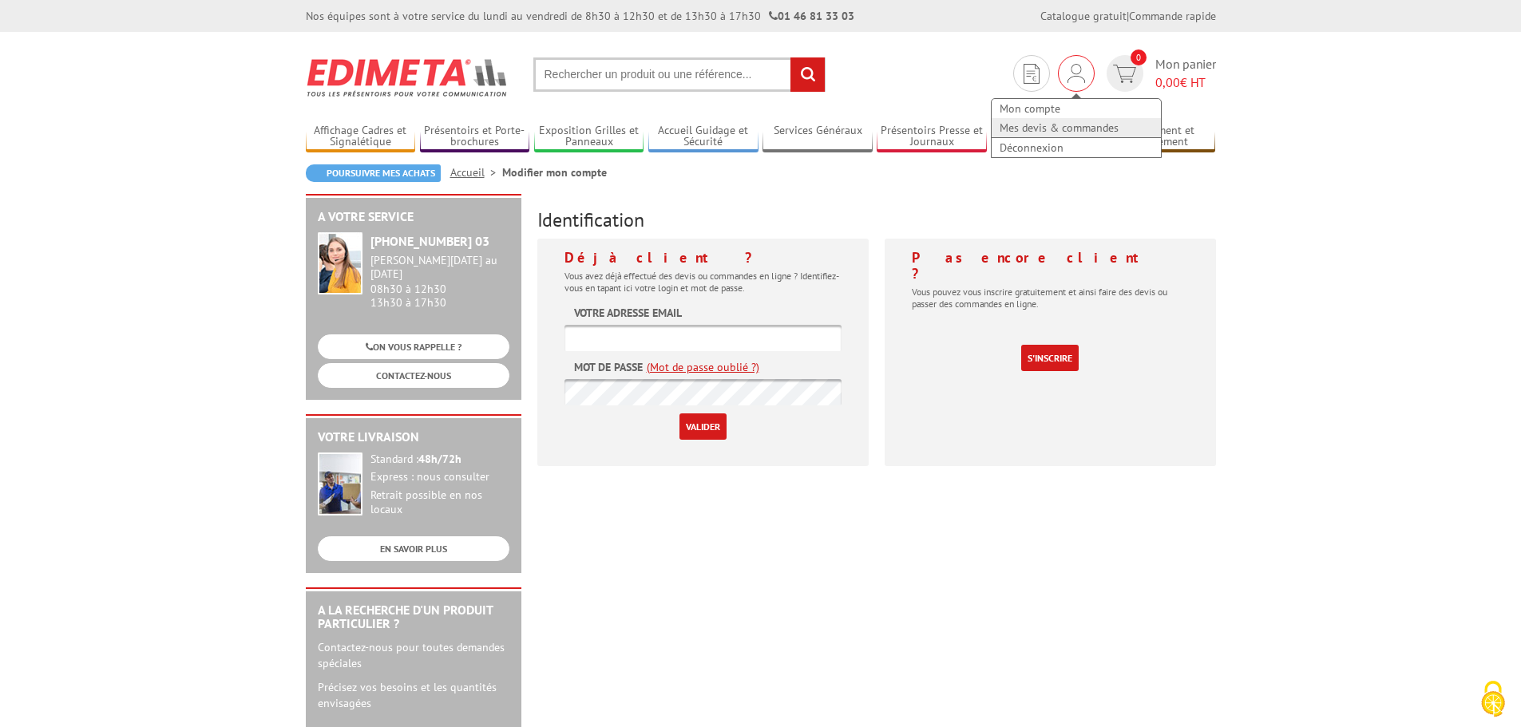
type input "[PERSON_NAME][EMAIL_ADDRESS][DOMAIN_NAME]"
click at [1032, 129] on link "Mes devis & commandes" at bounding box center [1076, 127] width 169 height 19
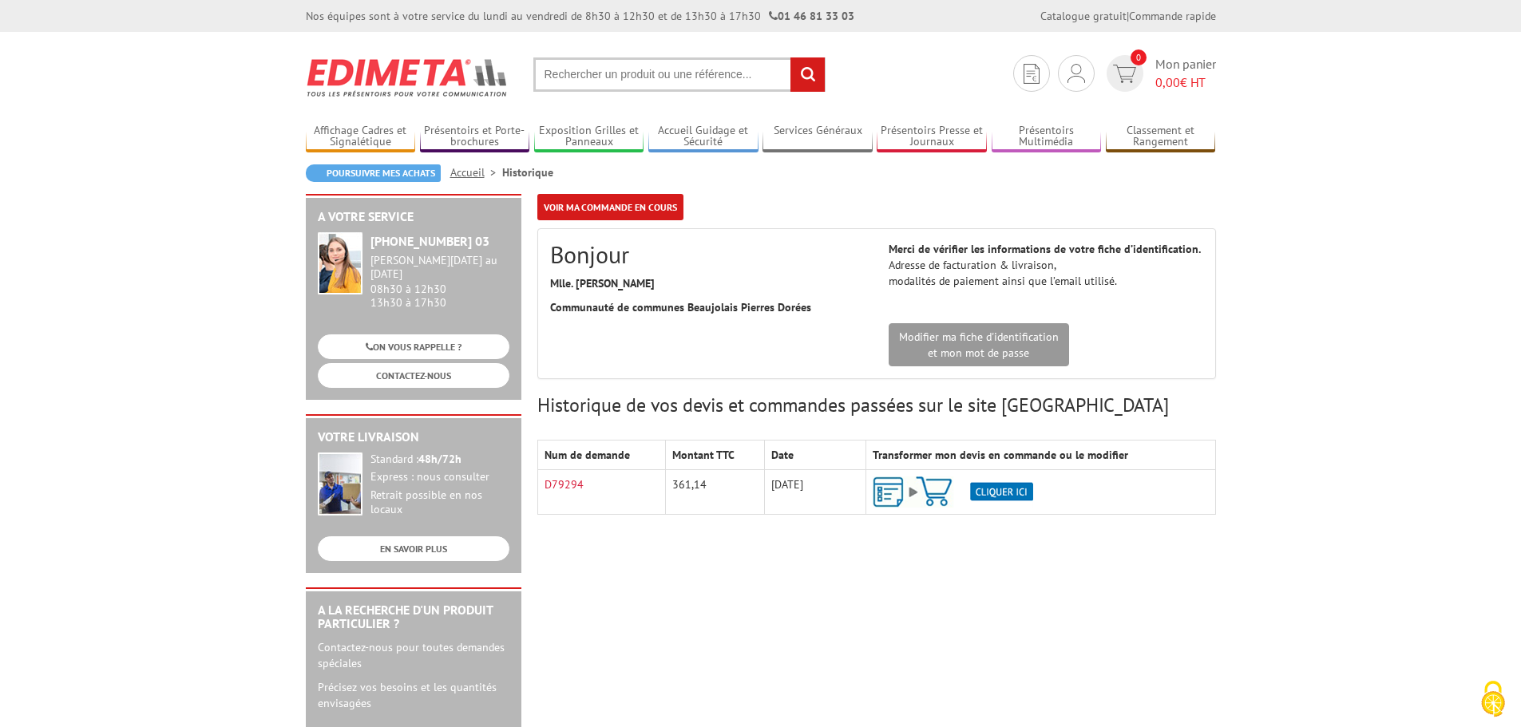
click at [1007, 490] on img at bounding box center [953, 492] width 161 height 31
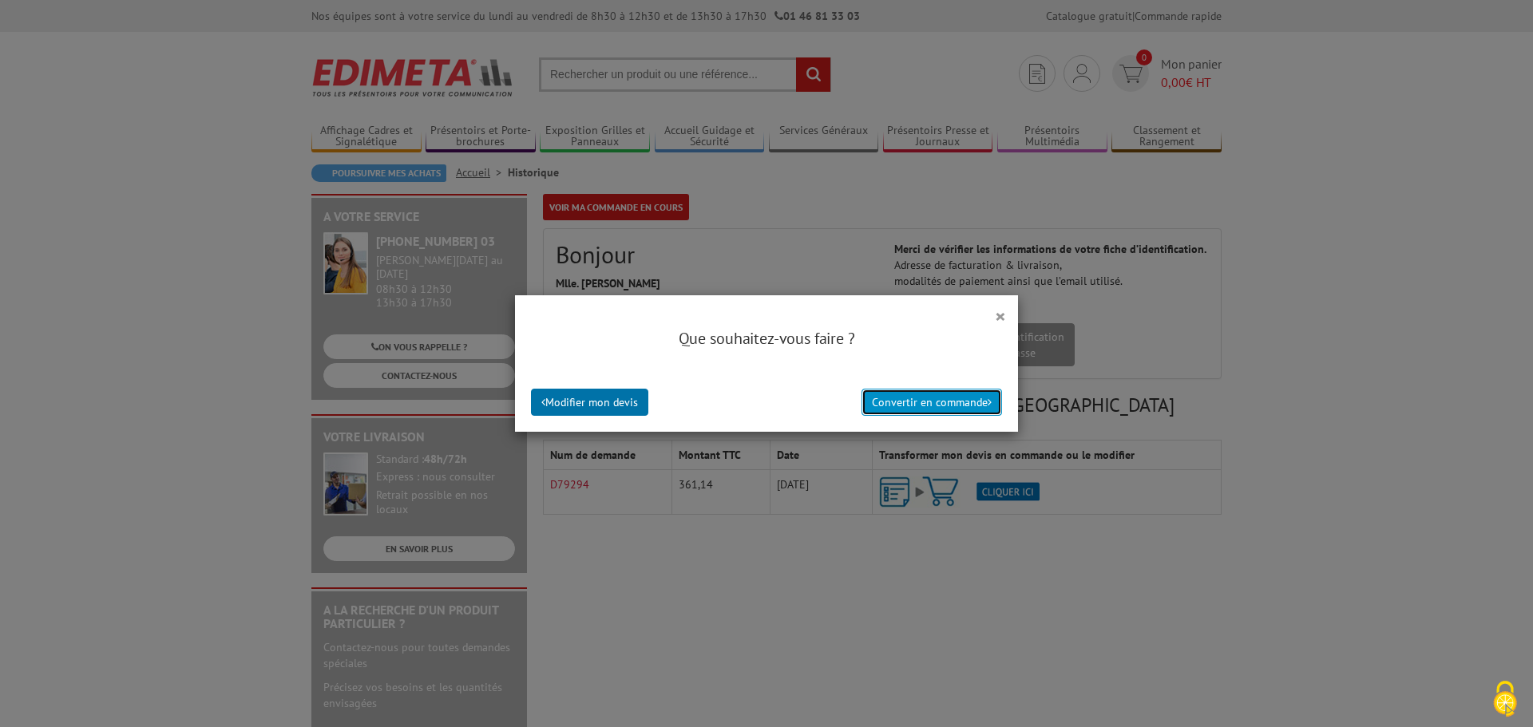
click at [887, 399] on button "Convertir en commande" at bounding box center [932, 402] width 141 height 27
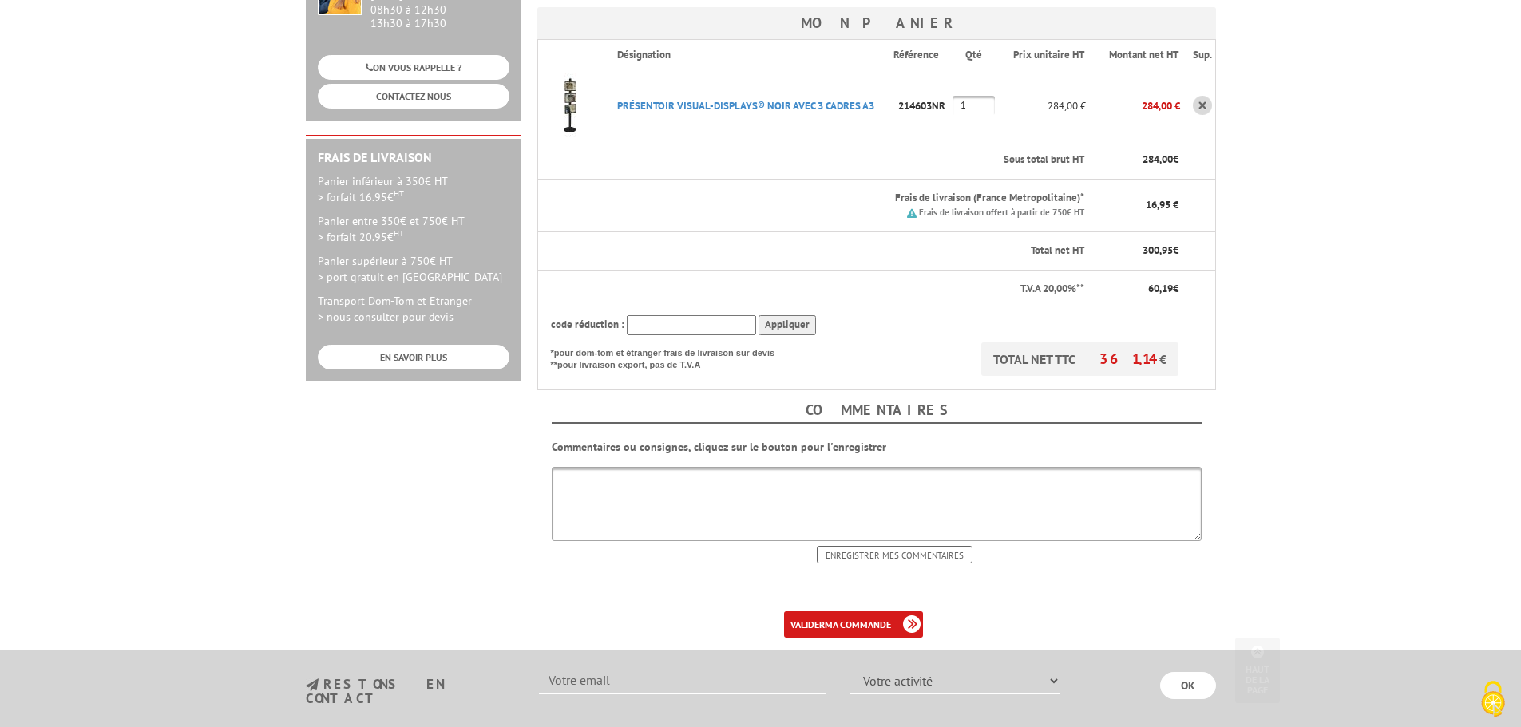
scroll to position [399, 0]
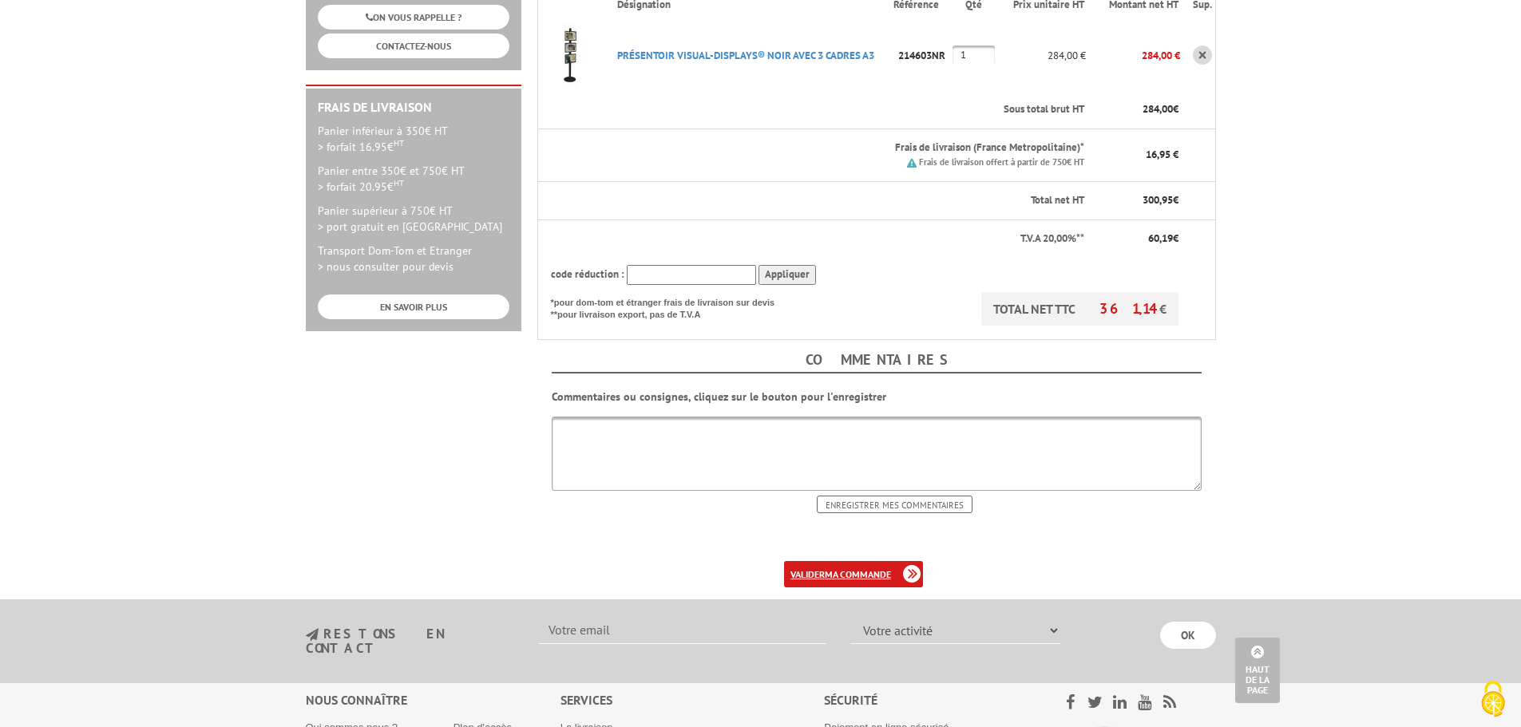
click at [867, 569] on b "ma commande" at bounding box center [858, 575] width 66 height 12
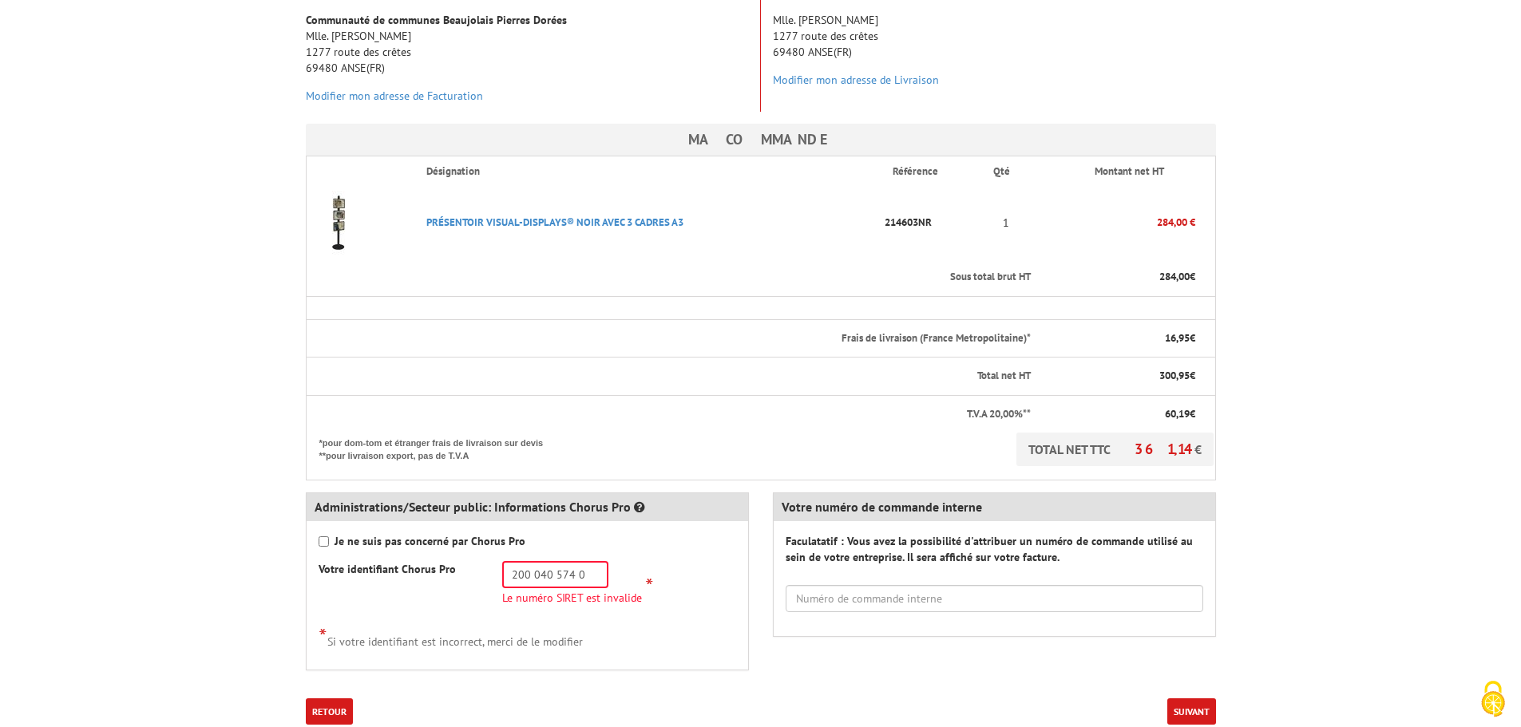
scroll to position [319, 0]
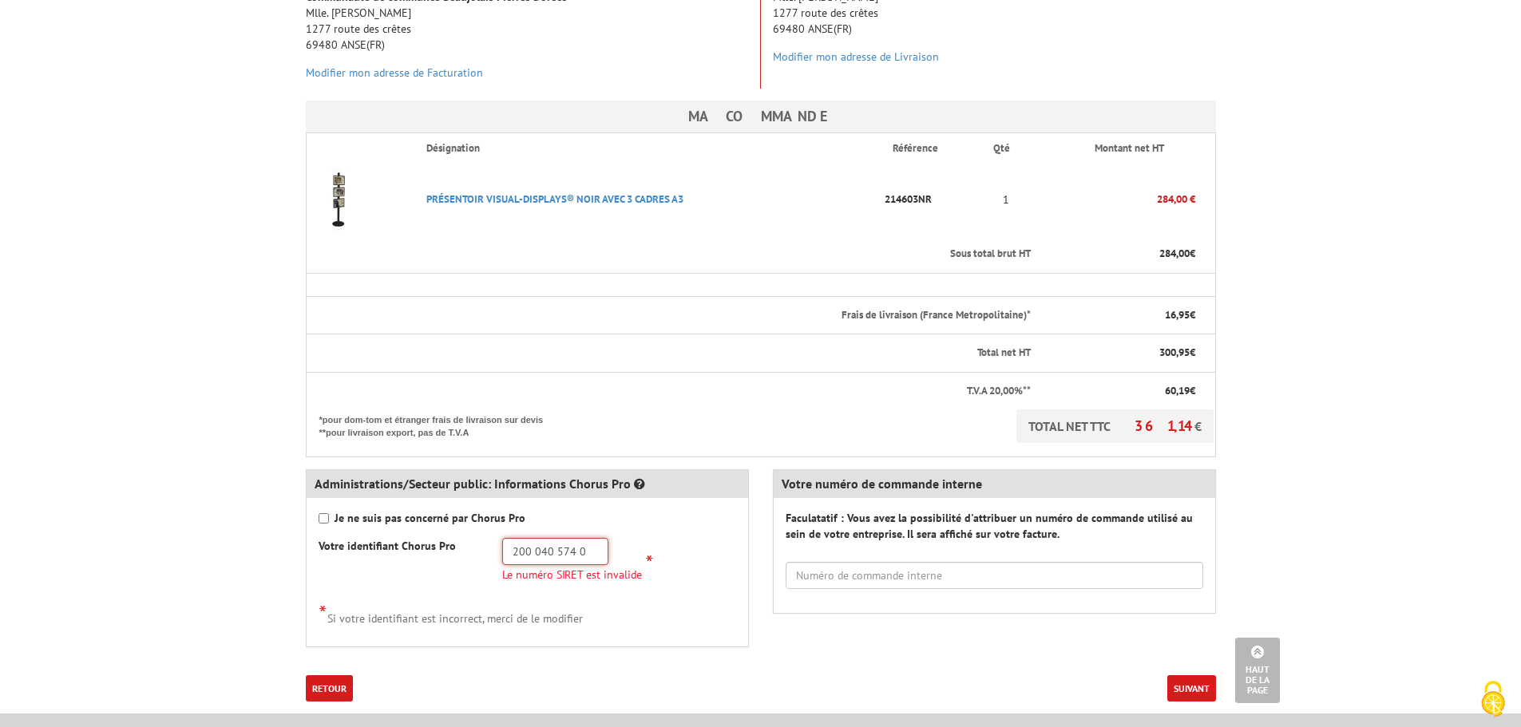
click at [580, 538] on input "200 040 574 0" at bounding box center [555, 551] width 106 height 27
type input "200 040 574 00"
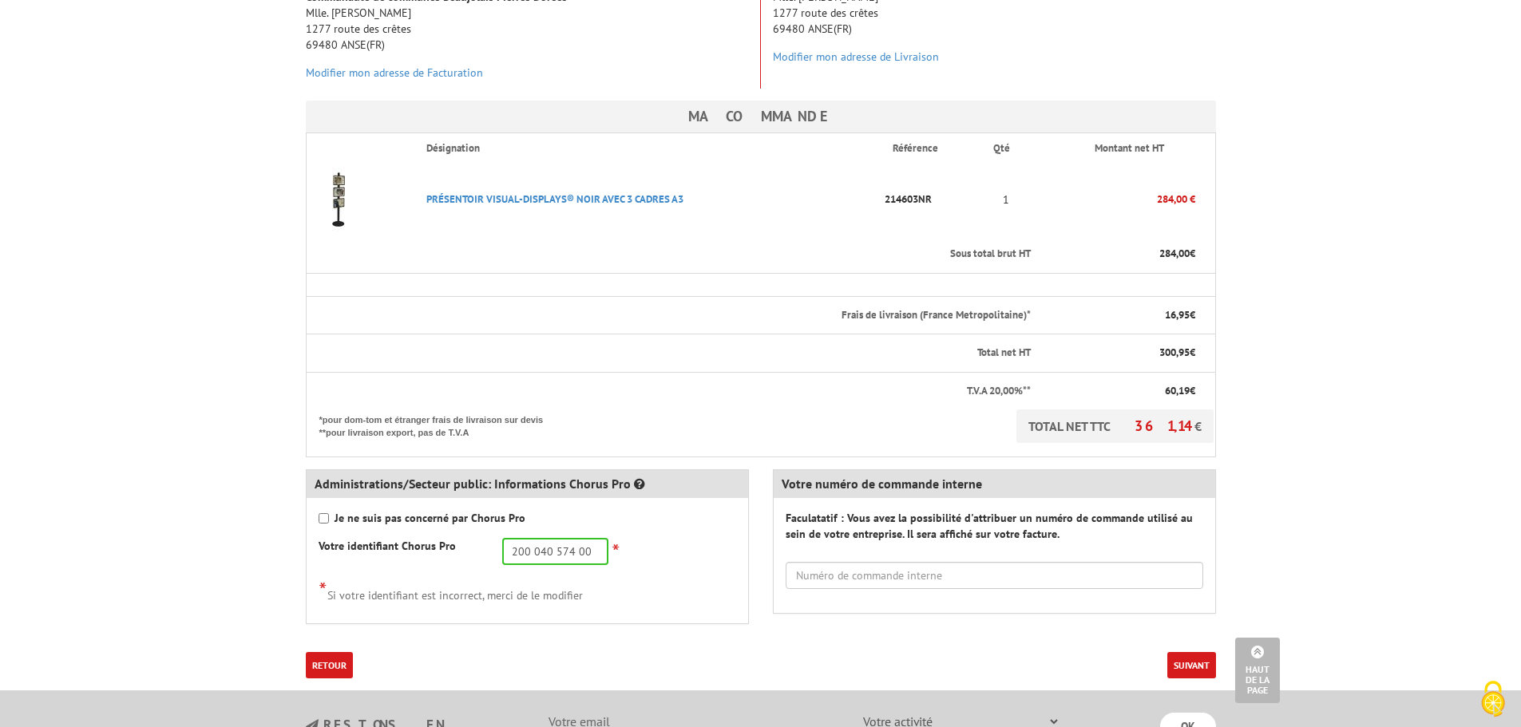
click at [1191, 652] on button "Suivant" at bounding box center [1191, 665] width 49 height 26
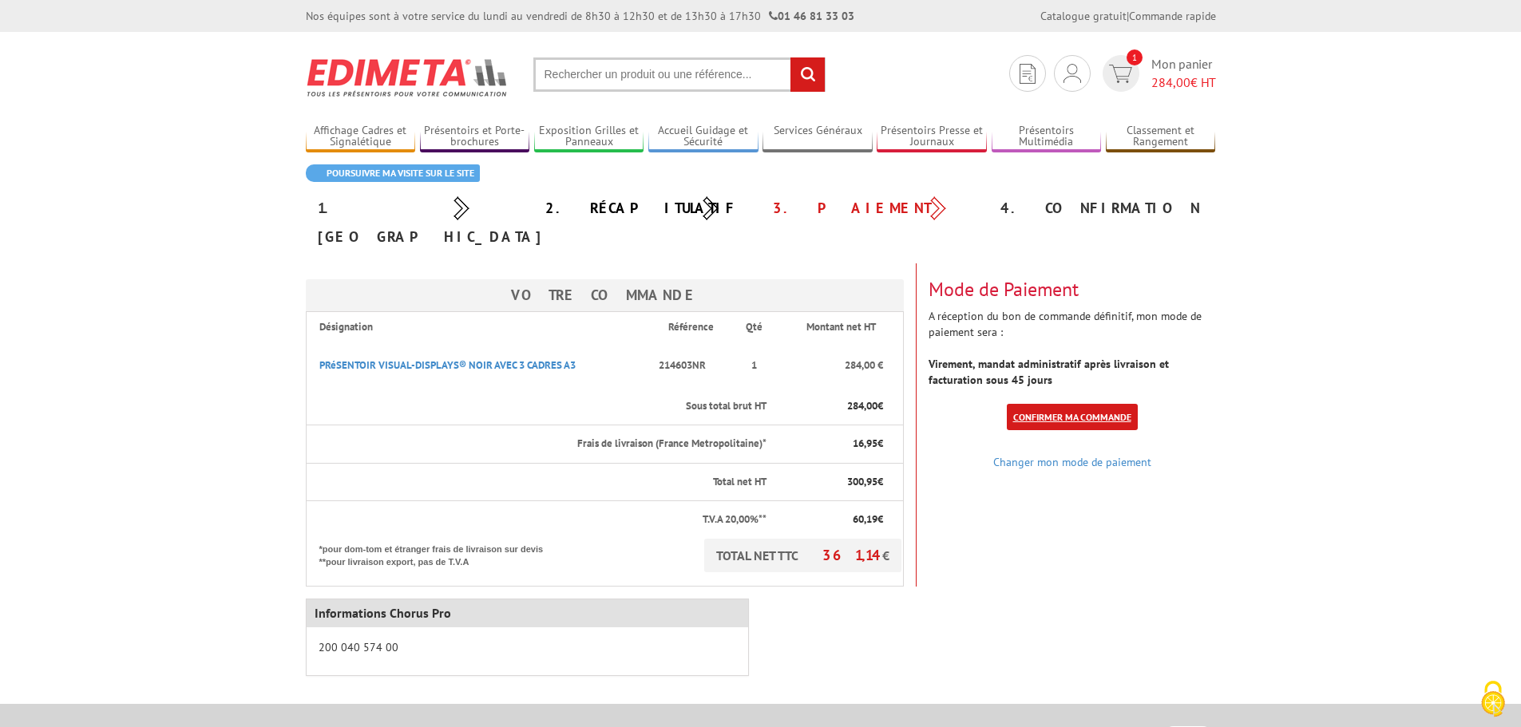
click at [1062, 404] on link "Confirmer ma commande" at bounding box center [1072, 417] width 131 height 26
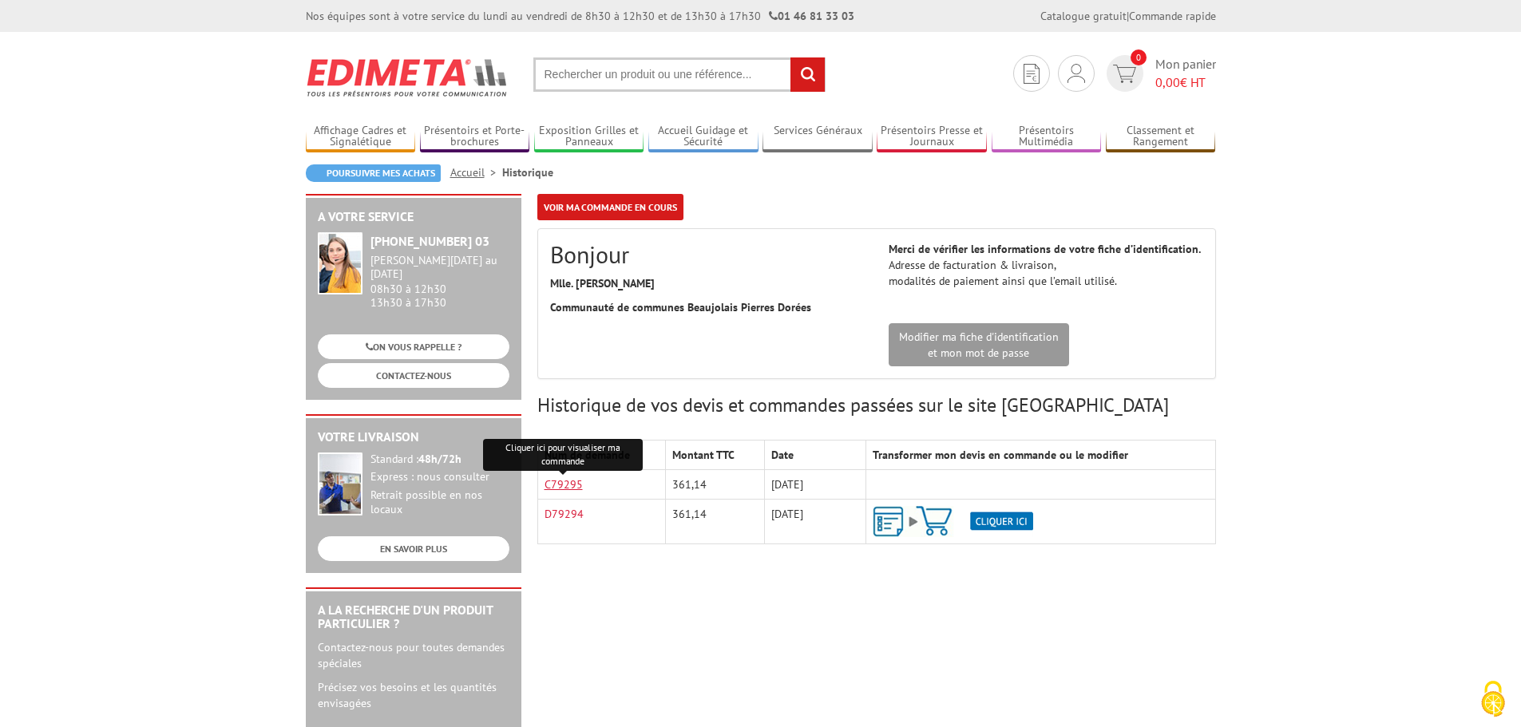
click at [573, 484] on link "C79295" at bounding box center [564, 485] width 38 height 14
click at [990, 520] on img at bounding box center [953, 521] width 161 height 31
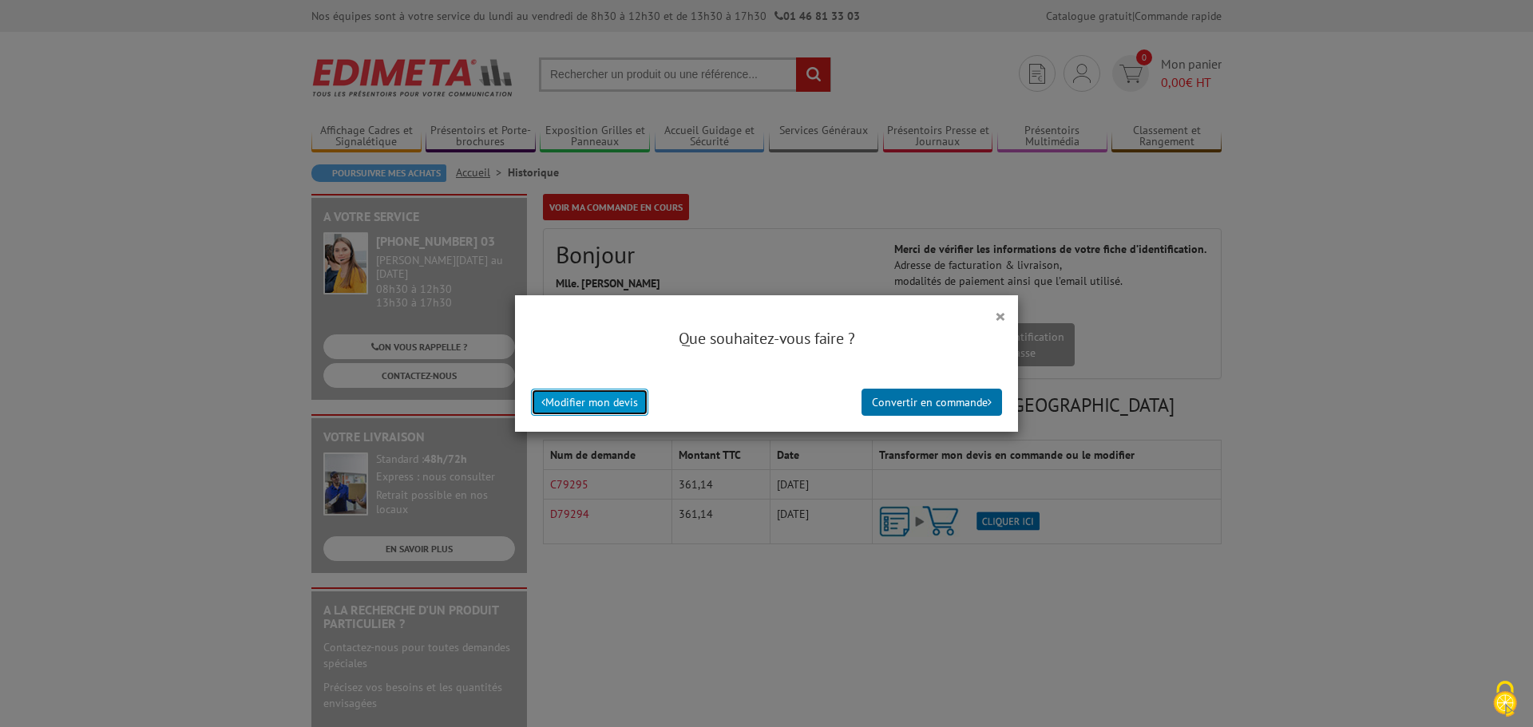
click at [581, 403] on button "Modifier mon devis" at bounding box center [589, 402] width 117 height 27
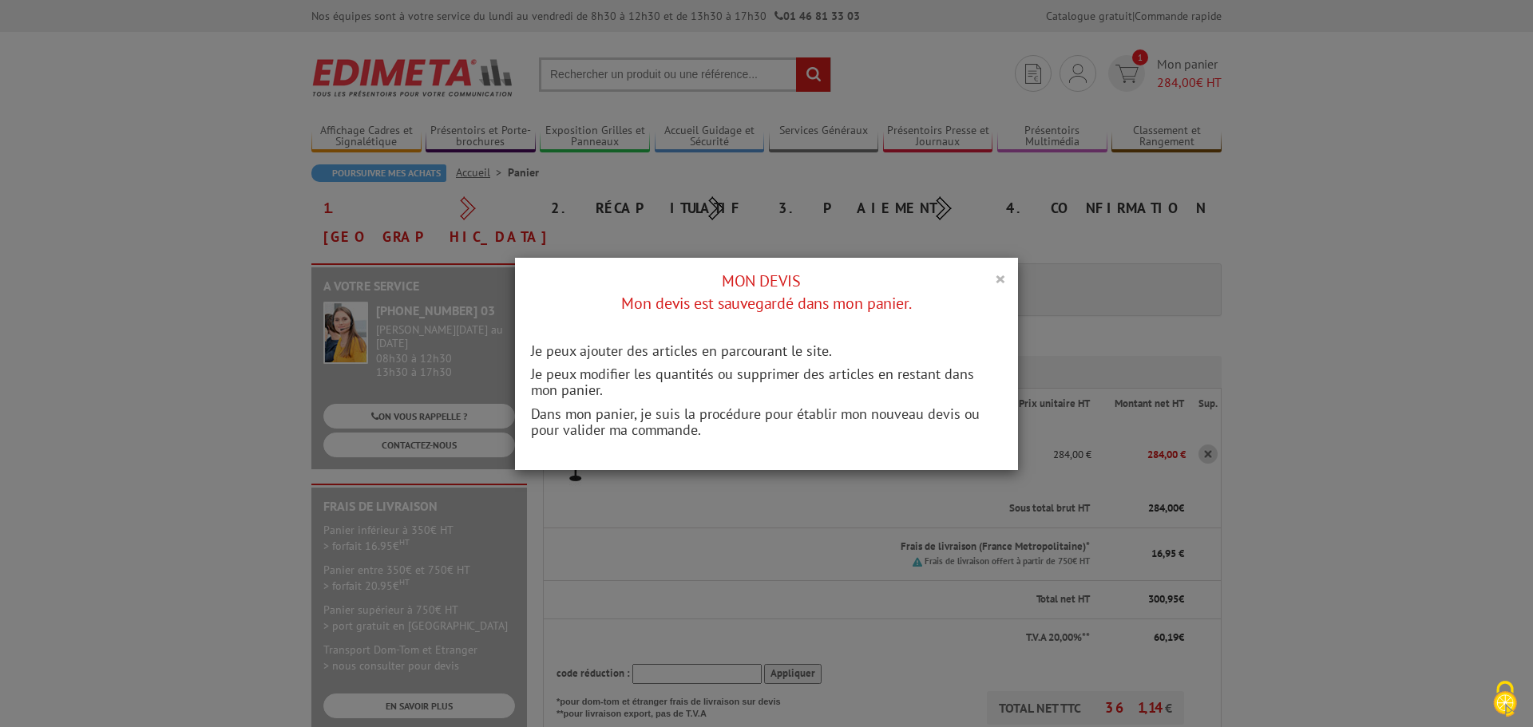
click at [995, 276] on button "×" at bounding box center [1000, 278] width 11 height 21
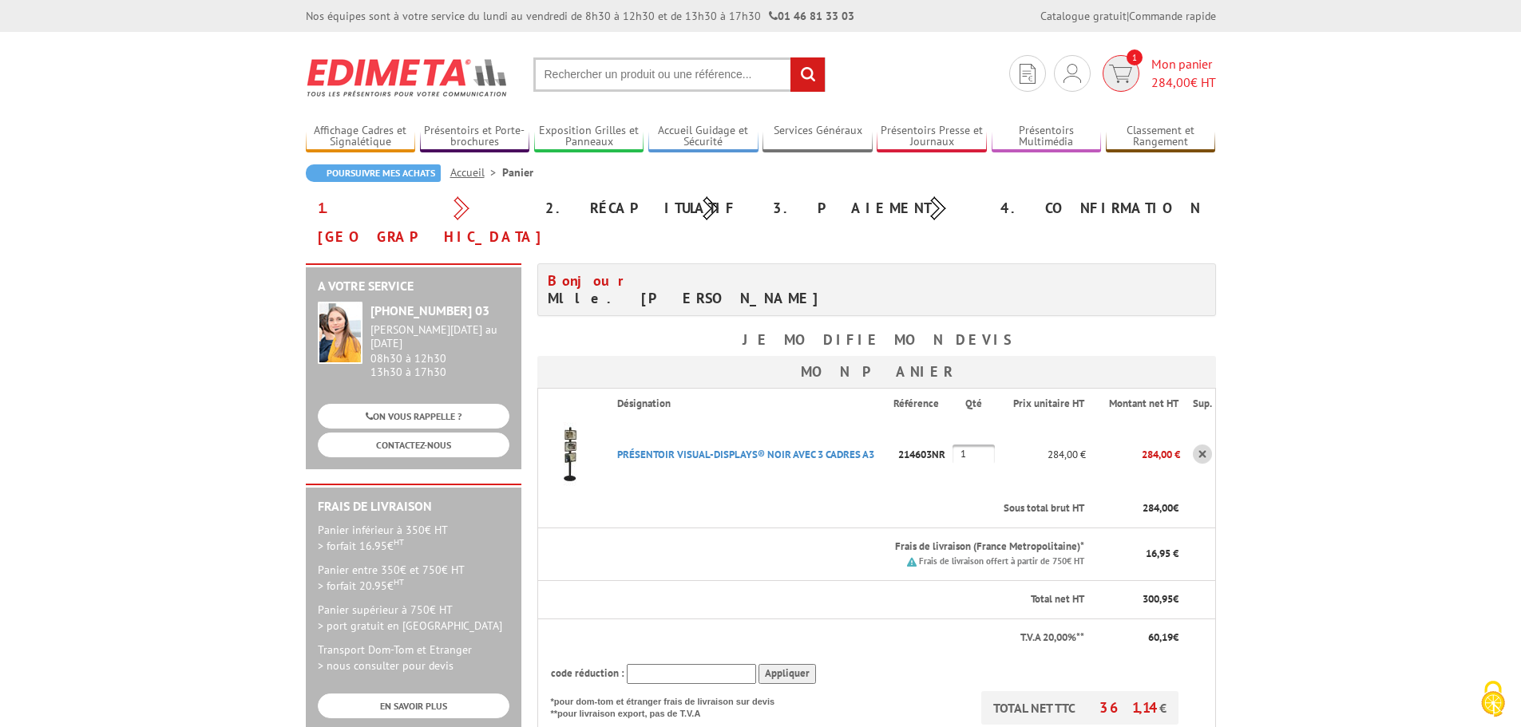
click at [1160, 80] on span "284,00" at bounding box center [1171, 82] width 39 height 16
click at [1205, 445] on link at bounding box center [1202, 454] width 19 height 19
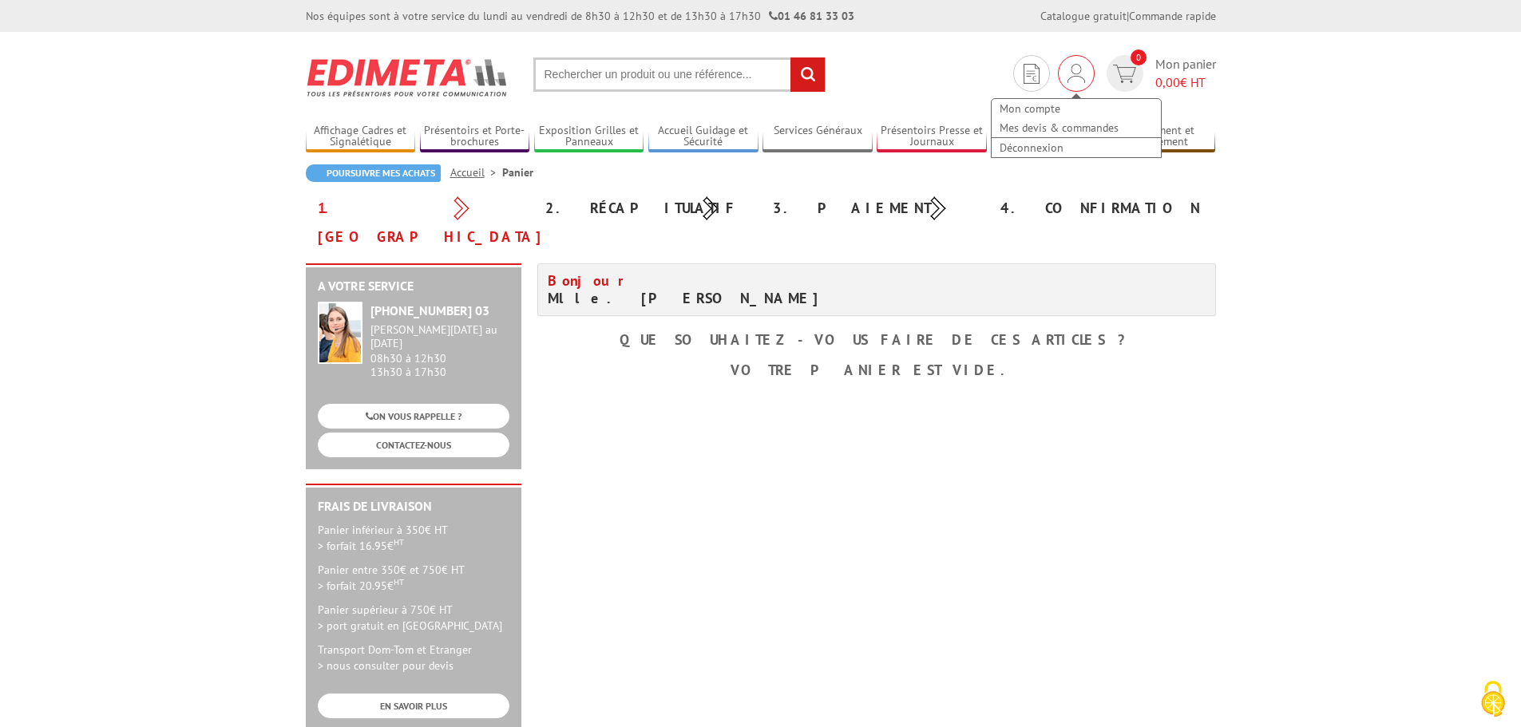
click at [1064, 77] on div "Mon compte Mes devis & commandes Déconnexion" at bounding box center [1076, 73] width 37 height 37
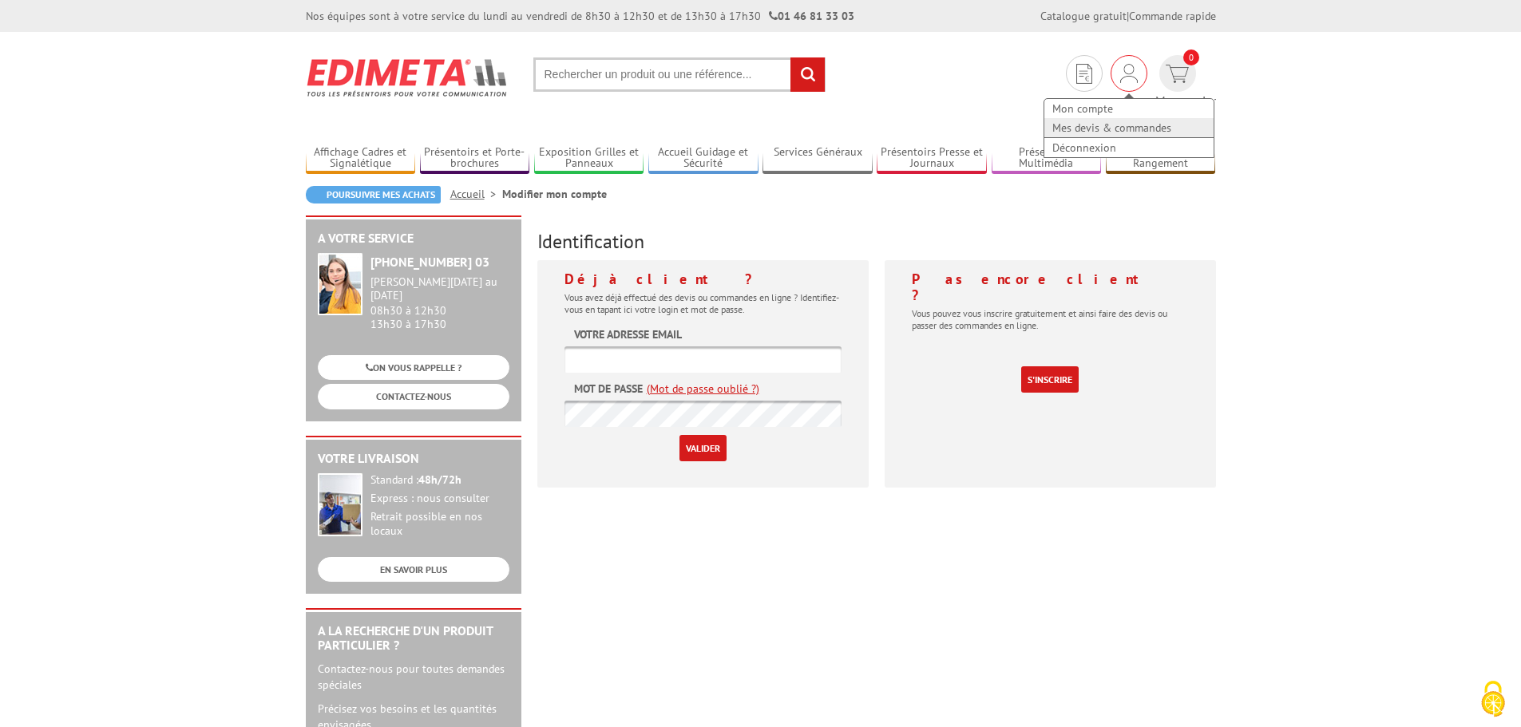
type input "[PERSON_NAME][EMAIL_ADDRESS][DOMAIN_NAME]"
click at [1056, 127] on link "Mes devis & commandes" at bounding box center [1129, 127] width 169 height 19
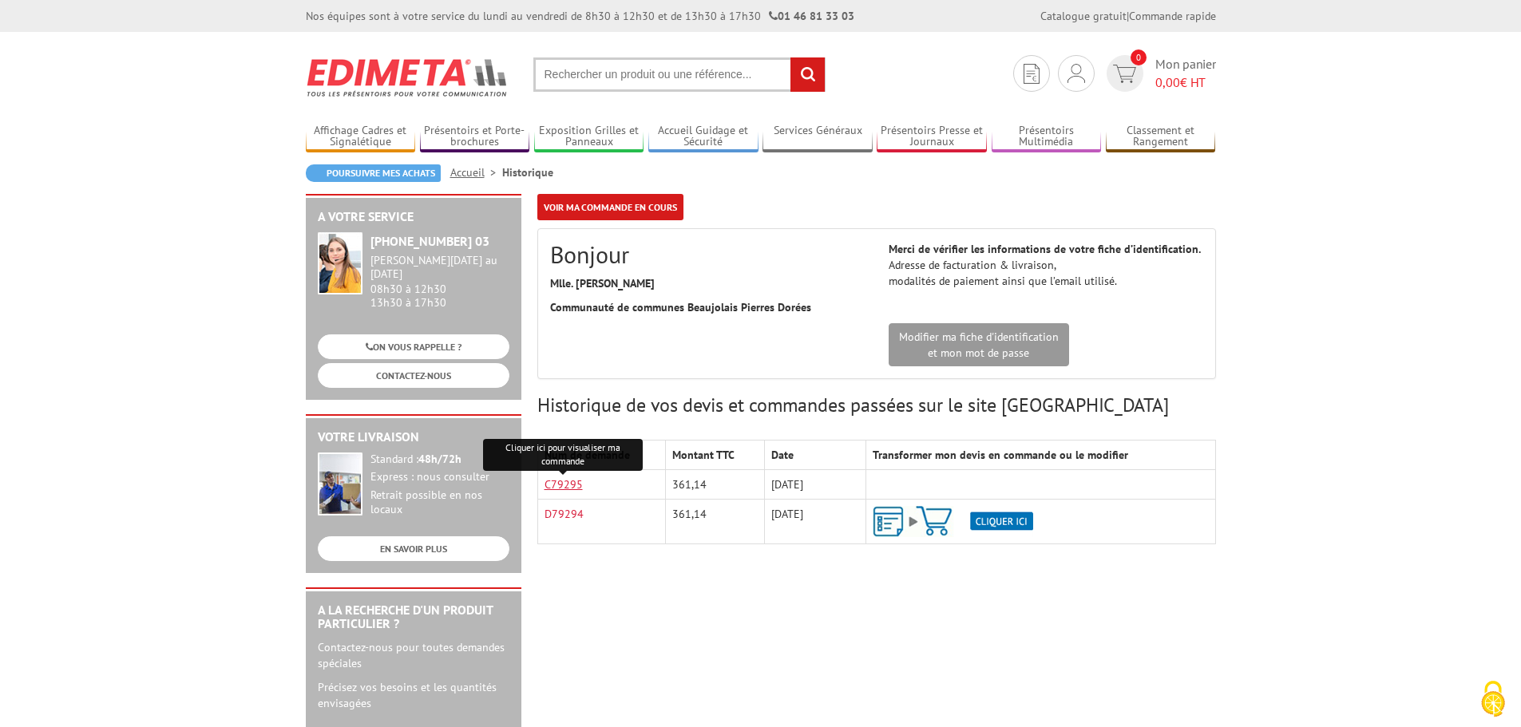
click at [571, 482] on link "C79295" at bounding box center [564, 485] width 38 height 14
click at [549, 516] on link "D79294" at bounding box center [564, 514] width 39 height 14
click at [565, 486] on link "C79295" at bounding box center [564, 485] width 38 height 14
click at [566, 515] on link "D79294" at bounding box center [564, 514] width 39 height 14
click at [1001, 522] on img at bounding box center [953, 521] width 161 height 31
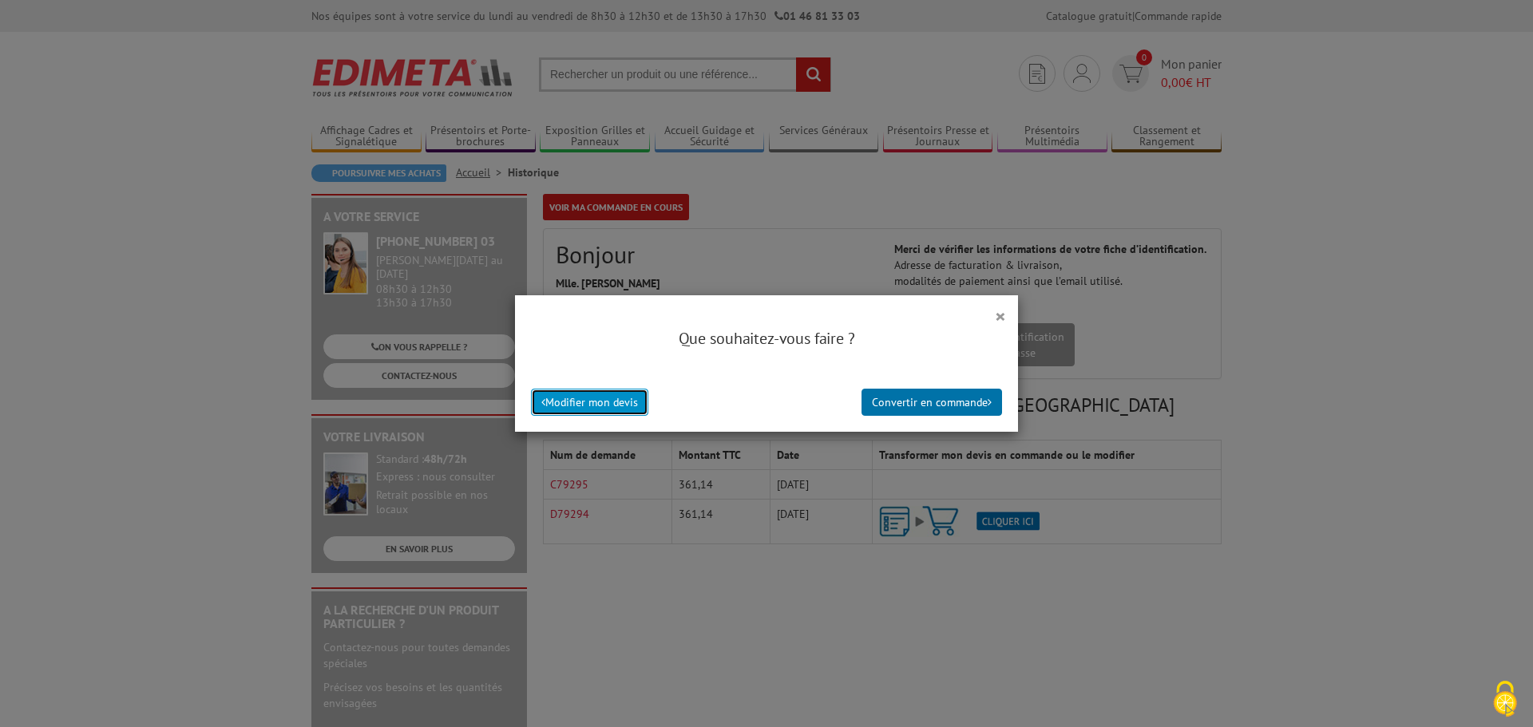
click at [594, 401] on button "Modifier mon devis" at bounding box center [589, 402] width 117 height 27
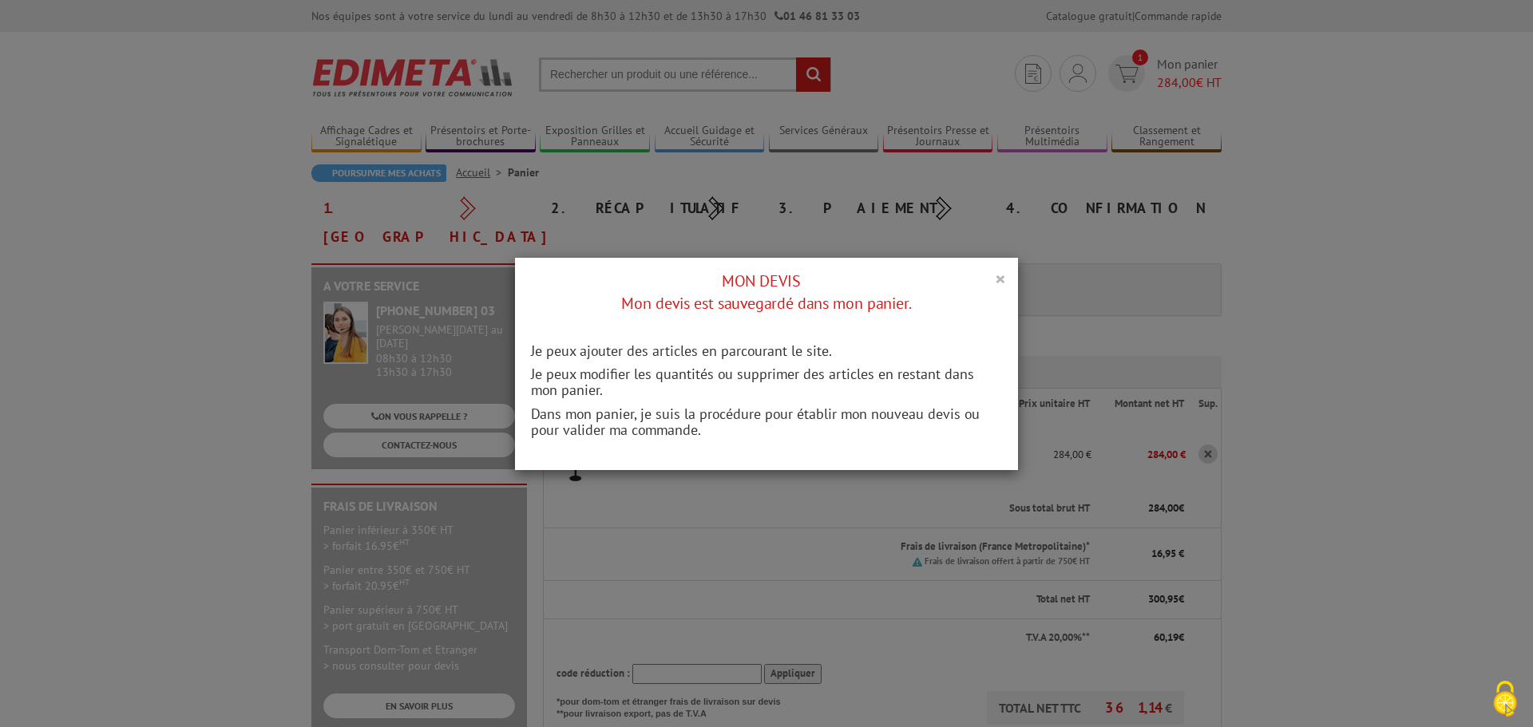
click at [997, 278] on button "×" at bounding box center [1000, 278] width 11 height 21
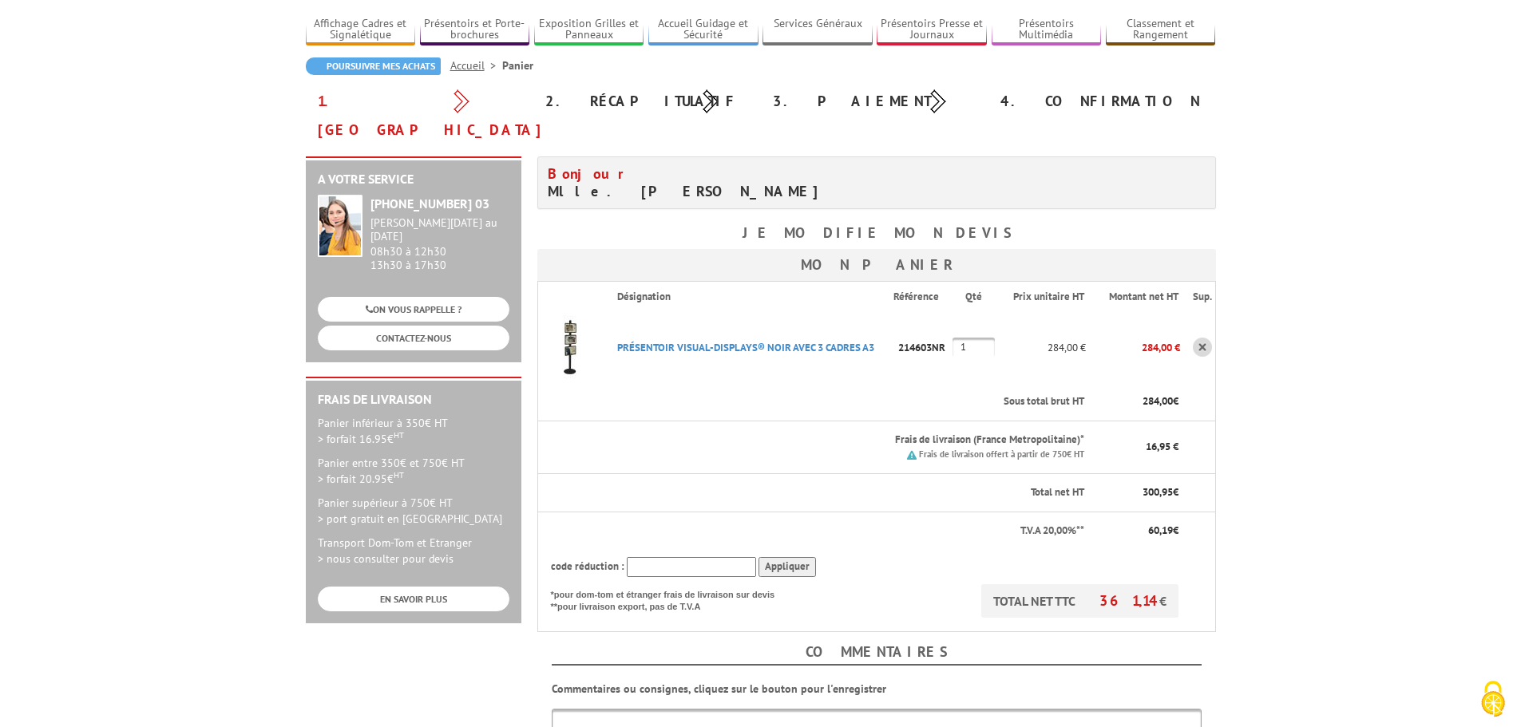
scroll to position [160, 0]
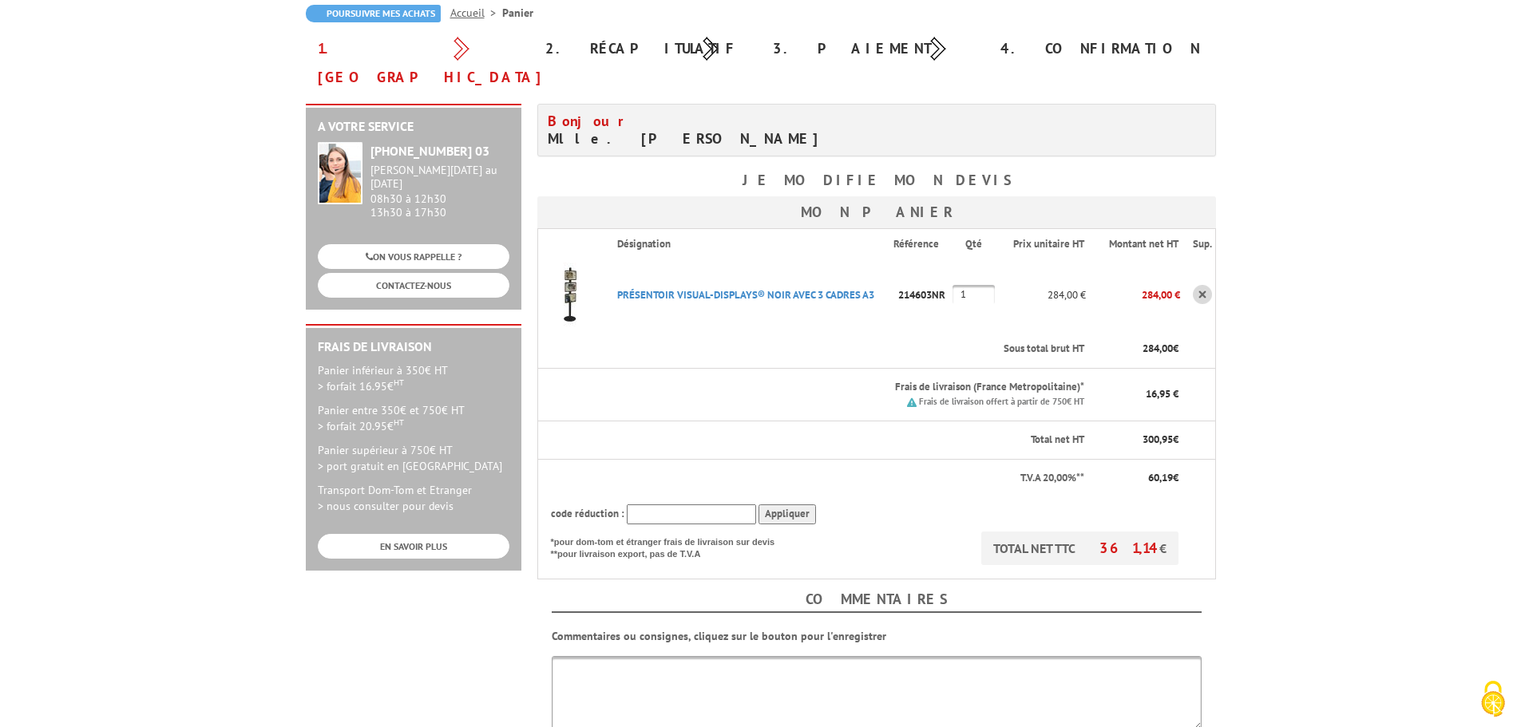
click at [668, 505] on input "text" at bounding box center [691, 515] width 129 height 20
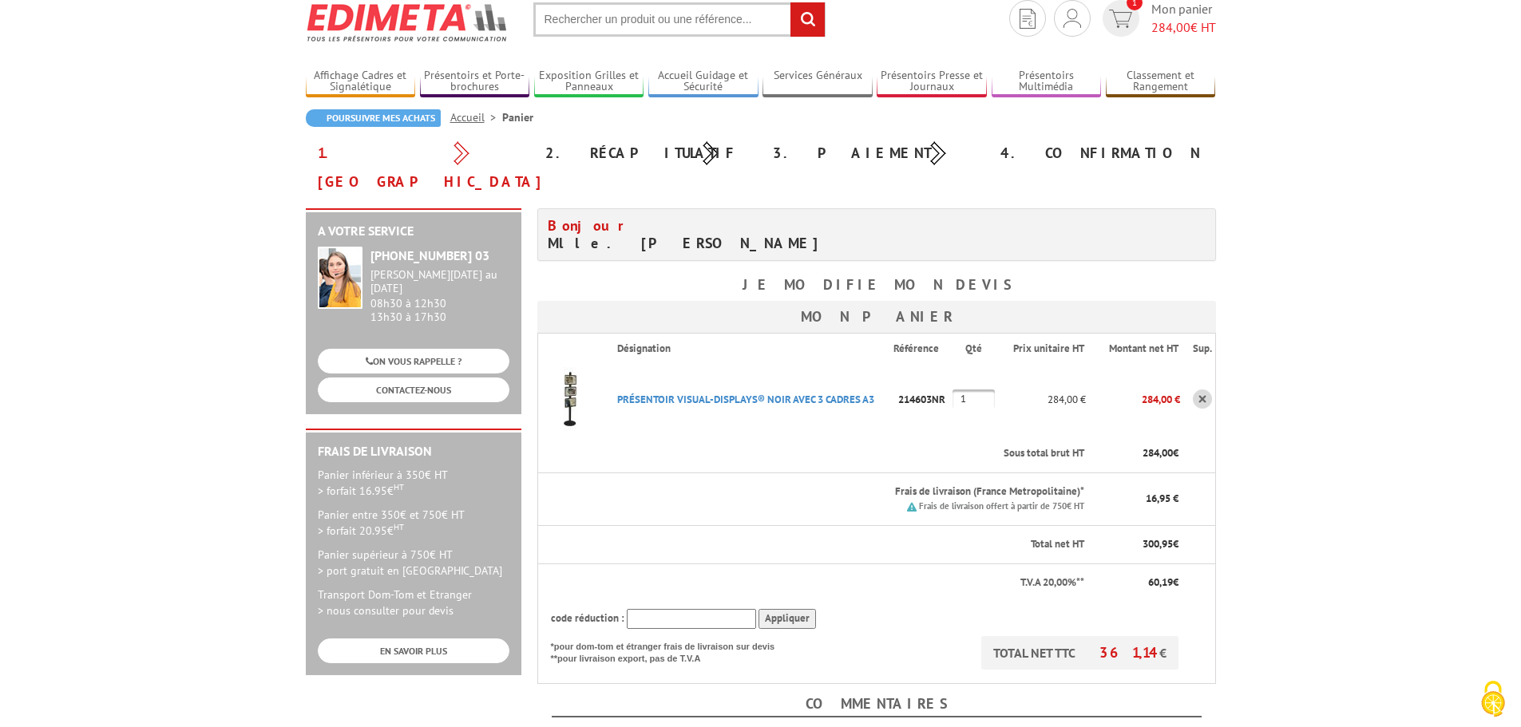
scroll to position [80, 0]
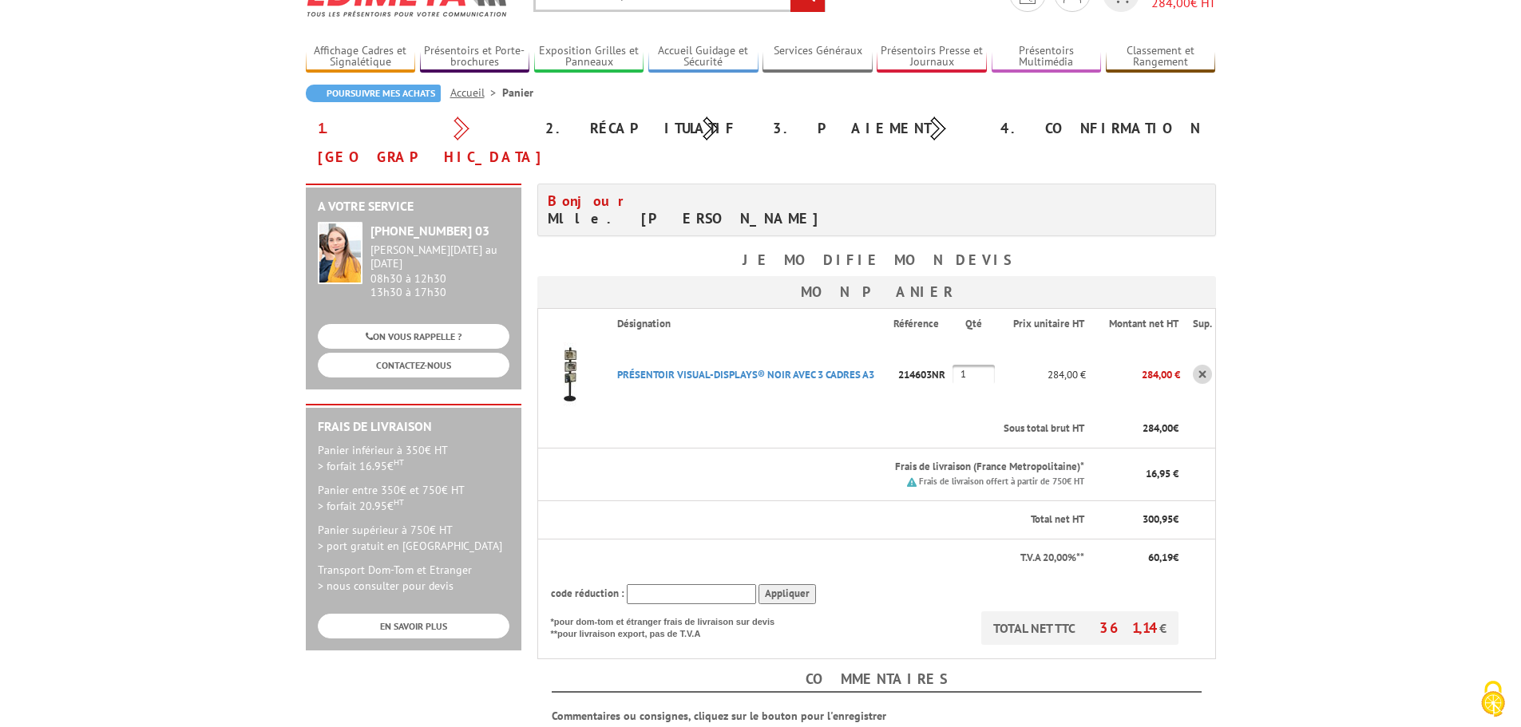
click at [658, 585] on input "text" at bounding box center [691, 595] width 129 height 20
type input "REDUC10"
click at [791, 585] on input "Appliquer" at bounding box center [787, 595] width 57 height 20
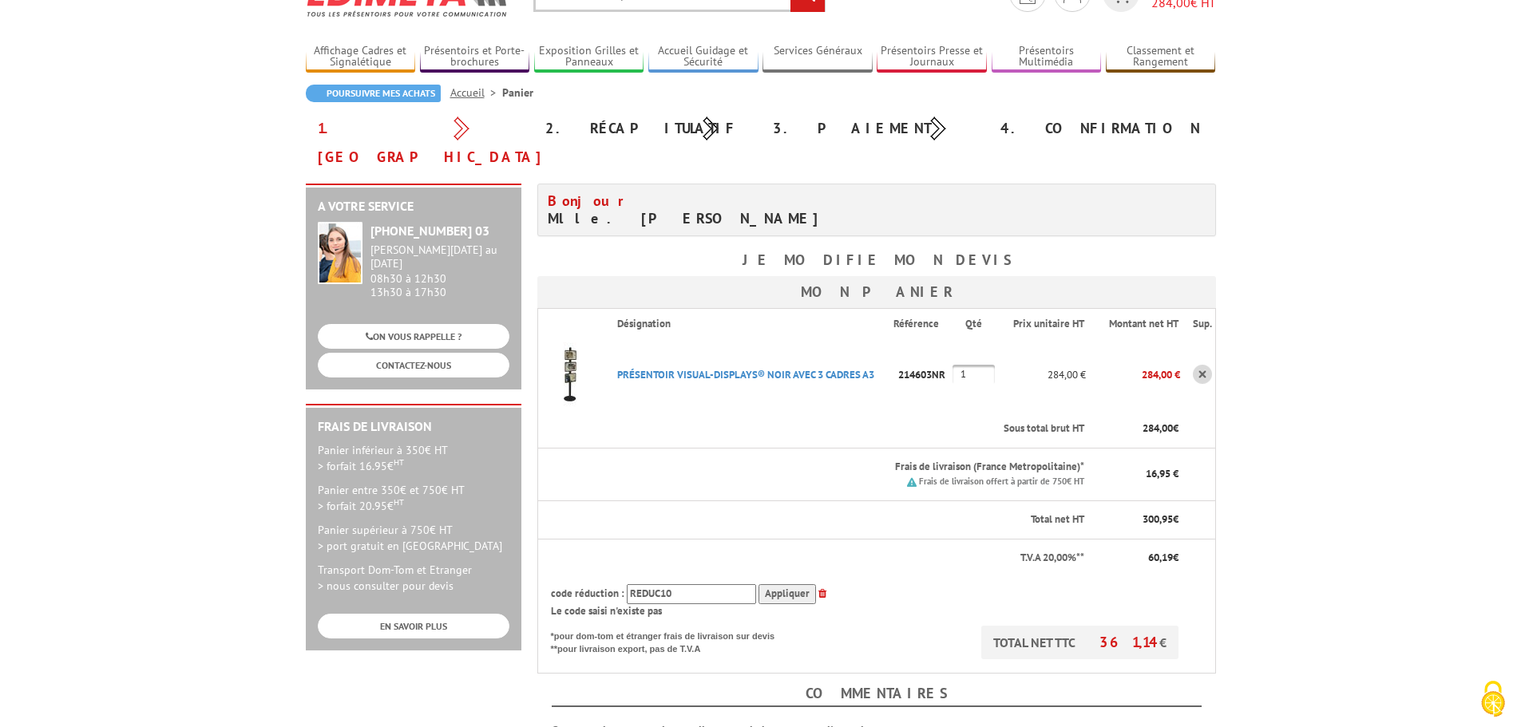
scroll to position [0, 0]
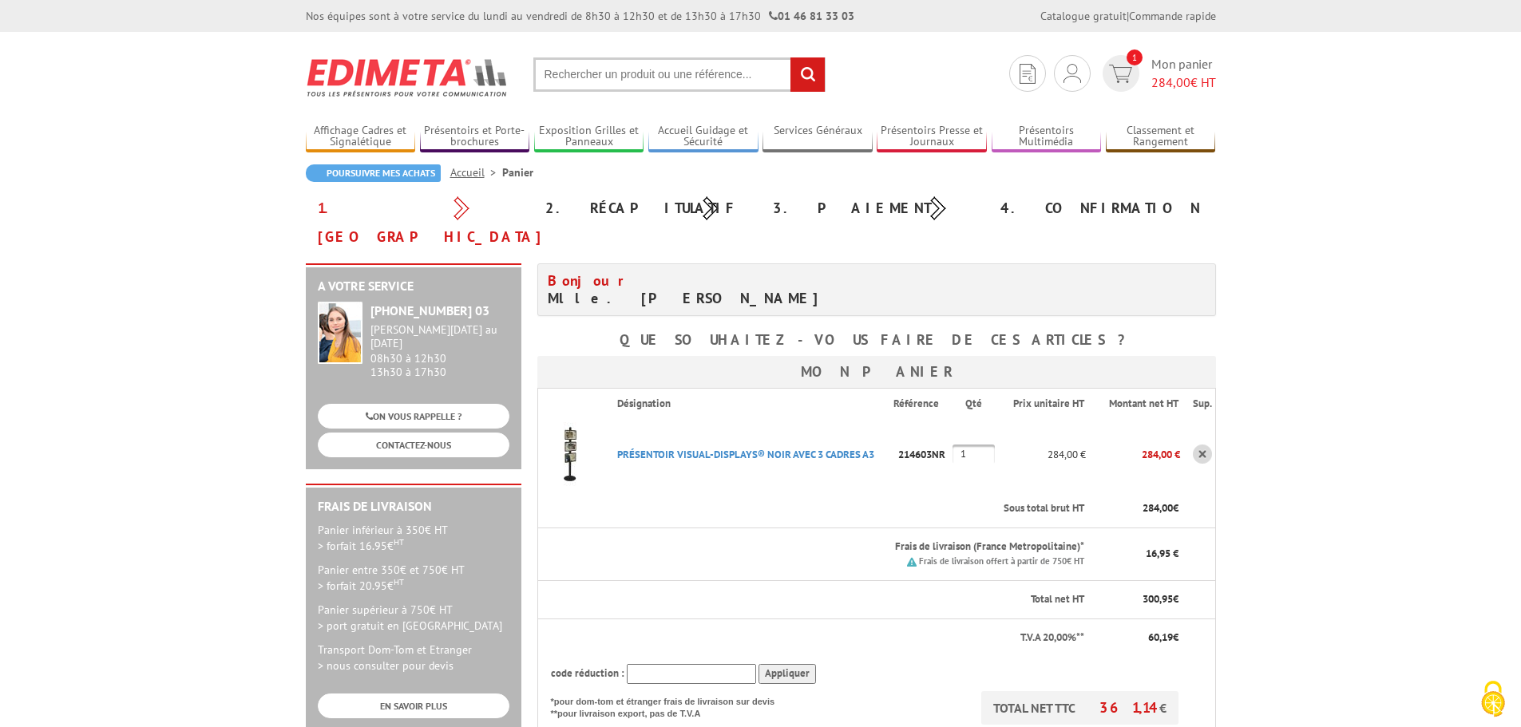
click at [1202, 445] on link at bounding box center [1202, 454] width 19 height 19
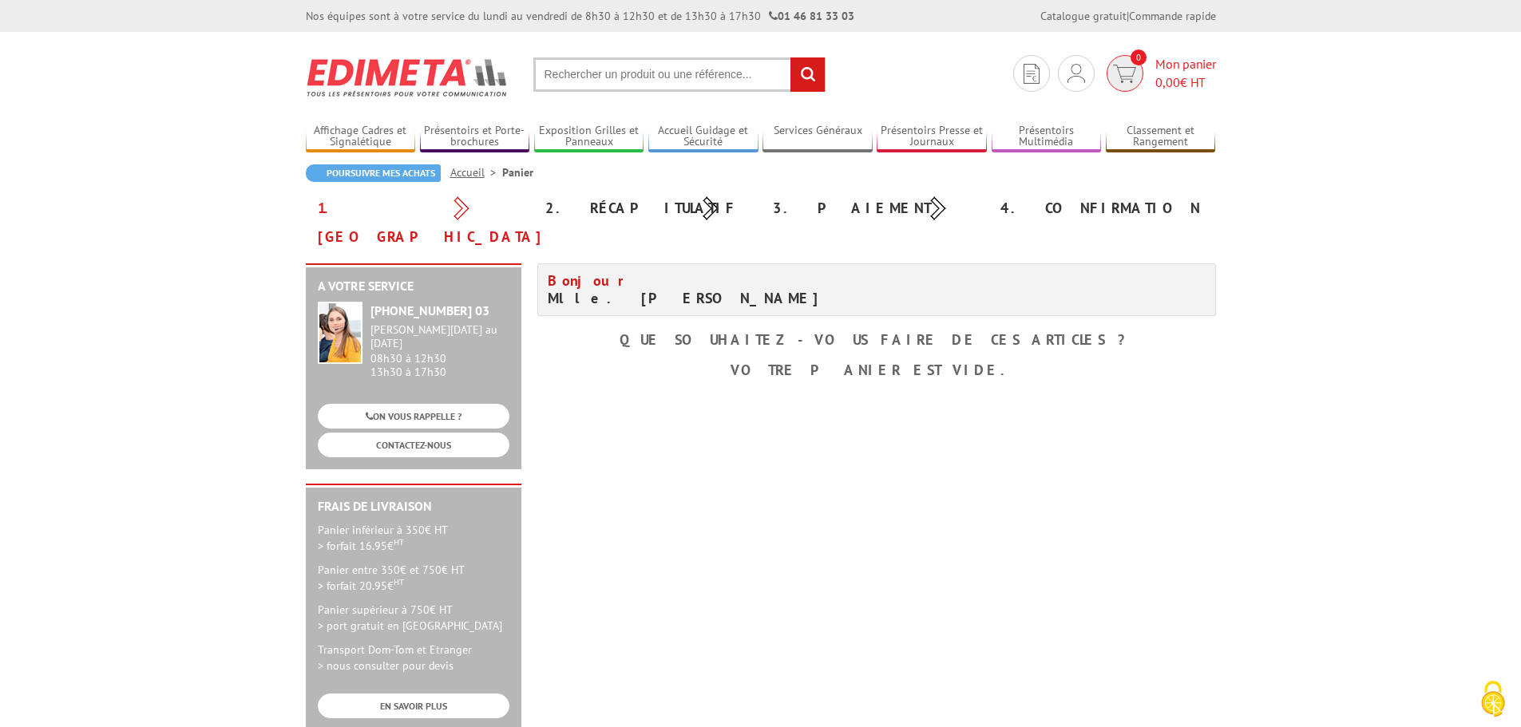
click at [1169, 81] on span "0,00" at bounding box center [1168, 82] width 25 height 16
click at [1169, 80] on span "0,00" at bounding box center [1168, 82] width 25 height 16
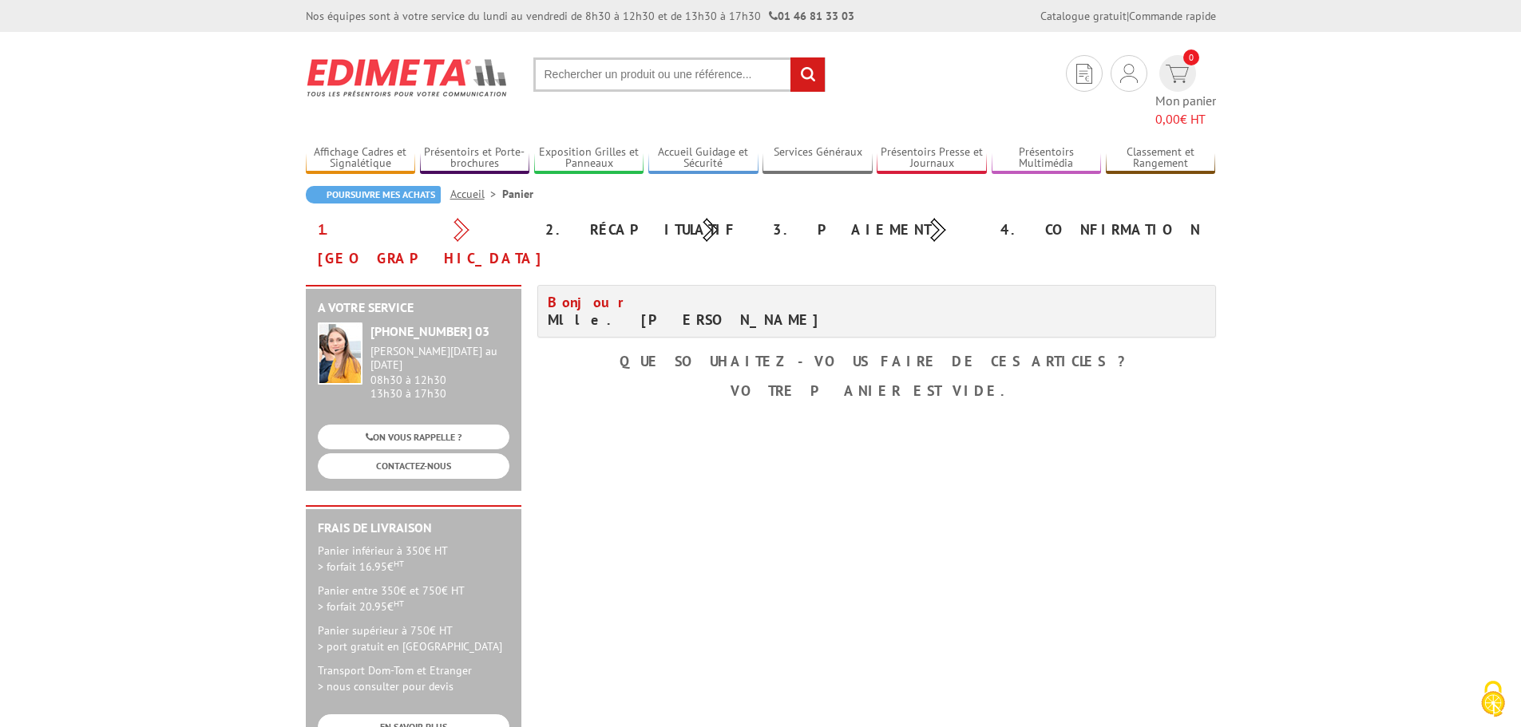
click at [352, 216] on div "1. Panier" at bounding box center [420, 244] width 228 height 57
click at [469, 187] on link "Accueil" at bounding box center [476, 194] width 52 height 14
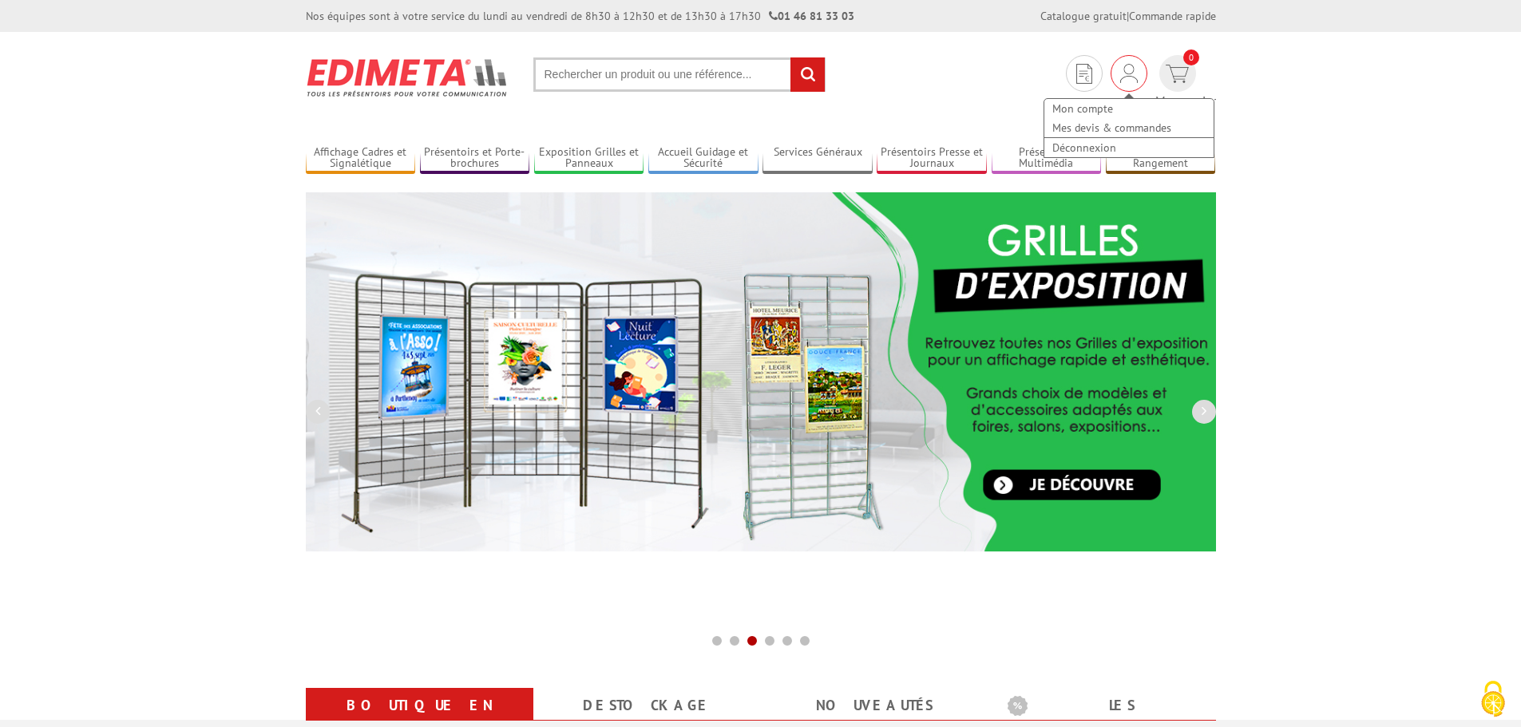
click at [1120, 69] on img at bounding box center [1129, 73] width 18 height 19
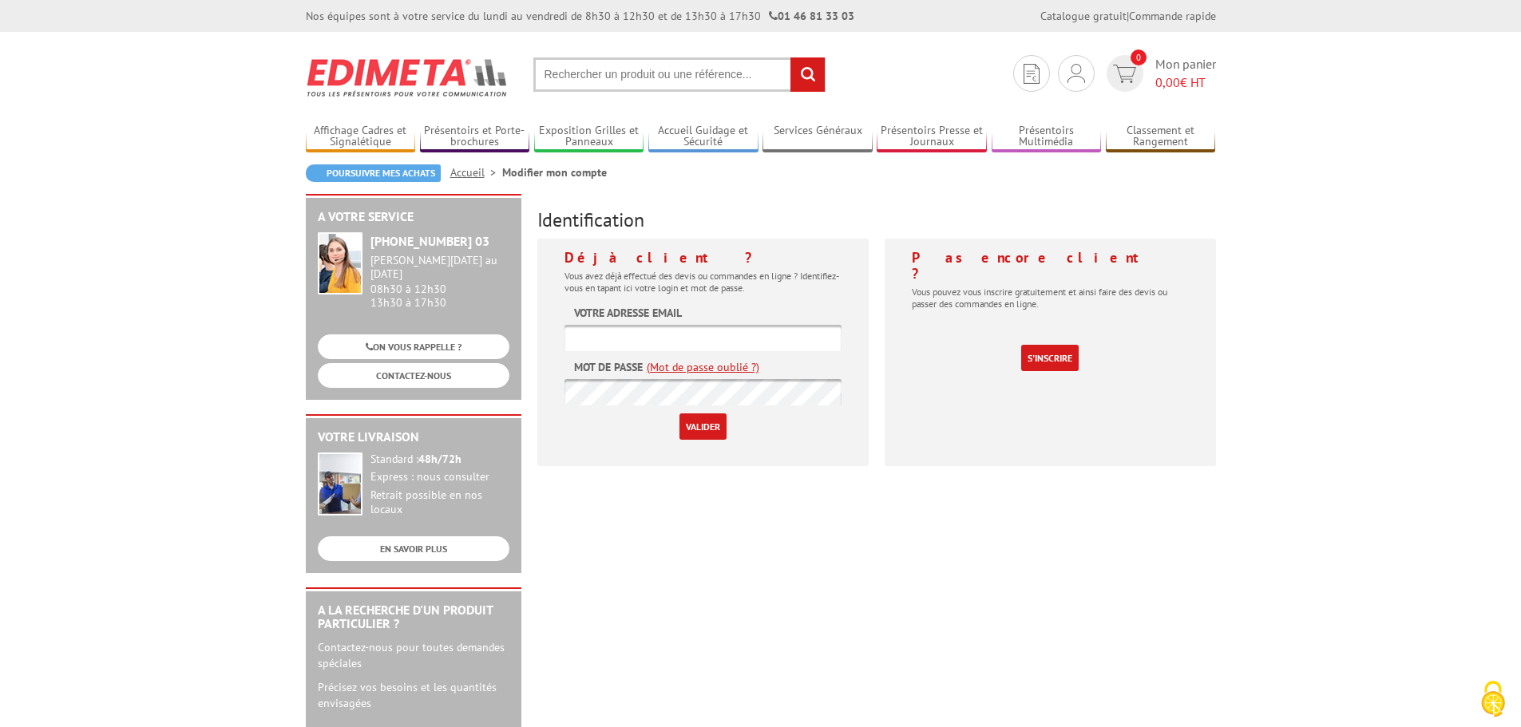
type input "[PERSON_NAME][EMAIL_ADDRESS][DOMAIN_NAME]"
click at [687, 427] on input "Valider" at bounding box center [703, 427] width 47 height 26
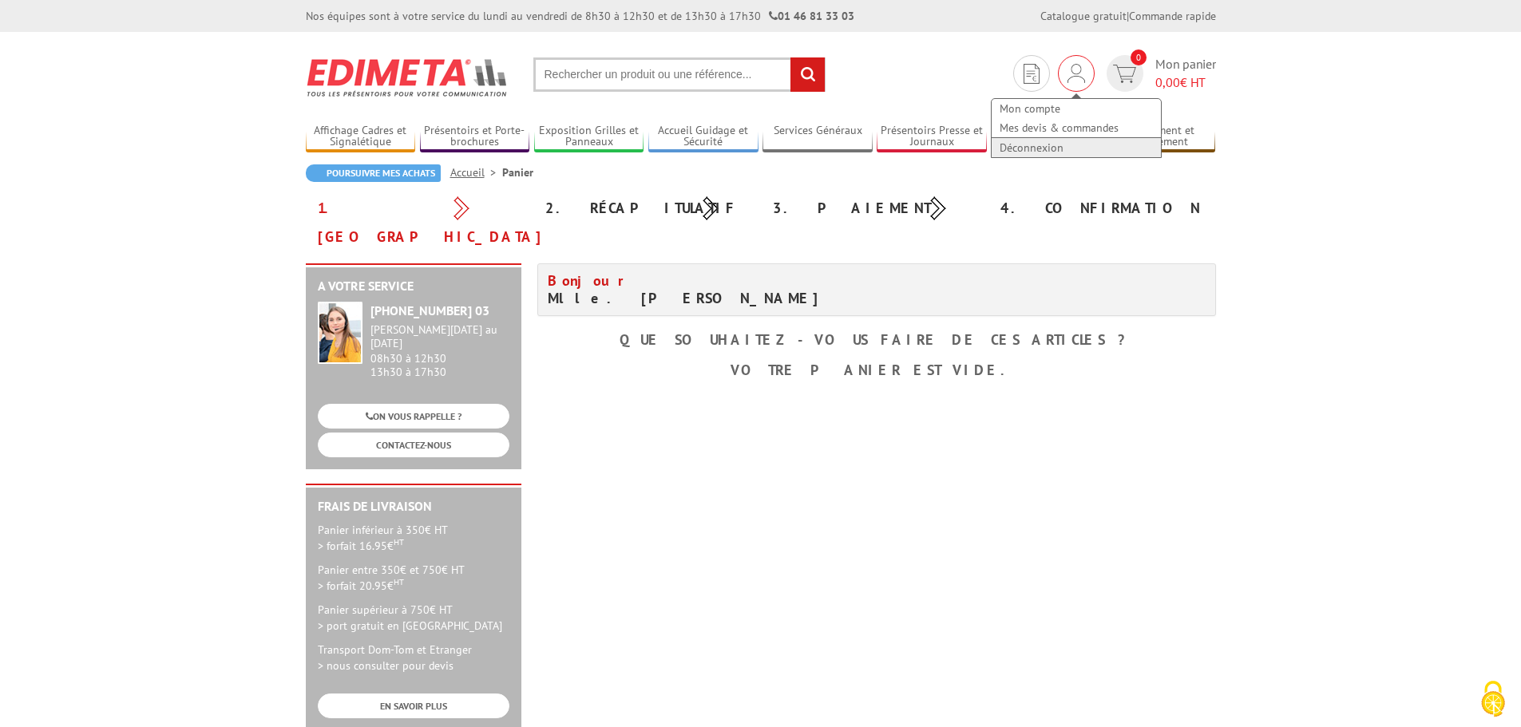
click at [1044, 146] on link "Déconnexion" at bounding box center [1076, 147] width 169 height 19
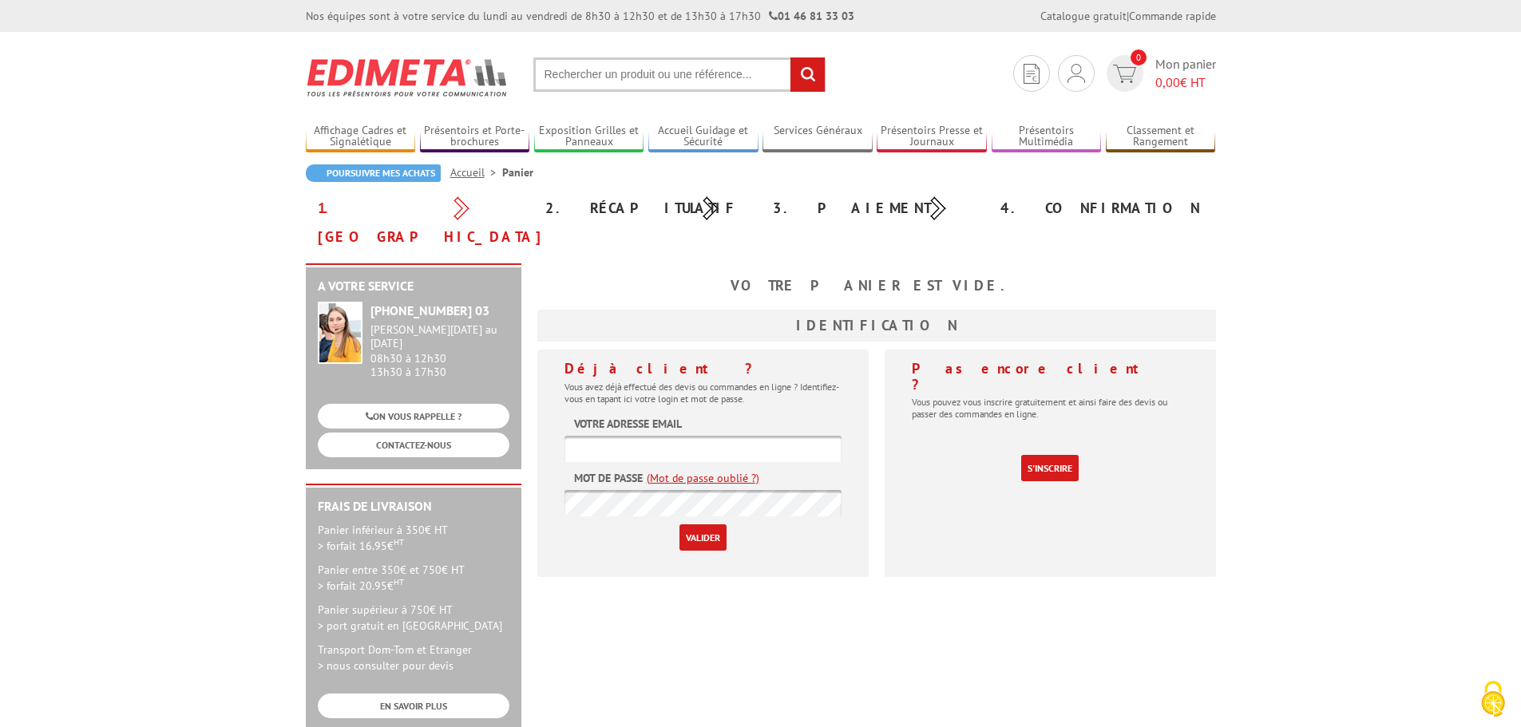
type input "[PERSON_NAME][EMAIL_ADDRESS][DOMAIN_NAME]"
click at [712, 525] on input "Valider" at bounding box center [703, 538] width 47 height 26
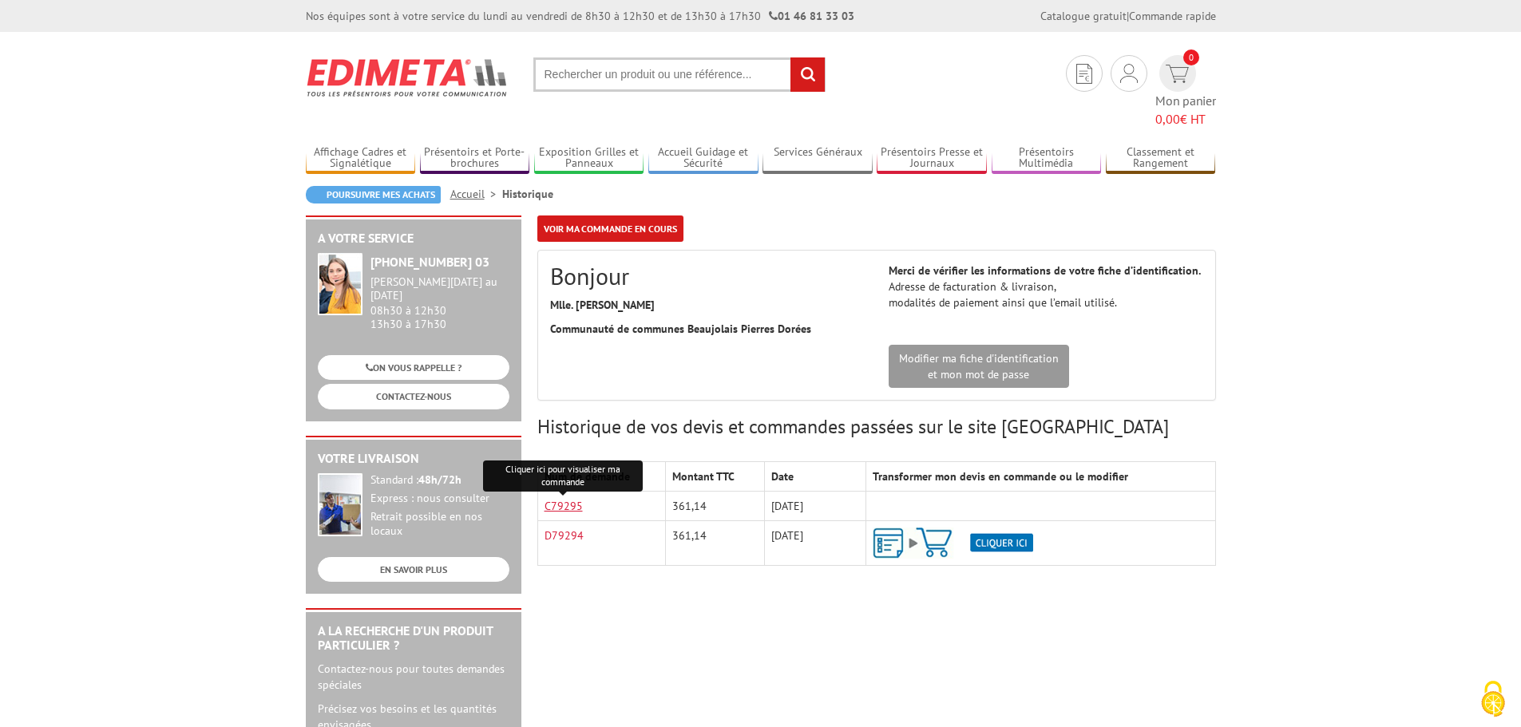
click at [570, 499] on link "C79295" at bounding box center [564, 506] width 38 height 14
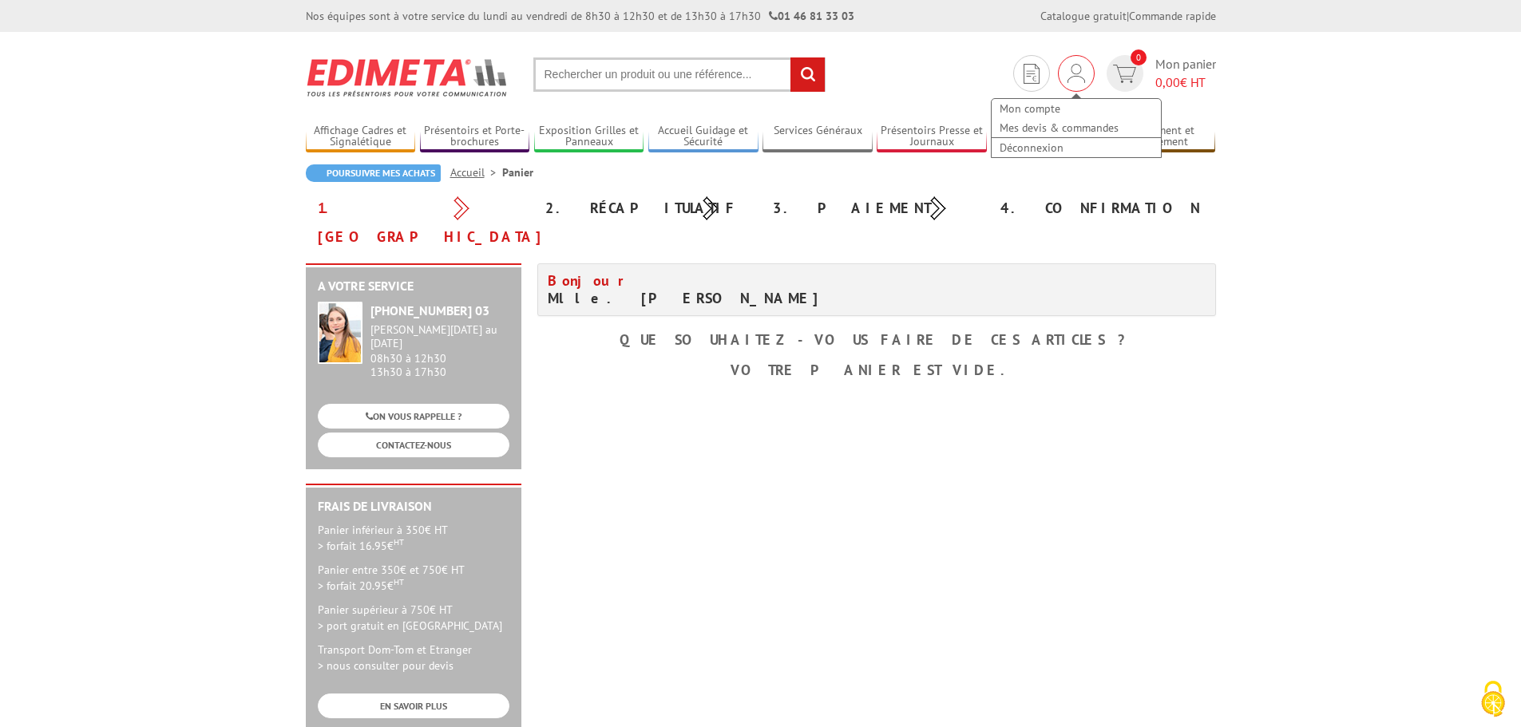
click at [1072, 72] on img at bounding box center [1077, 73] width 18 height 19
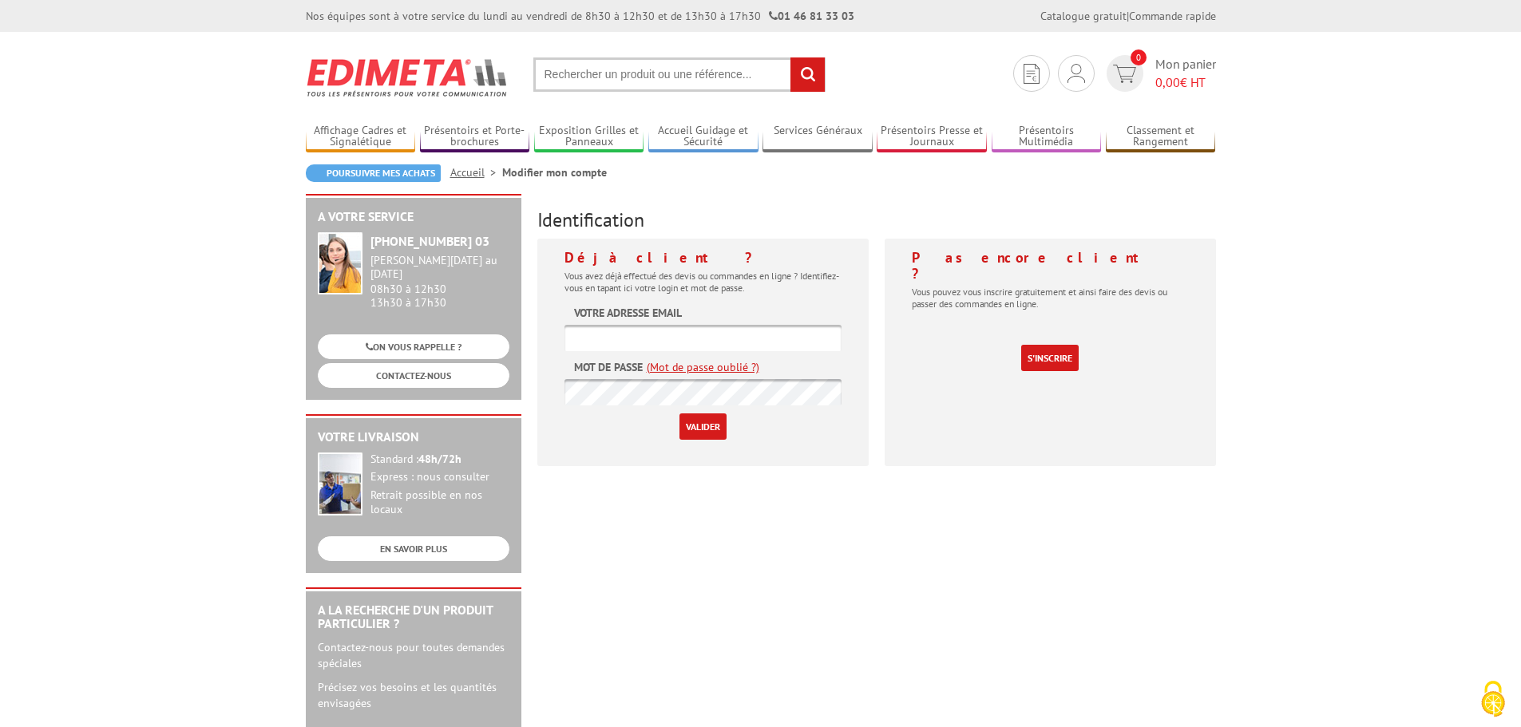
type input "[PERSON_NAME][EMAIL_ADDRESS][DOMAIN_NAME]"
click at [715, 423] on input "Valider" at bounding box center [703, 427] width 47 height 26
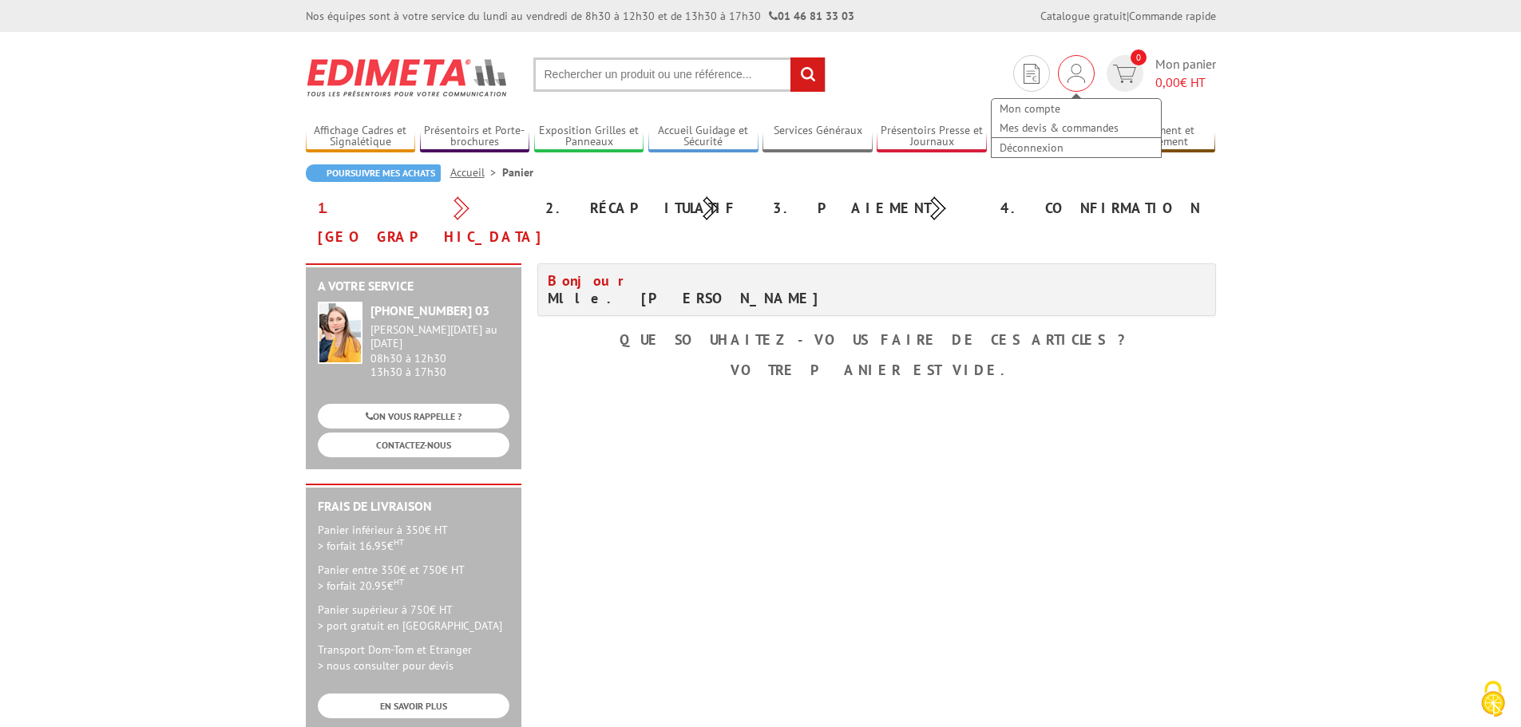
click at [1072, 77] on img at bounding box center [1077, 73] width 18 height 19
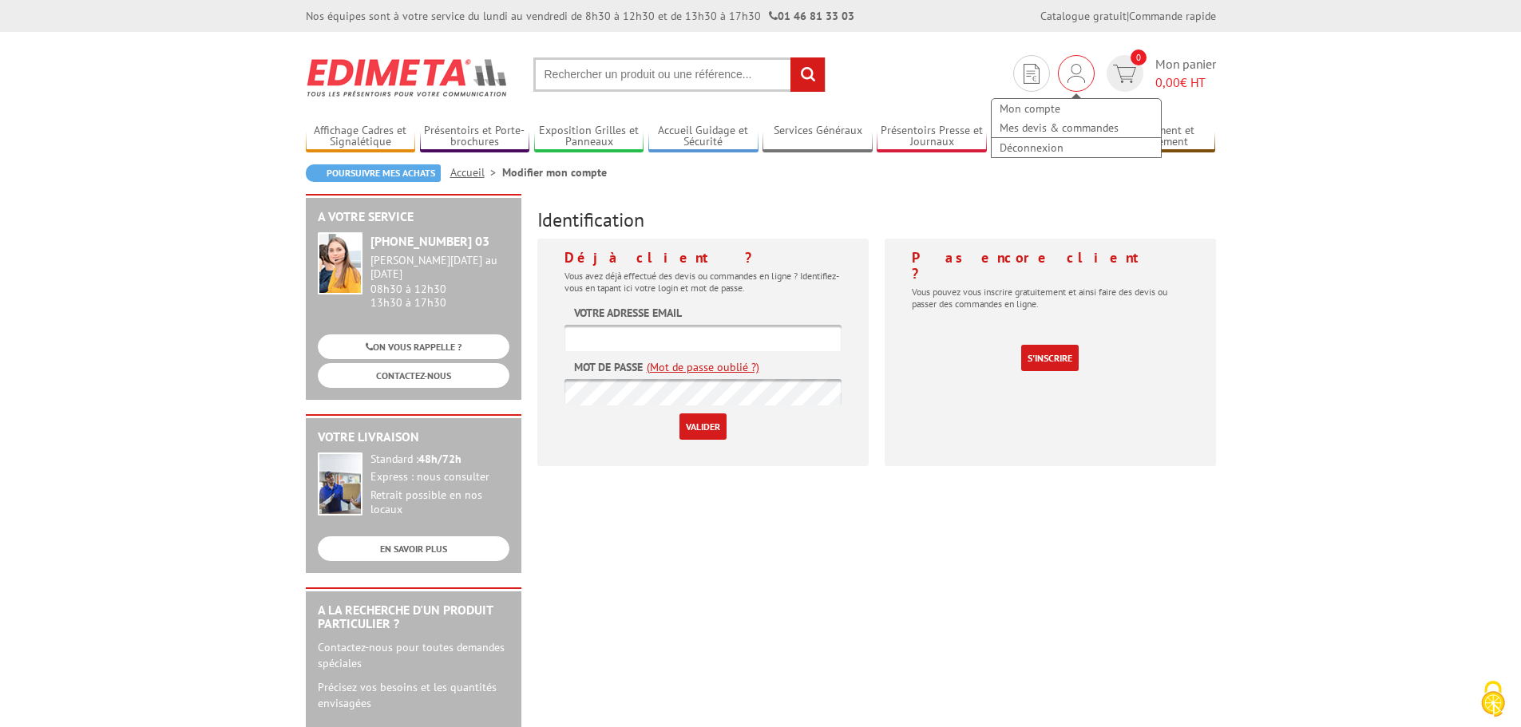
type input "s.vicente@cc-pierresdorees.com"
click at [1064, 82] on div "Mon compte Mes devis & commandes Déconnexion" at bounding box center [1076, 120] width 172 height 77
type input "[PERSON_NAME][EMAIL_ADDRESS][DOMAIN_NAME]"
click at [1061, 132] on link "Mes devis & commandes" at bounding box center [1076, 127] width 169 height 19
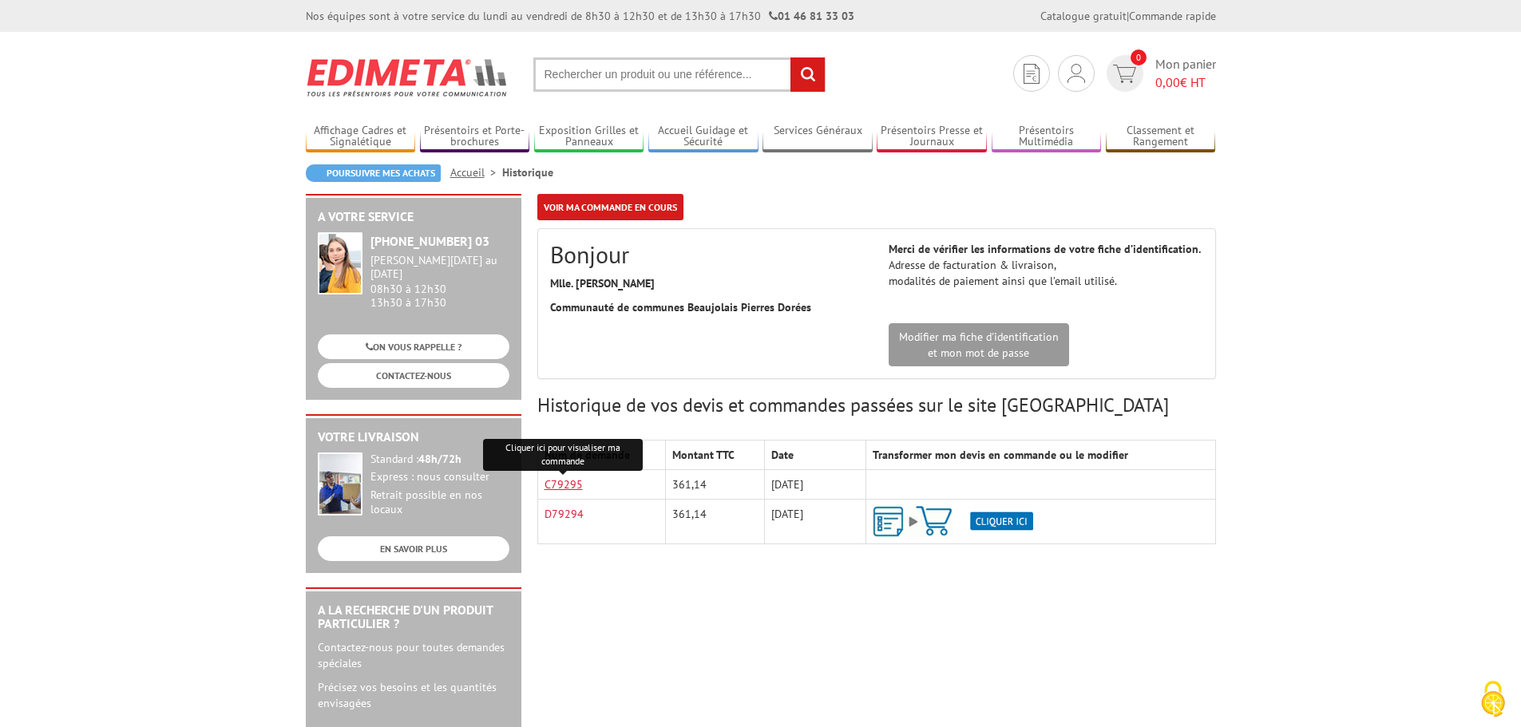
click at [569, 482] on link "C79295" at bounding box center [564, 485] width 38 height 14
